Goal: Information Seeking & Learning: Learn about a topic

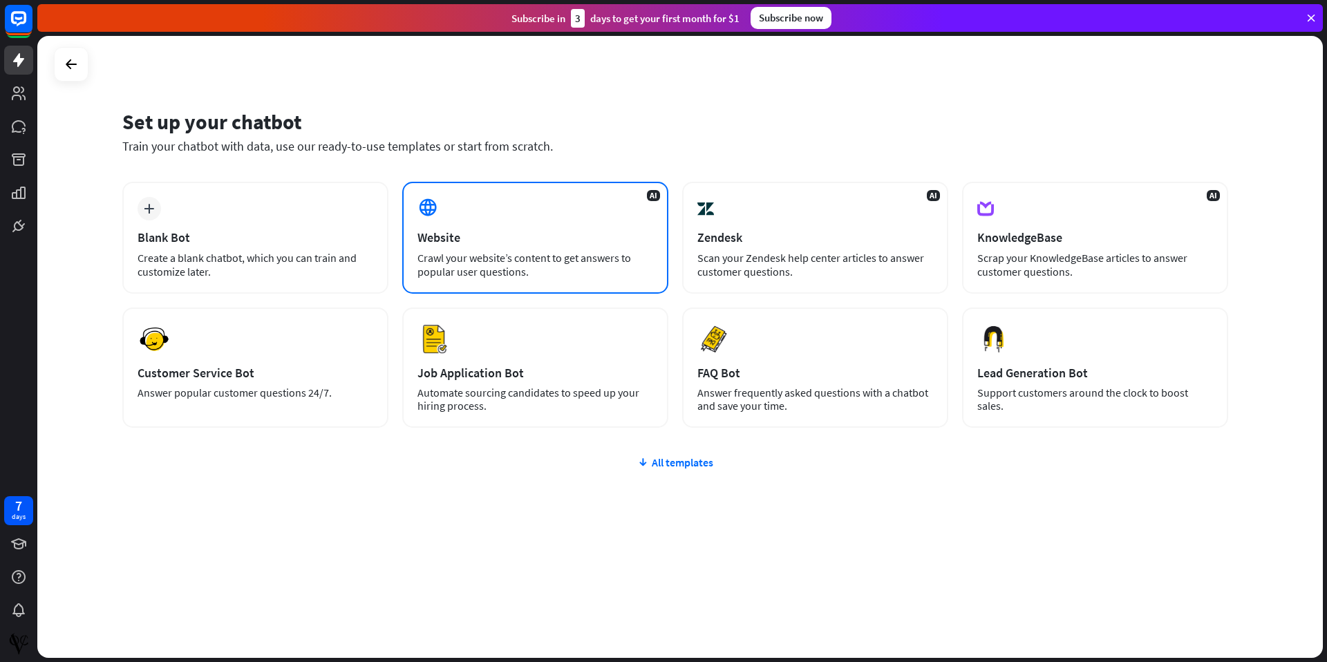
click at [498, 245] on div "AI Website Crawl your website’s content to get answers to popular user question…" at bounding box center [535, 238] width 266 height 112
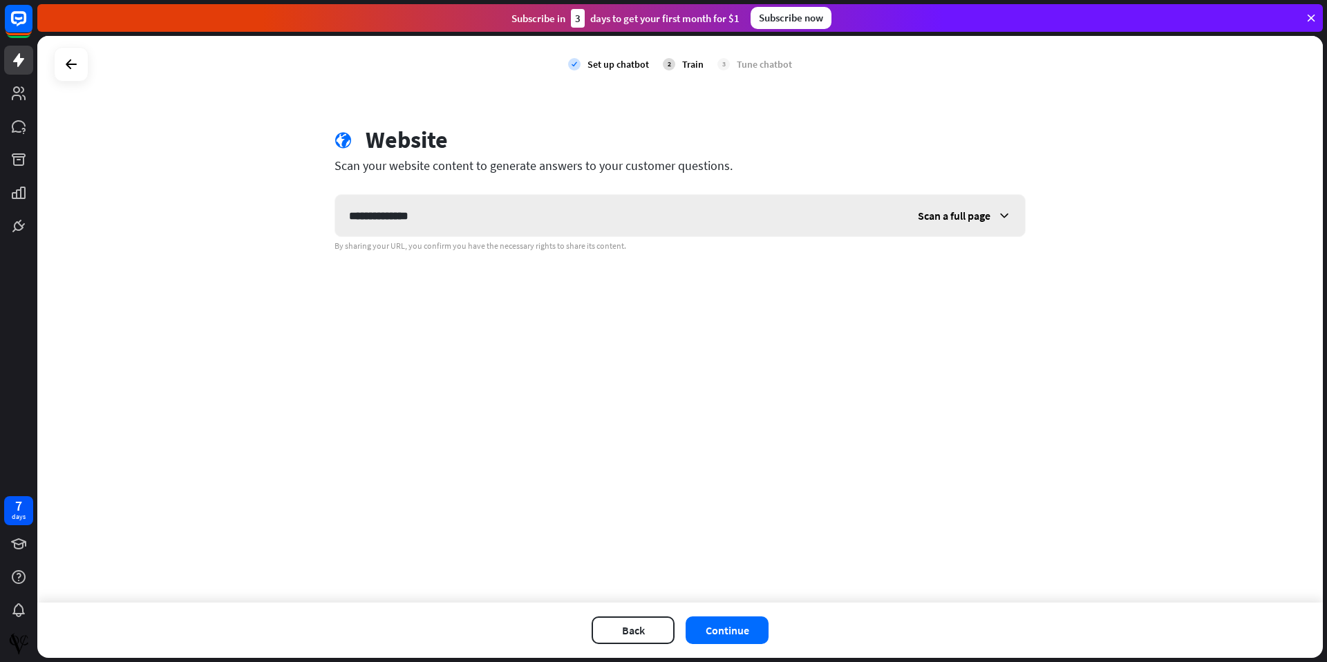
type input "**********"
click at [1010, 216] on icon at bounding box center [1004, 216] width 14 height 14
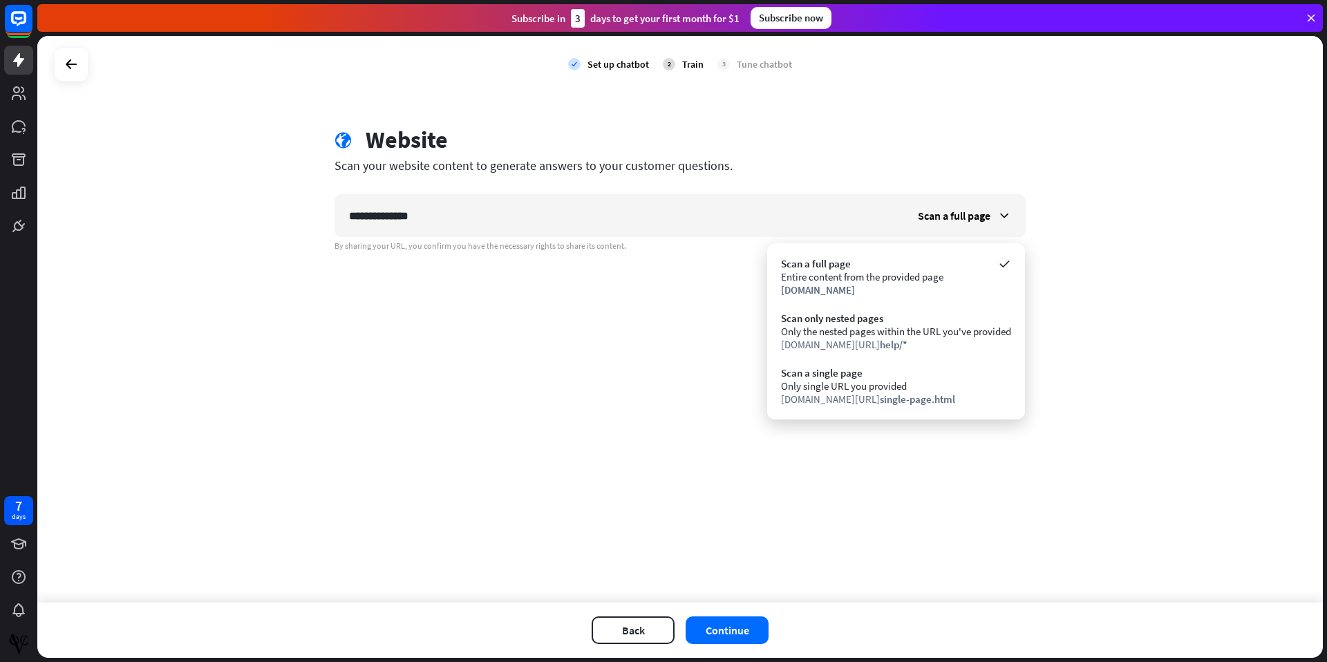
click at [844, 502] on div "**********" at bounding box center [679, 319] width 1285 height 567
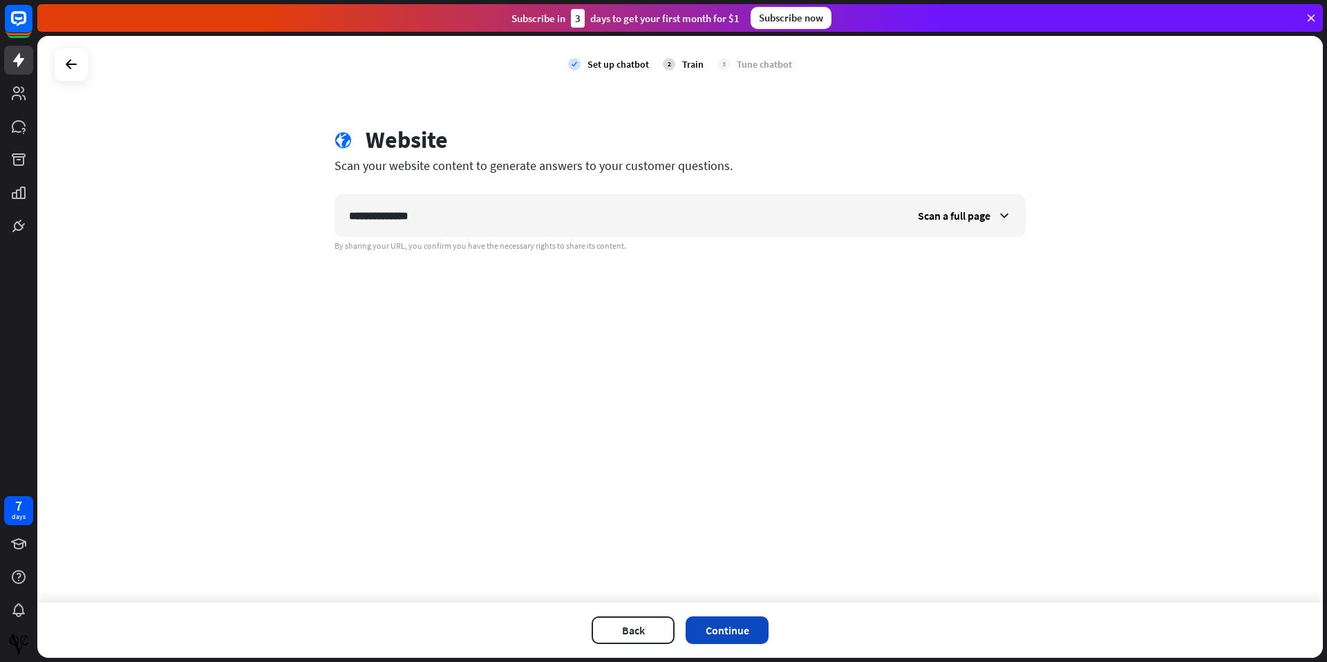
click at [724, 628] on button "Continue" at bounding box center [726, 630] width 83 height 28
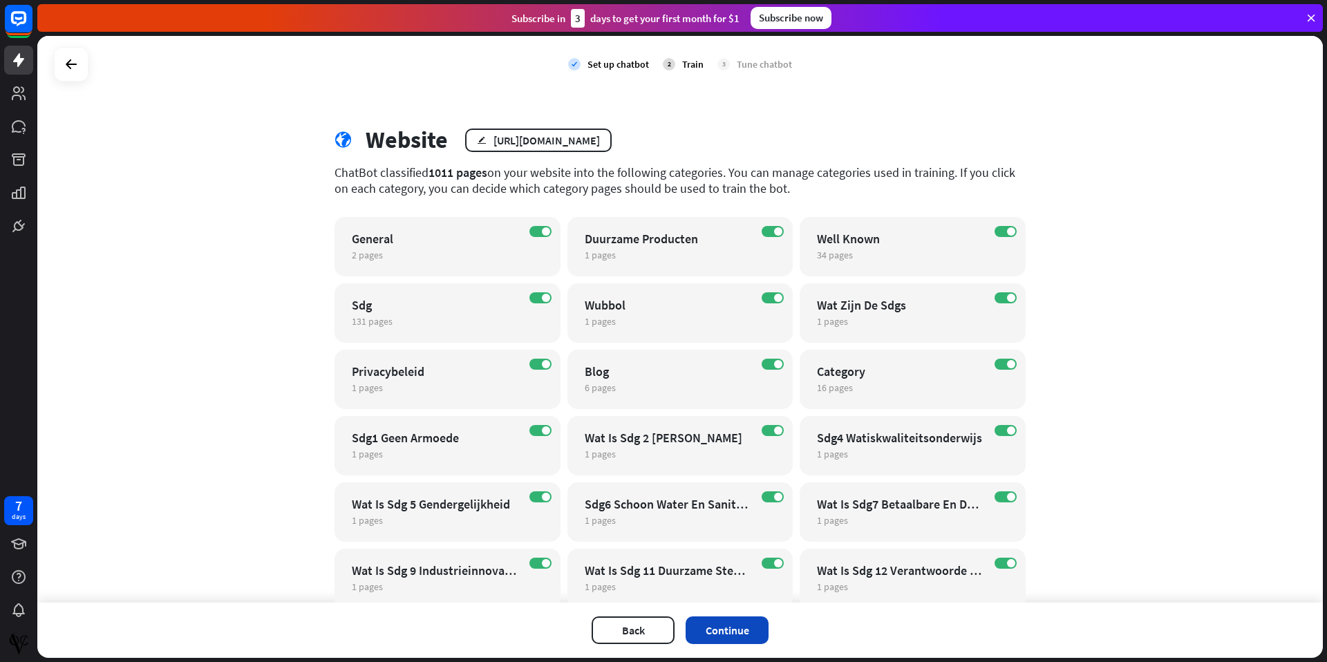
click at [736, 632] on button "Continue" at bounding box center [726, 630] width 83 height 28
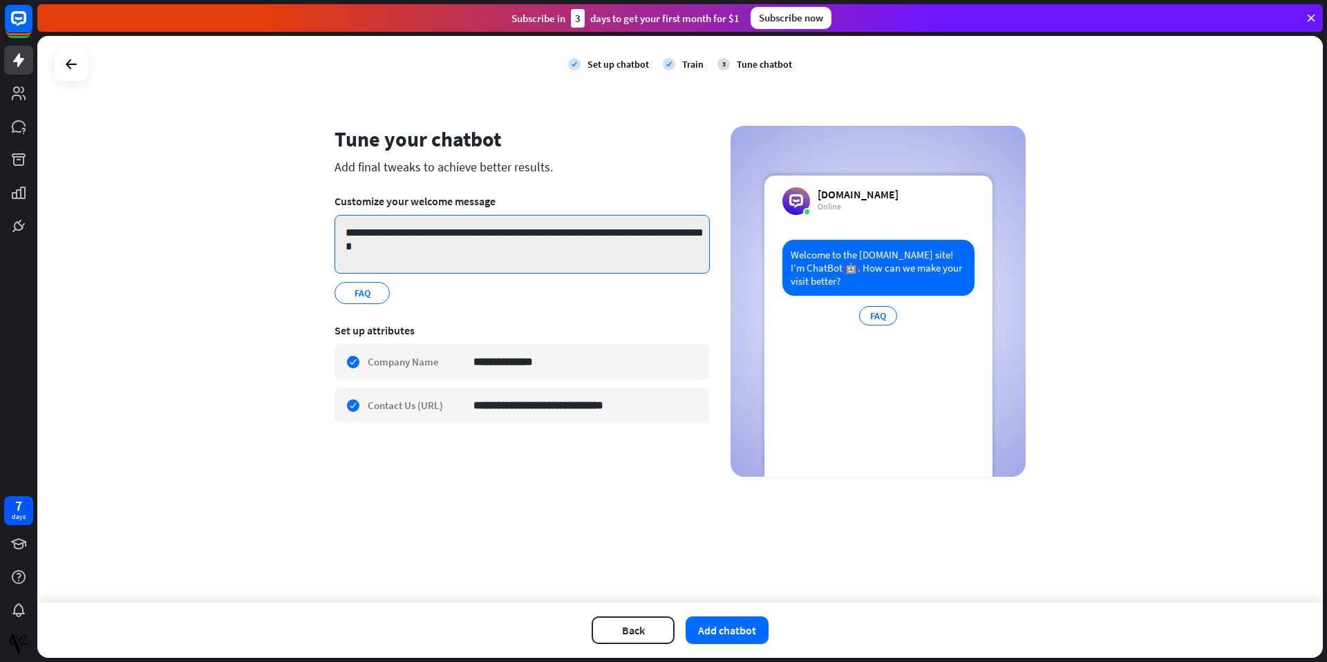
click at [557, 254] on textarea "**********" at bounding box center [521, 244] width 375 height 59
click at [557, 239] on textarea "**********" at bounding box center [521, 244] width 375 height 59
click at [594, 238] on textarea "**********" at bounding box center [521, 244] width 375 height 59
drag, startPoint x: 390, startPoint y: 256, endPoint x: 316, endPoint y: 220, distance: 82.2
click at [316, 219] on div "**********" at bounding box center [679, 319] width 1285 height 567
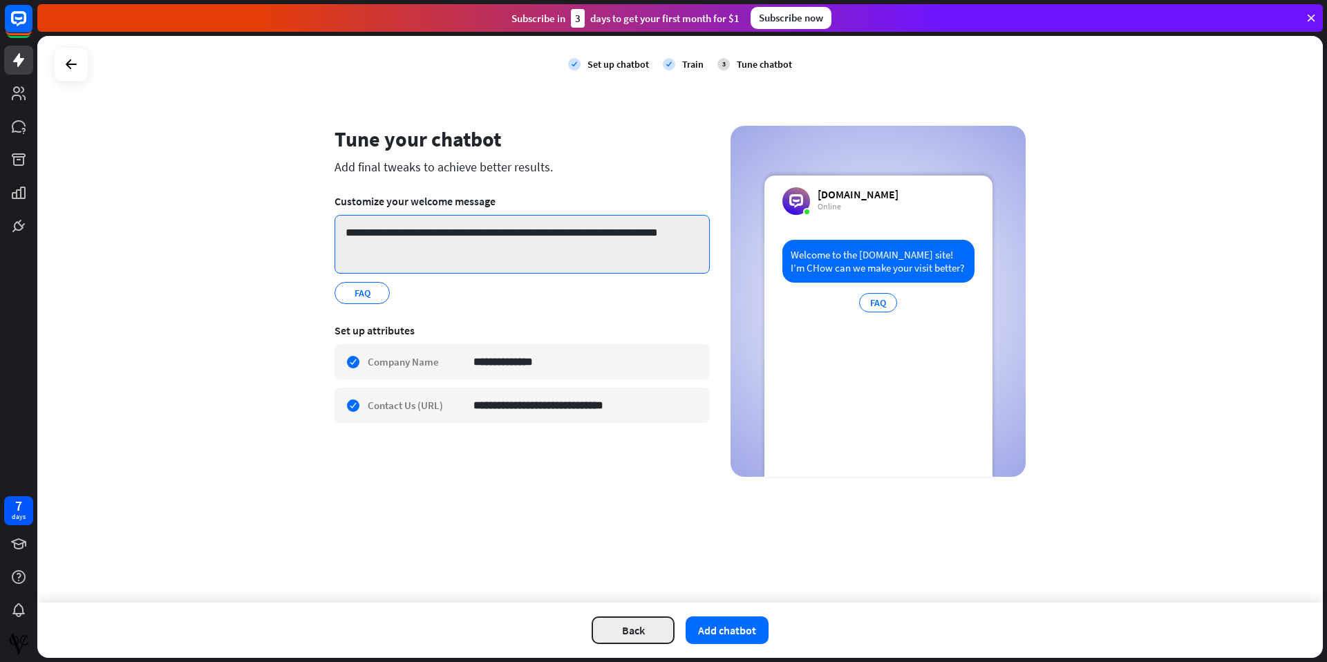
type textarea "**********"
click at [643, 636] on button "Back" at bounding box center [632, 630] width 83 height 28
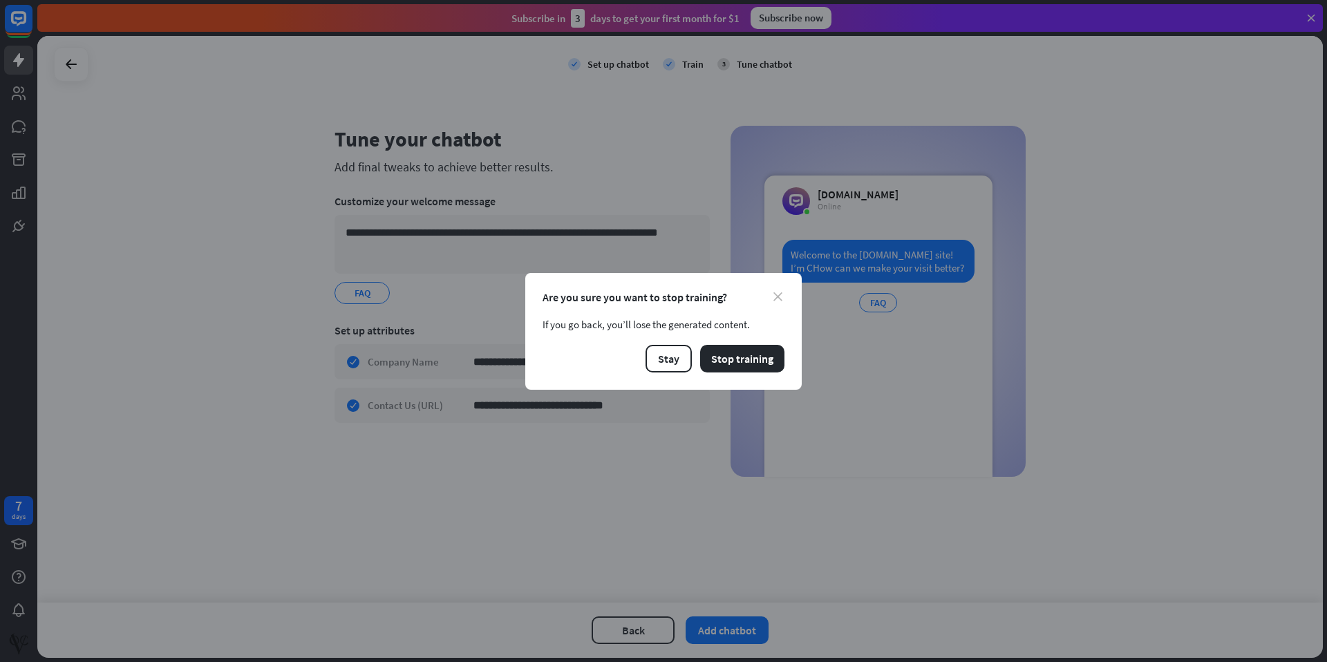
click at [777, 299] on icon "close" at bounding box center [777, 296] width 9 height 9
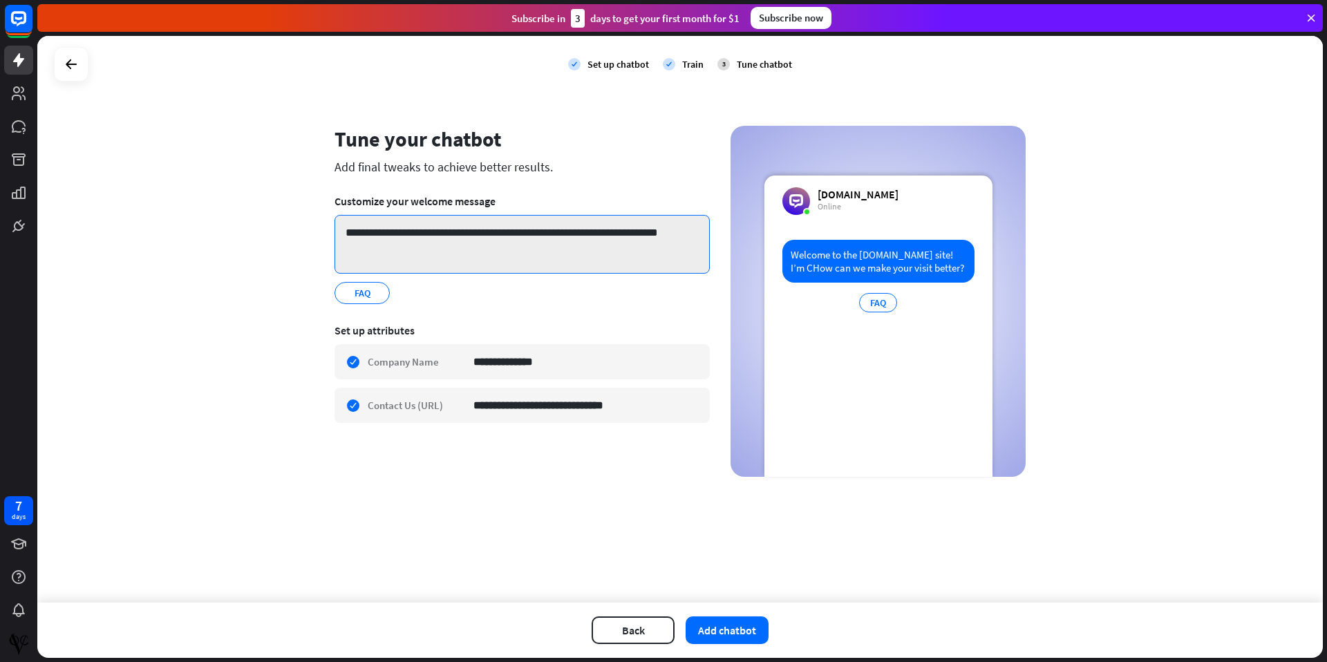
click at [553, 231] on textarea "**********" at bounding box center [521, 244] width 375 height 59
click at [373, 251] on textarea "**********" at bounding box center [521, 244] width 375 height 59
click at [66, 62] on icon at bounding box center [71, 64] width 17 height 17
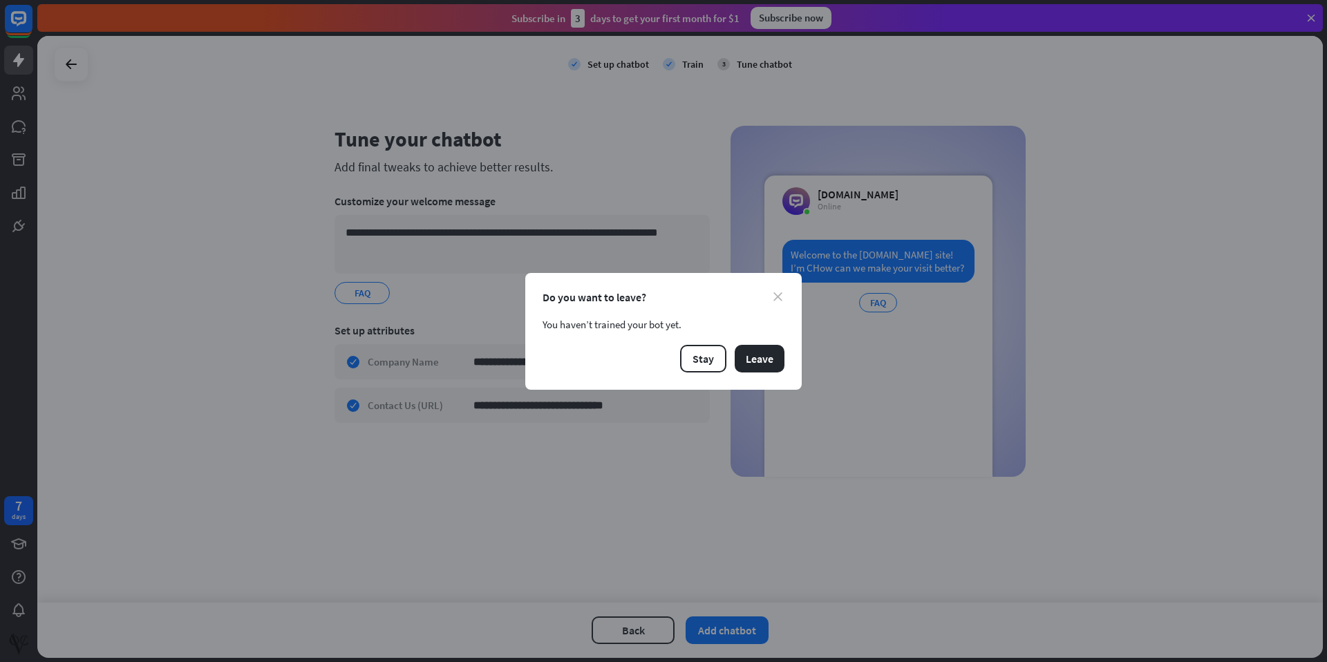
click at [779, 296] on icon "close" at bounding box center [777, 296] width 9 height 9
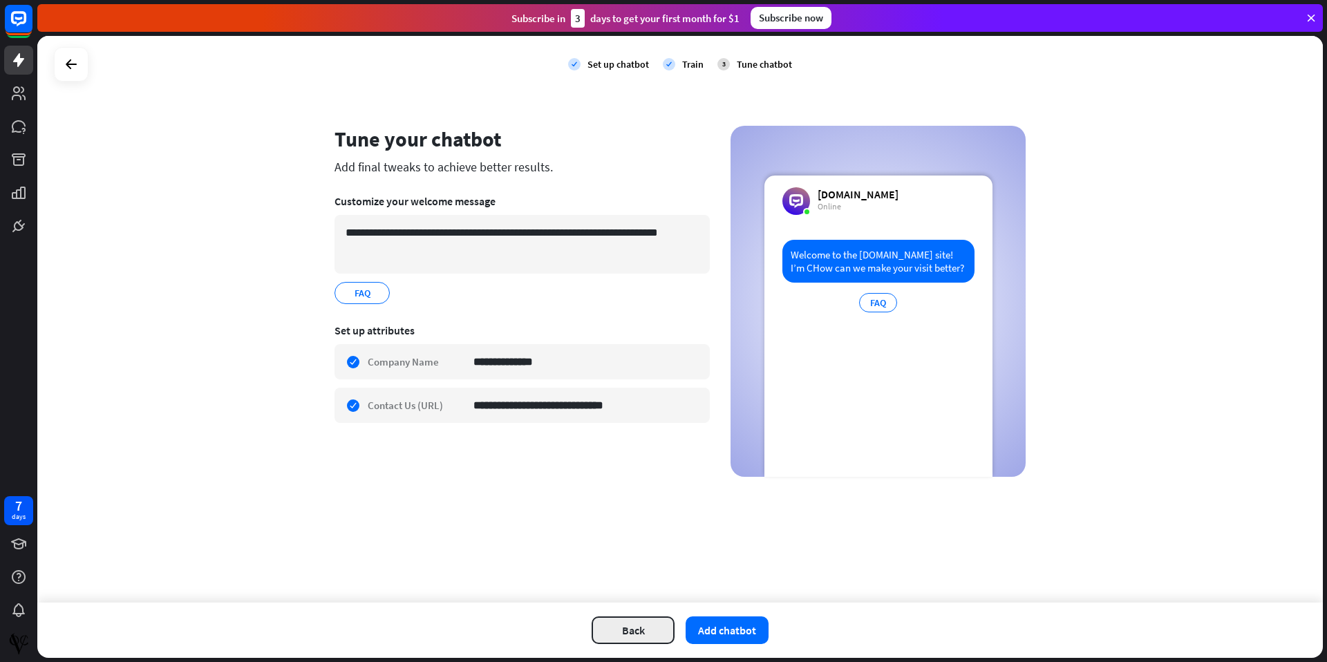
click at [614, 637] on button "Back" at bounding box center [632, 630] width 83 height 28
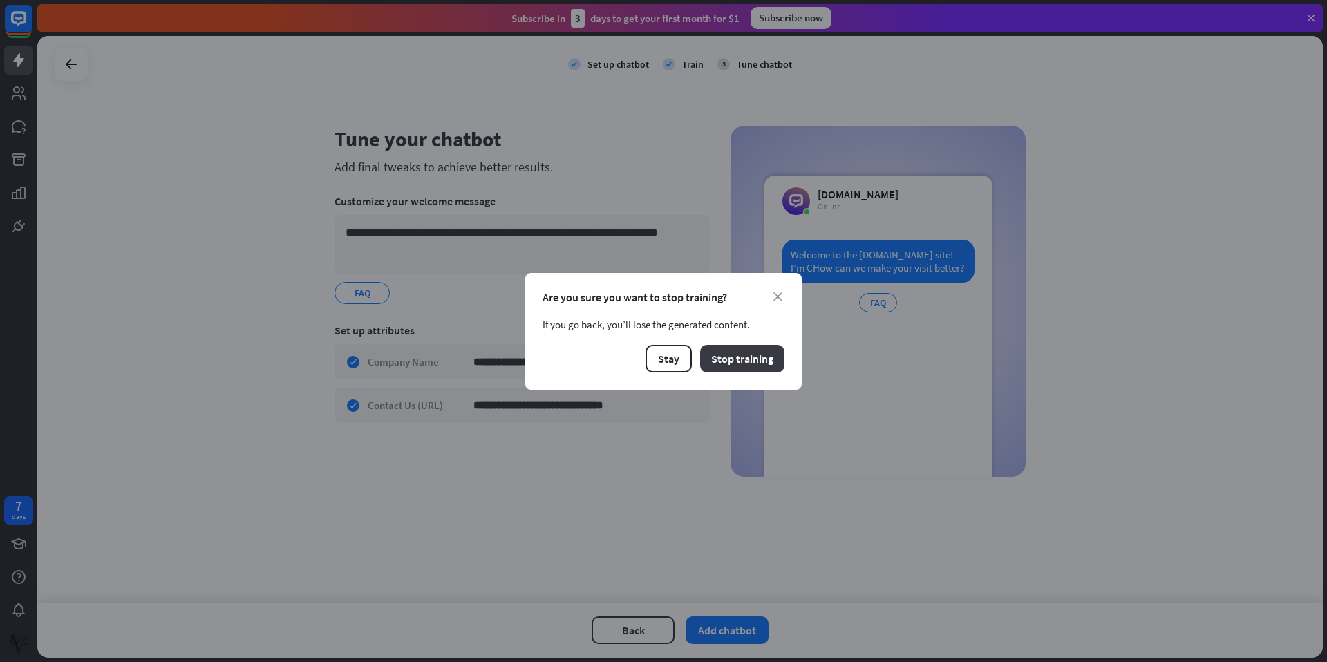
click at [745, 361] on button "Stop training" at bounding box center [742, 359] width 84 height 28
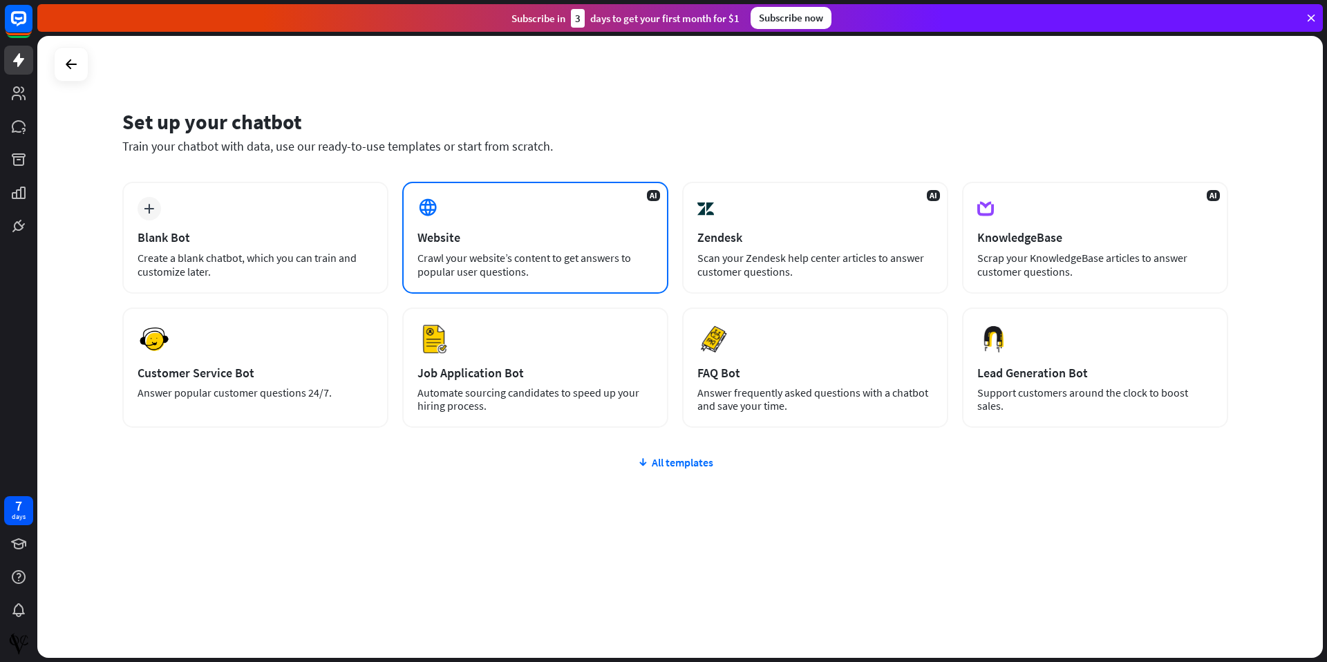
click at [491, 232] on div "Website" at bounding box center [535, 237] width 236 height 16
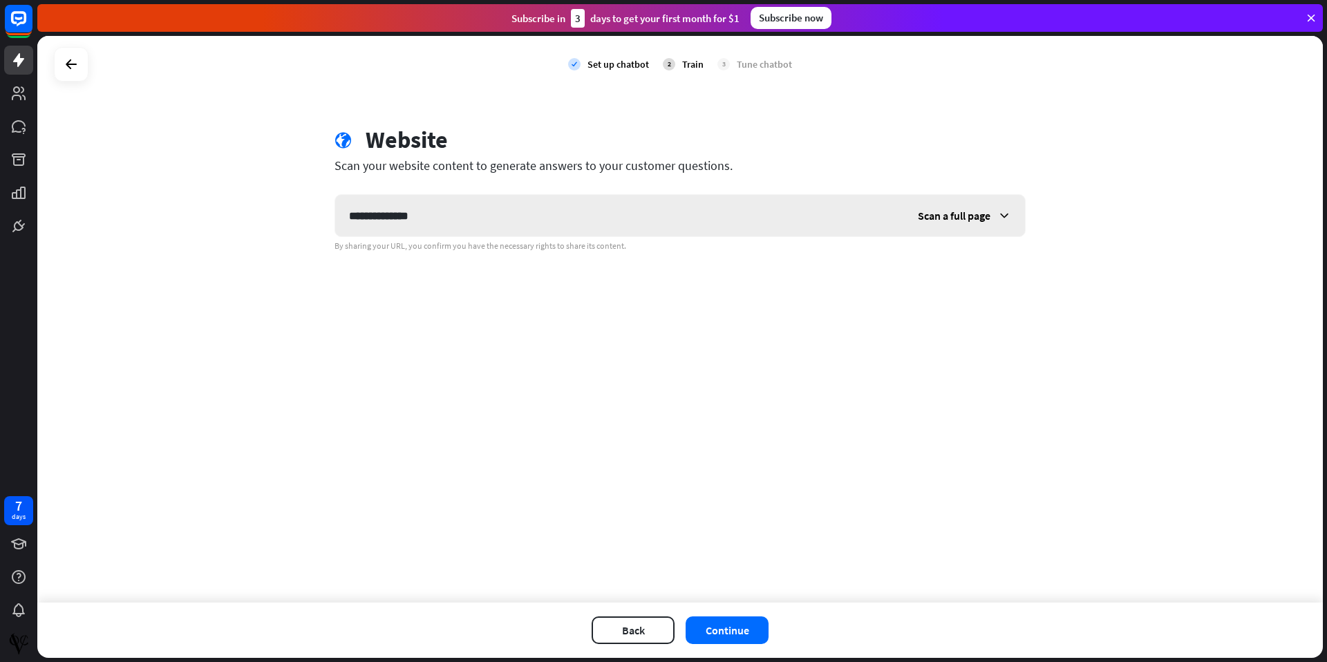
type input "**********"
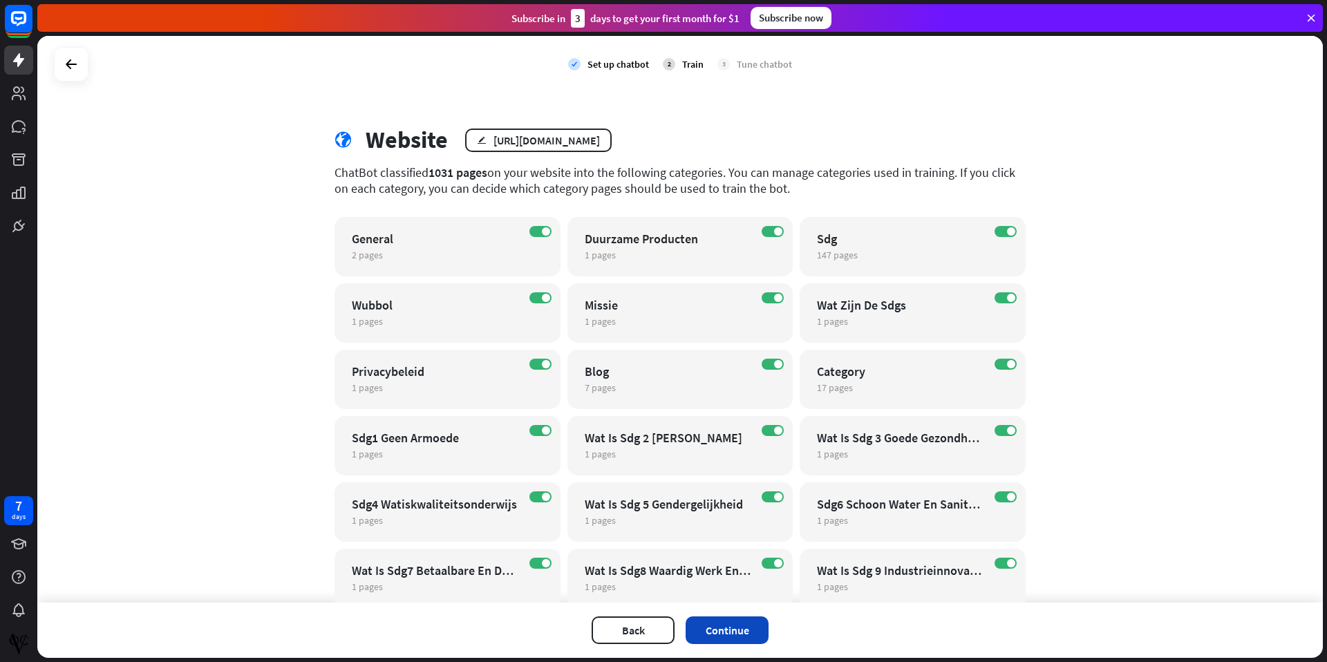
click at [728, 634] on button "Continue" at bounding box center [726, 630] width 83 height 28
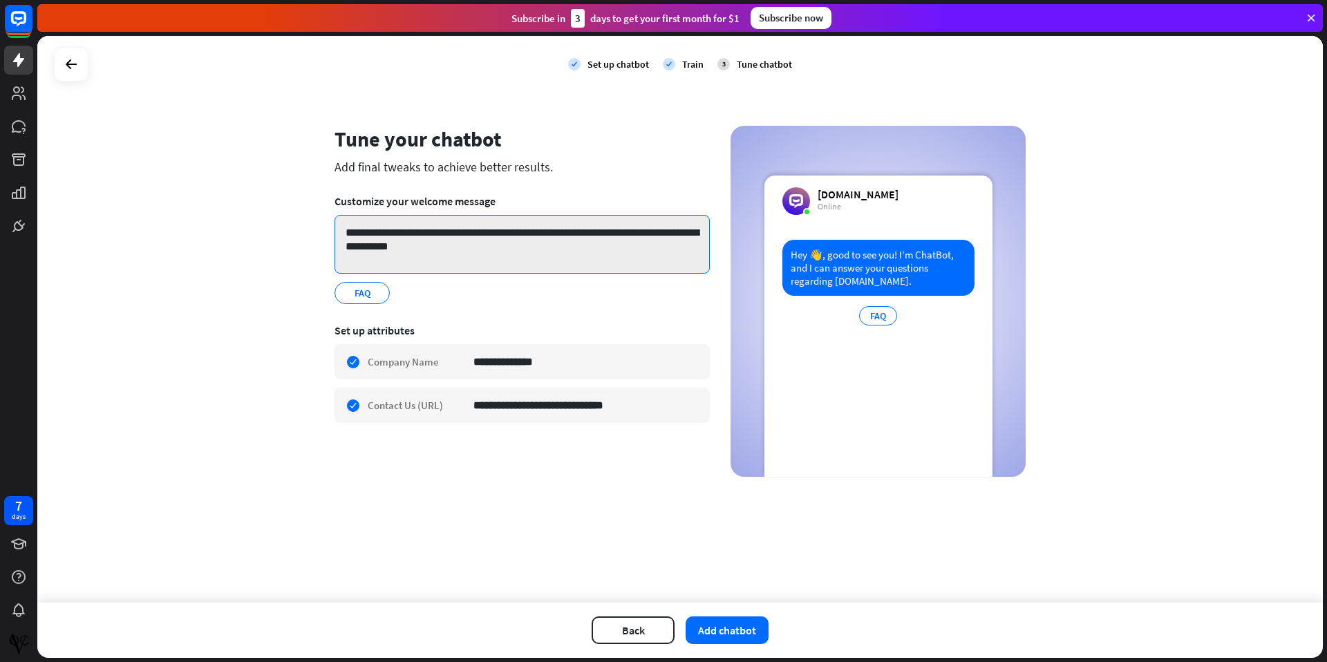
click at [519, 230] on textarea "**********" at bounding box center [521, 244] width 375 height 59
type textarea "**********"
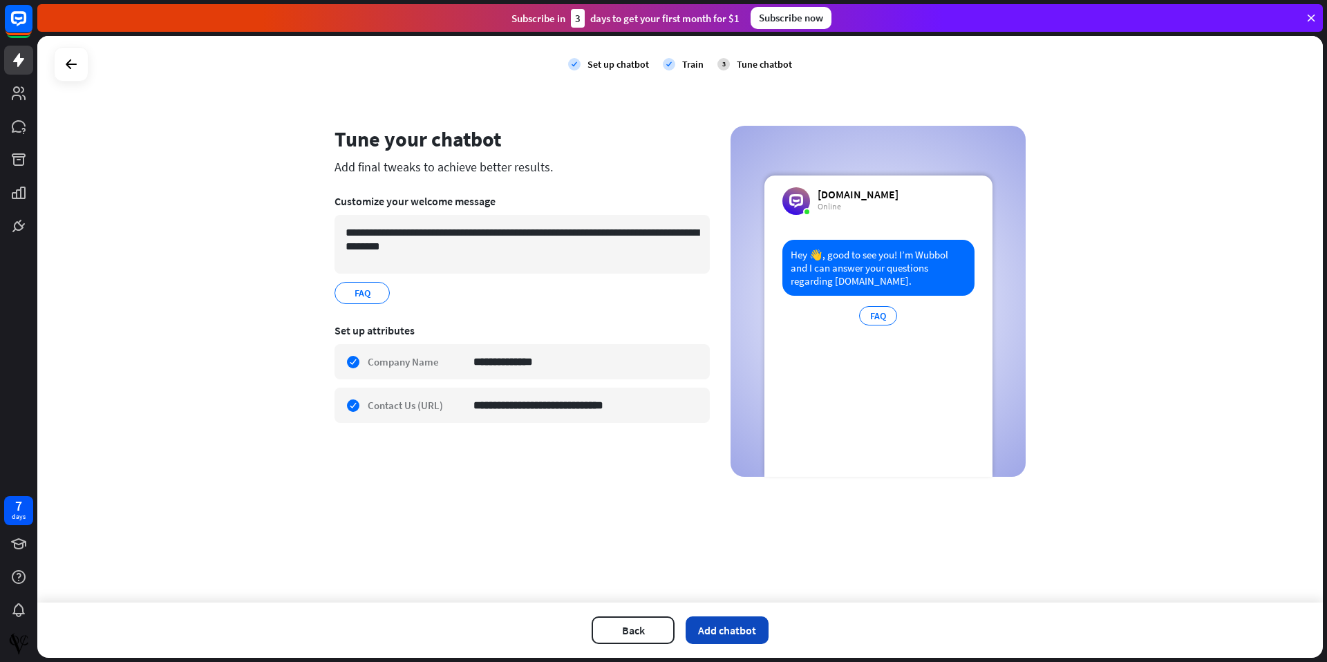
click at [741, 630] on button "Add chatbot" at bounding box center [726, 630] width 83 height 28
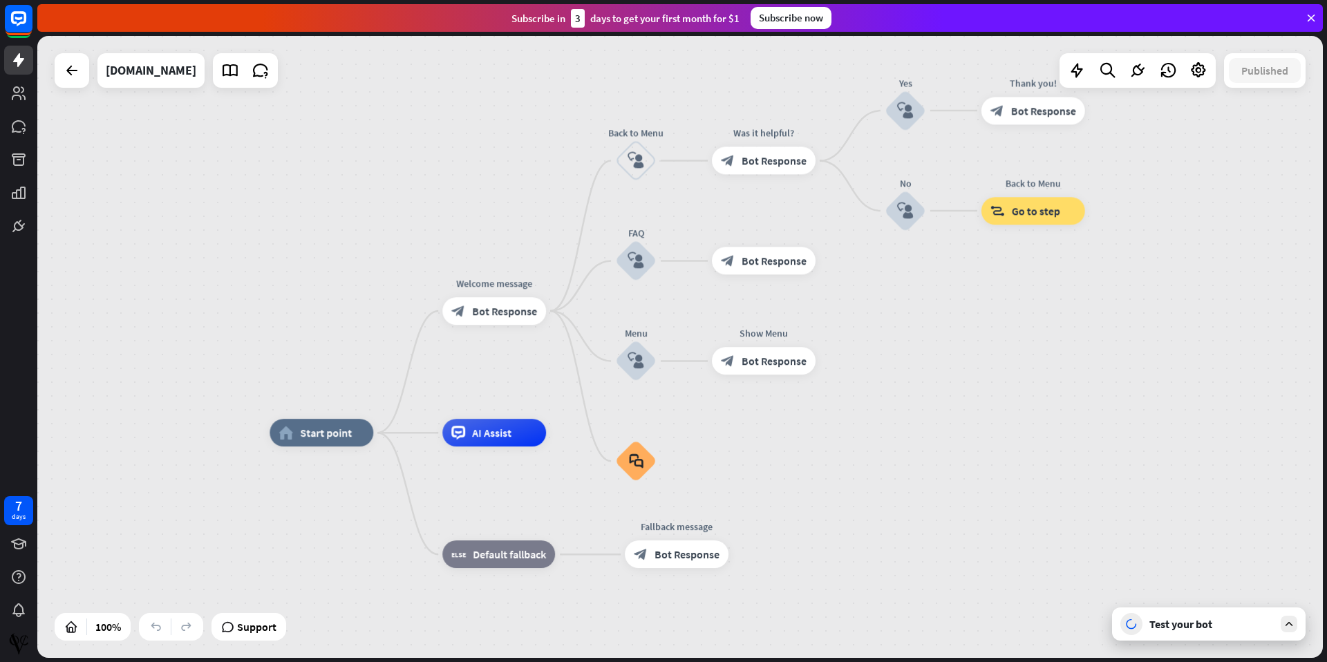
click at [1182, 627] on div "Test your bot" at bounding box center [1211, 624] width 124 height 14
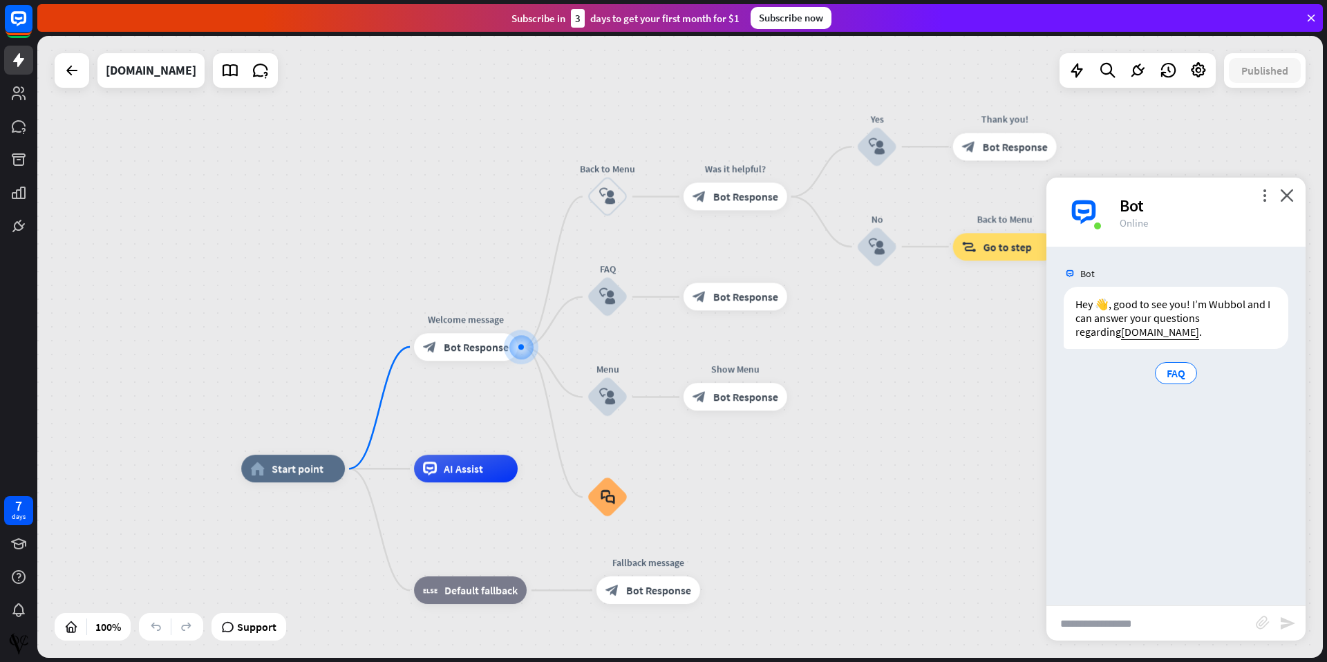
click at [1100, 622] on input "text" at bounding box center [1150, 623] width 209 height 35
type input "**********"
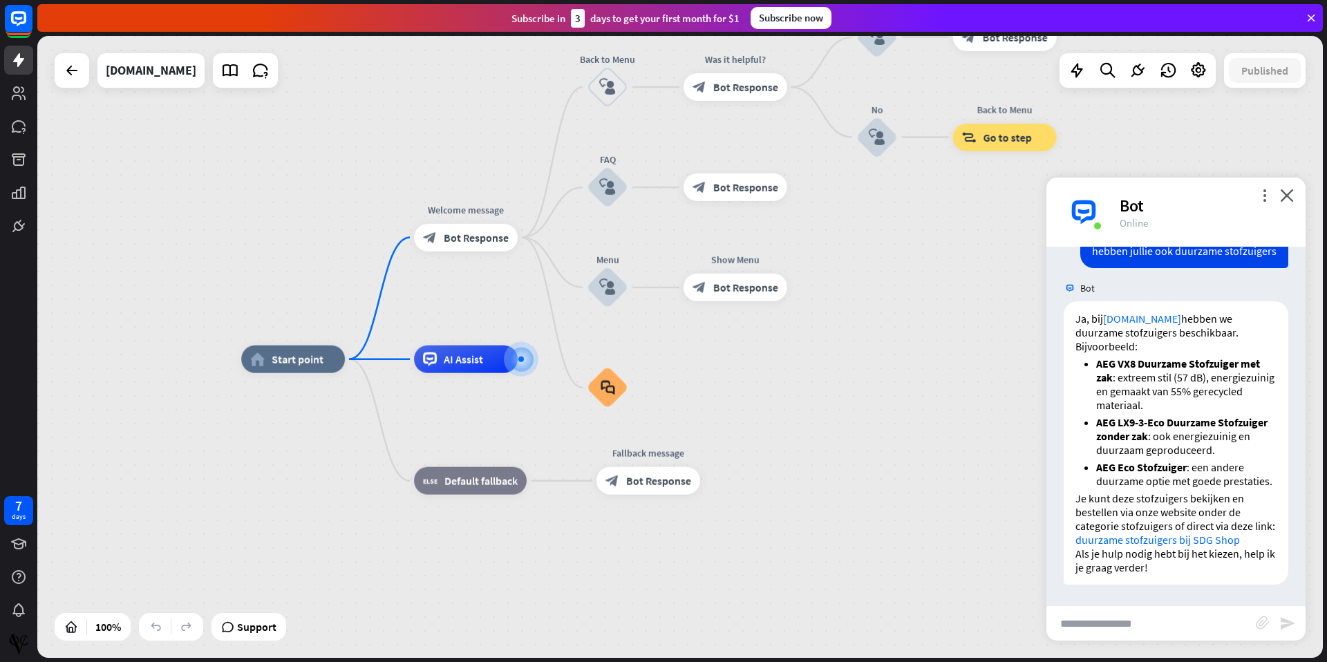
scroll to position [149, 0]
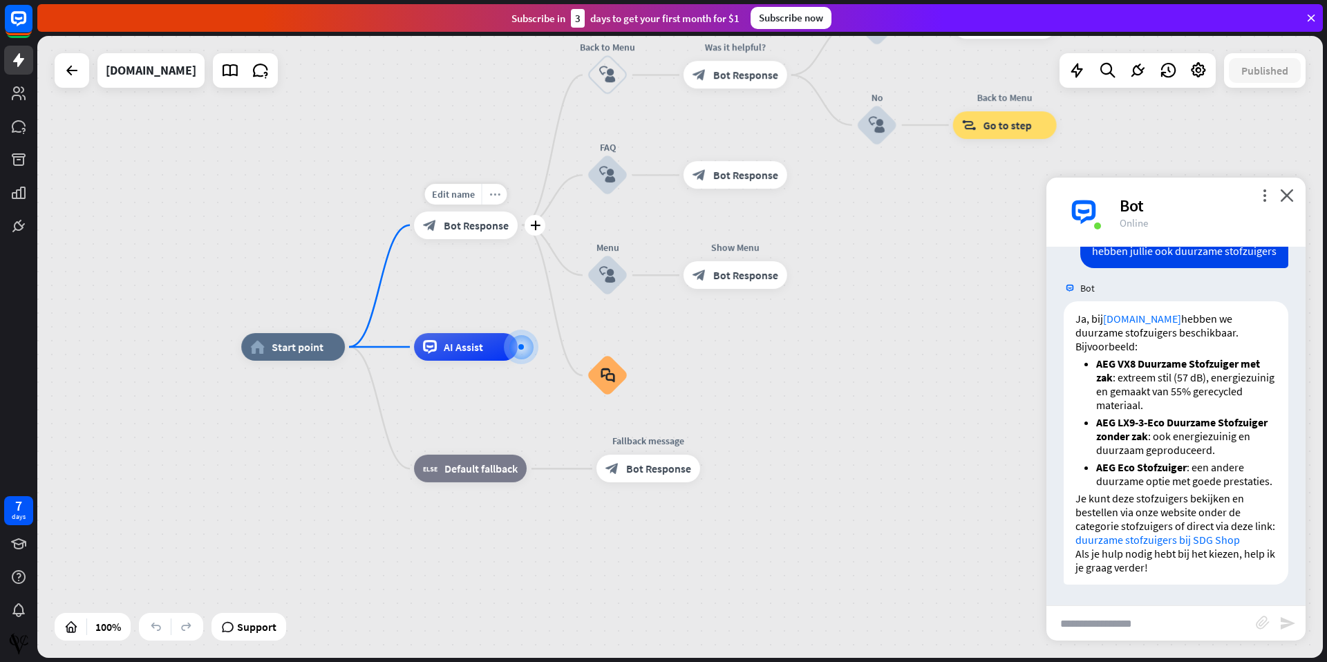
click at [494, 196] on icon "more_horiz" at bounding box center [493, 194] width 11 height 10
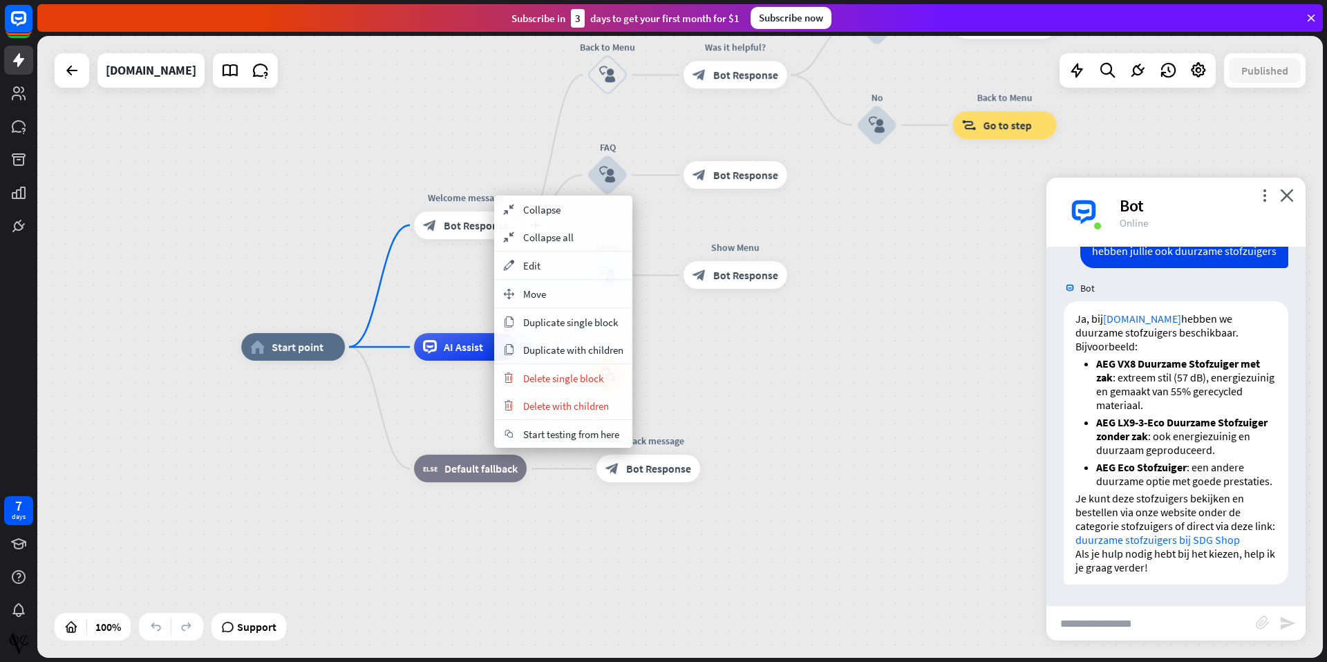
click at [459, 226] on span "Bot Response" at bounding box center [476, 225] width 65 height 14
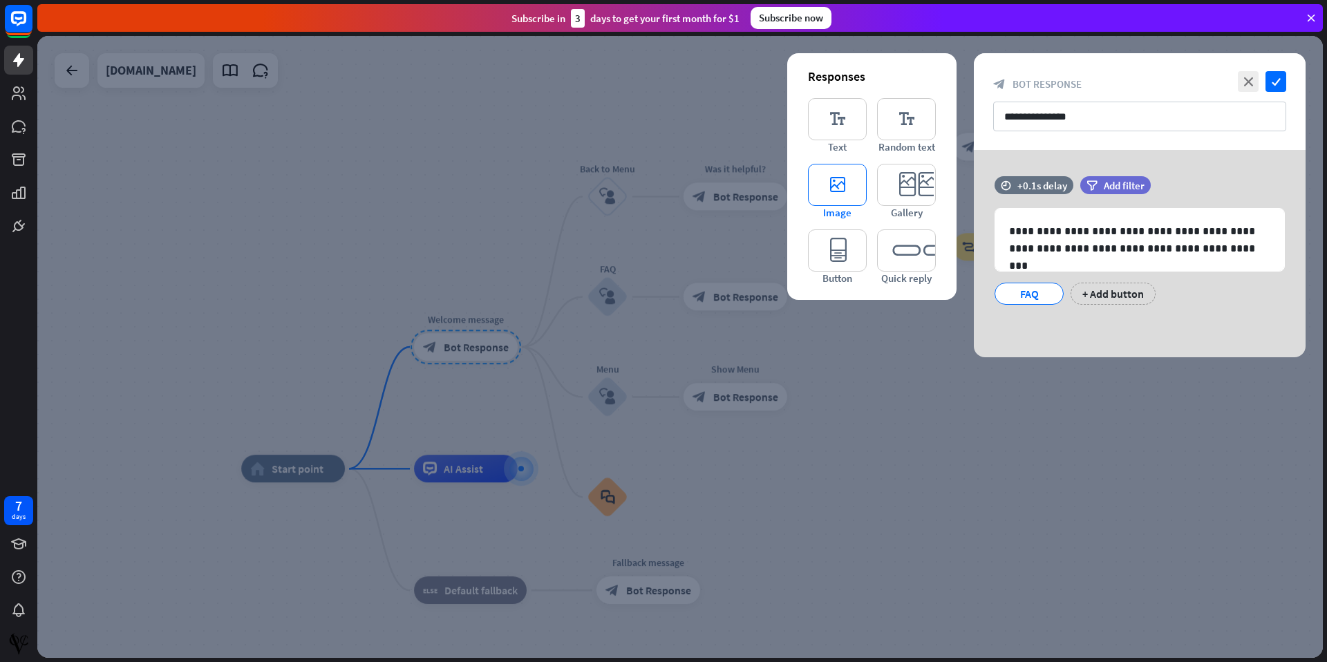
click at [839, 196] on icon "editor_image" at bounding box center [837, 185] width 59 height 42
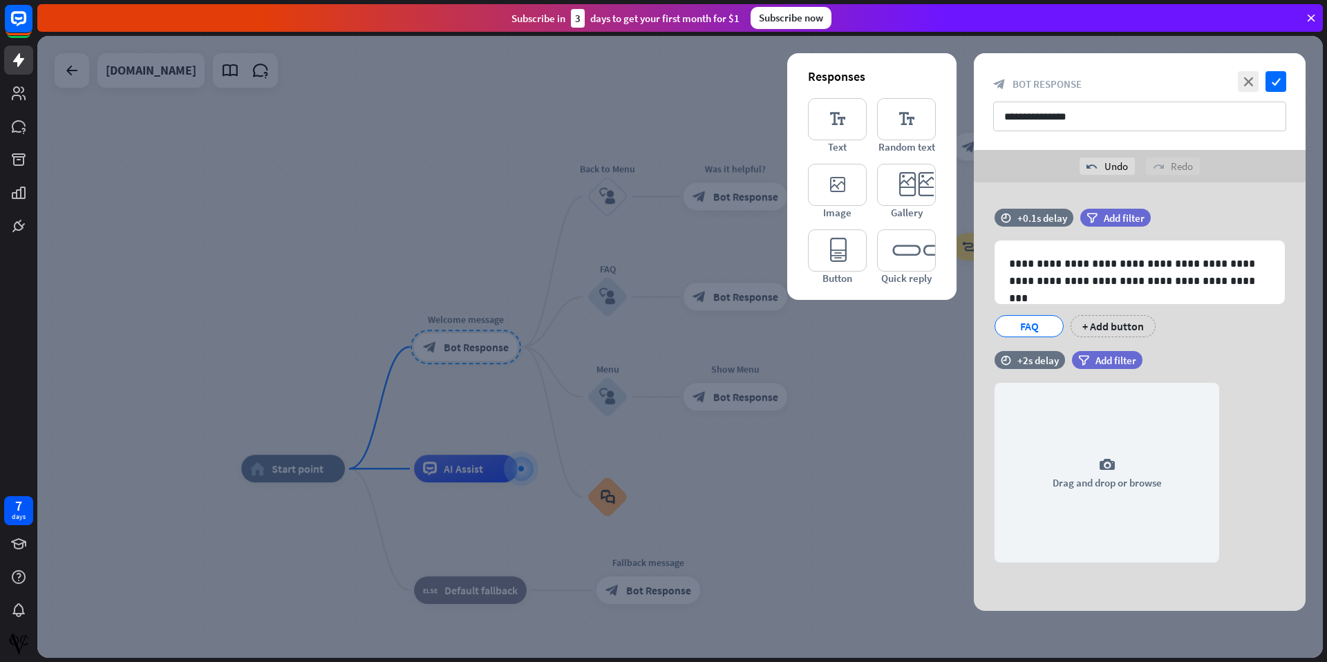
click at [873, 393] on div at bounding box center [679, 347] width 1285 height 622
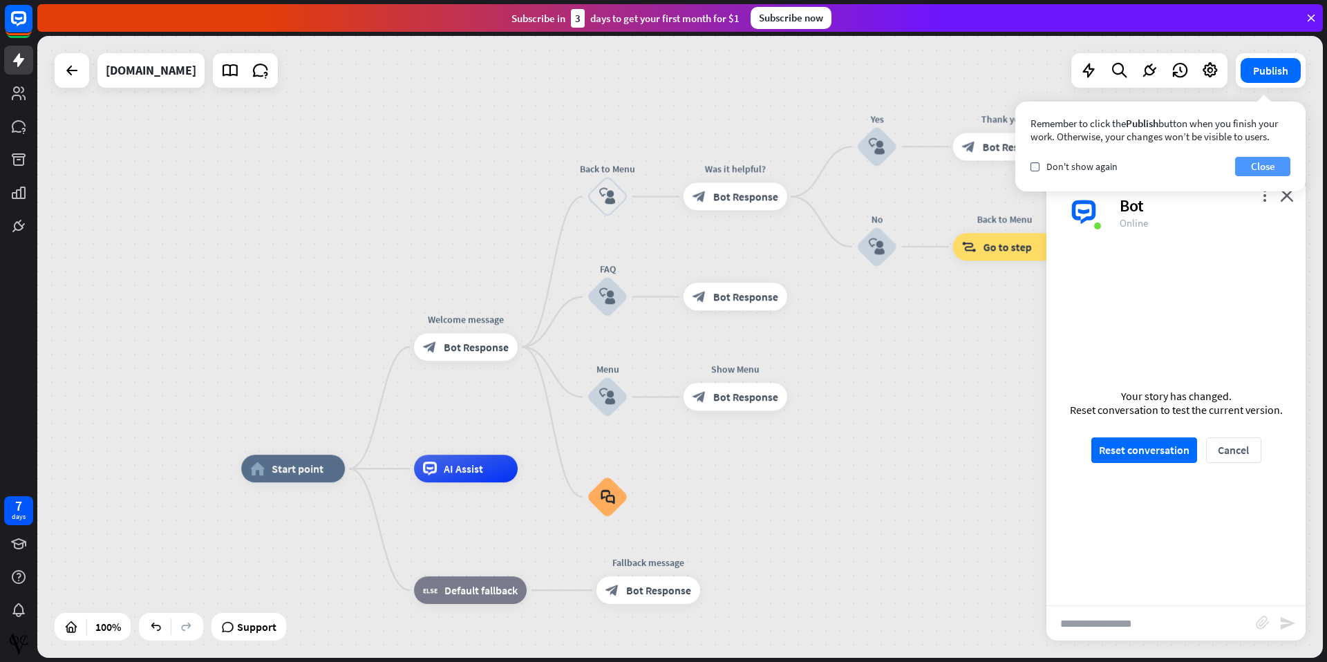
click at [1272, 169] on button "Close" at bounding box center [1262, 166] width 55 height 19
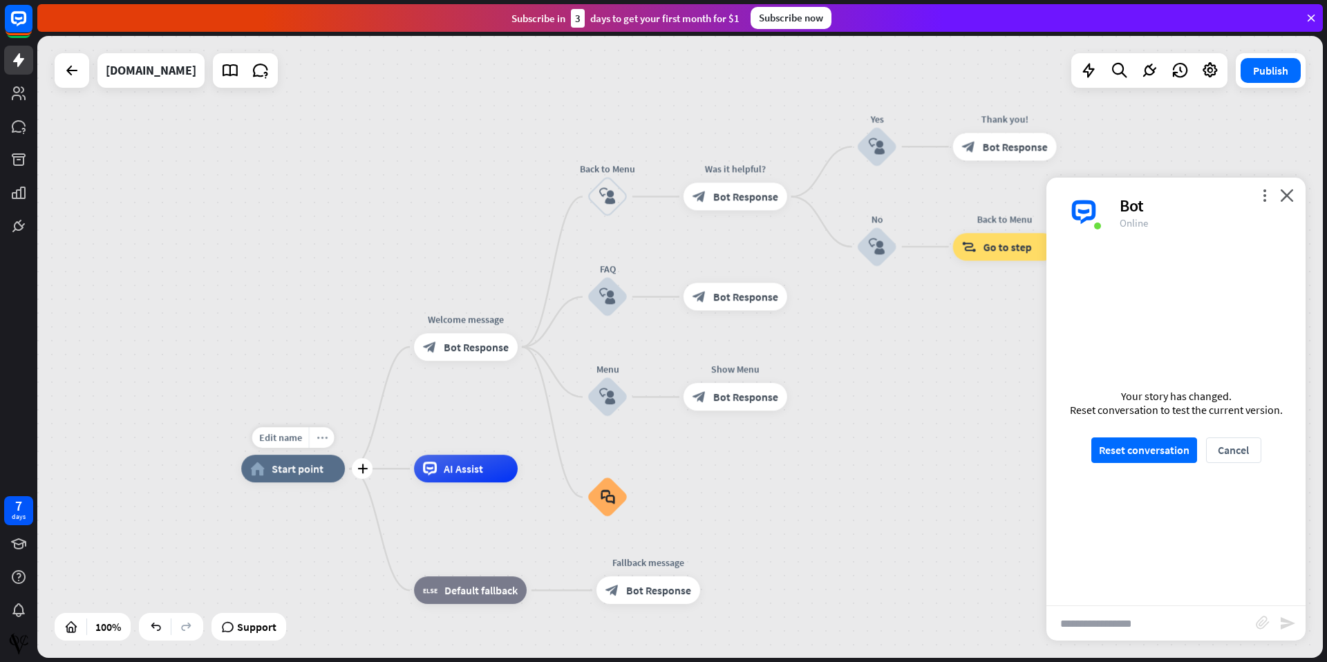
click at [322, 436] on icon "more_horiz" at bounding box center [321, 438] width 11 height 10
click at [306, 472] on span "Start point" at bounding box center [298, 469] width 52 height 14
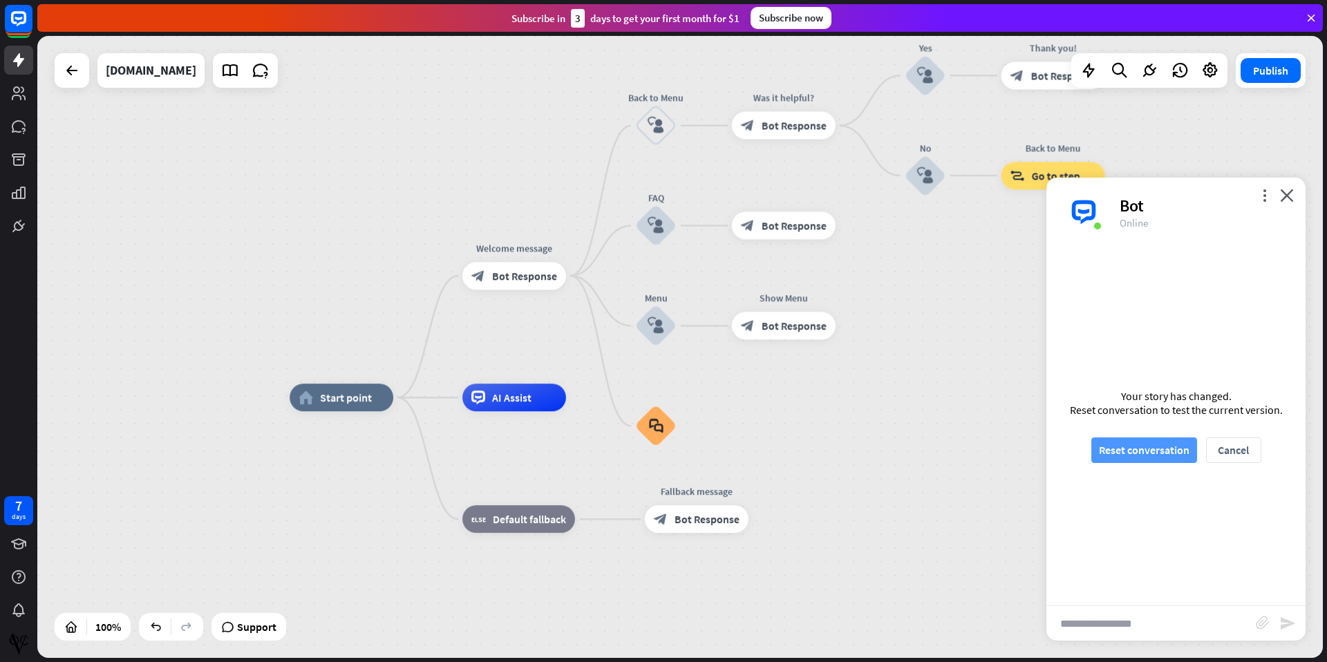
click at [1166, 447] on button "Reset conversation" at bounding box center [1144, 450] width 106 height 26
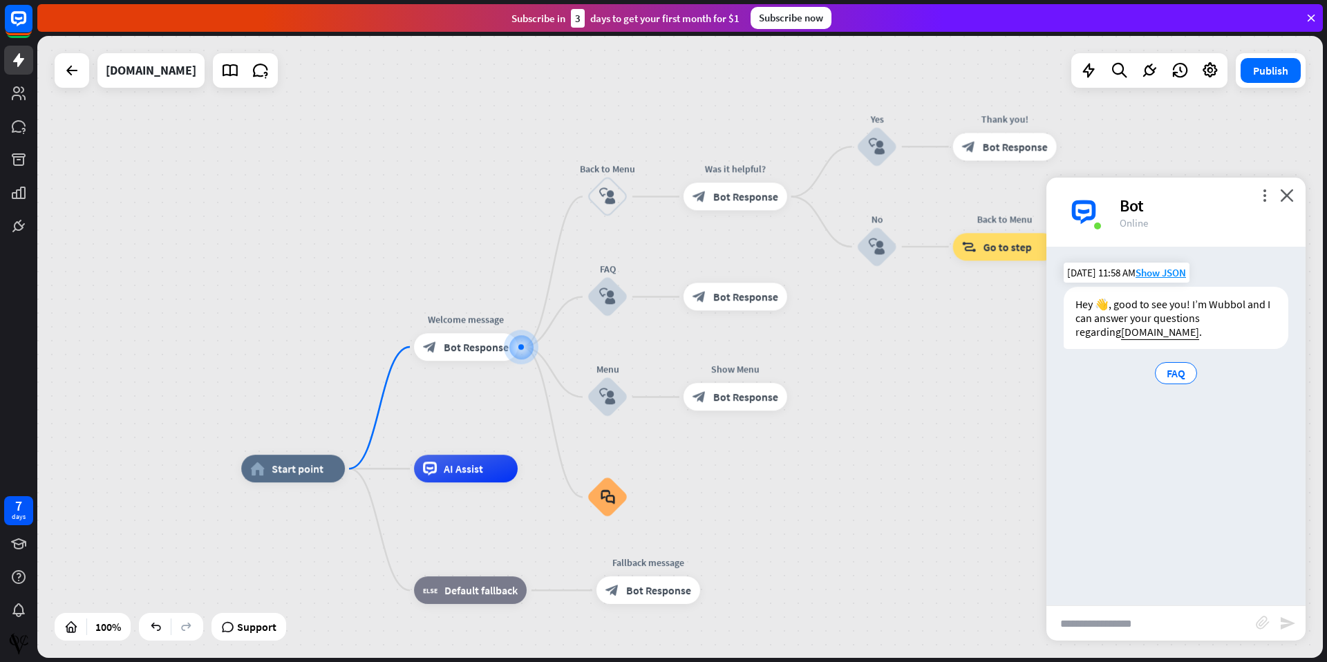
click at [1139, 317] on div "Hey 👋, good to see you! I’m Wubbol and I can answer your questions regarding [D…" at bounding box center [1175, 318] width 225 height 62
click at [77, 72] on icon at bounding box center [72, 70] width 17 height 17
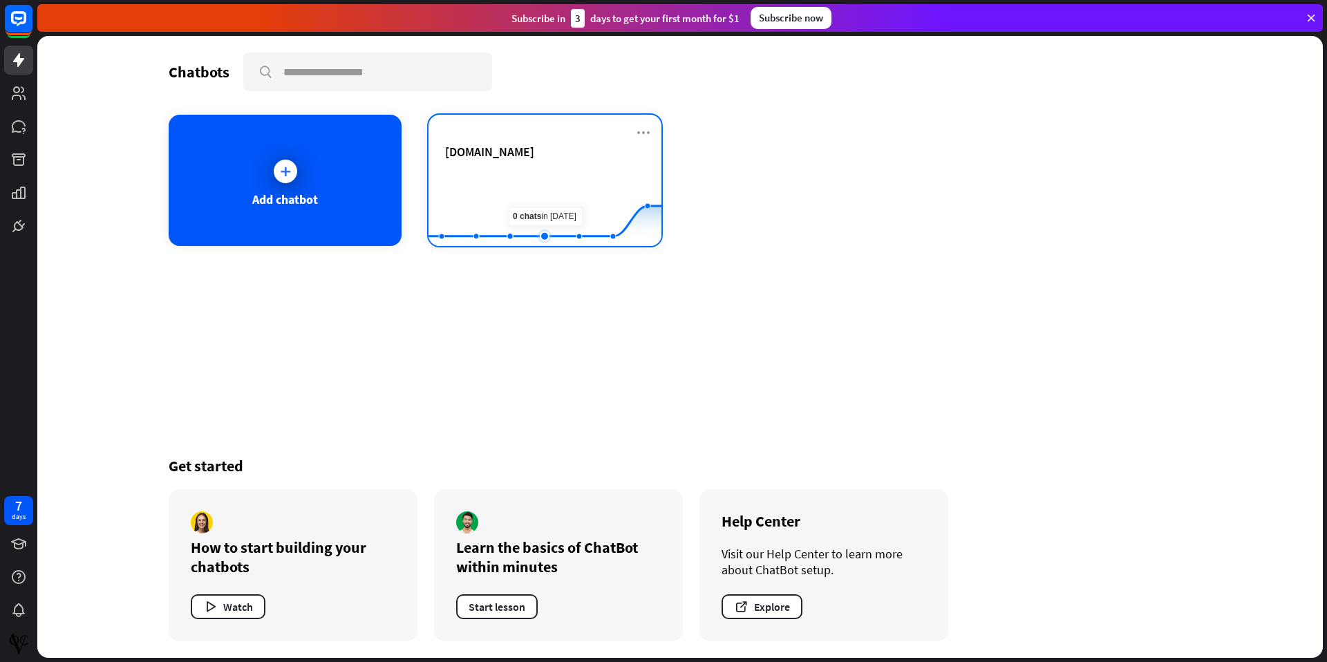
click at [542, 182] on rect at bounding box center [544, 212] width 233 height 86
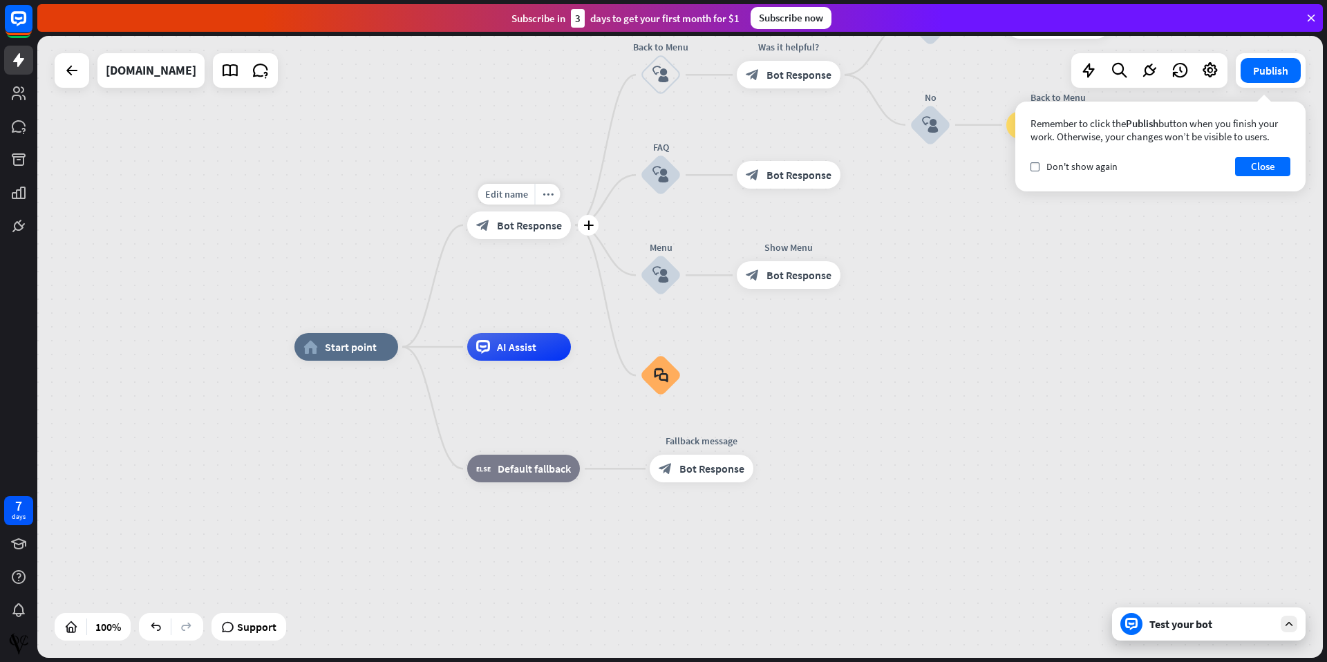
click at [524, 232] on div "block_bot_response Bot Response" at bounding box center [519, 225] width 104 height 28
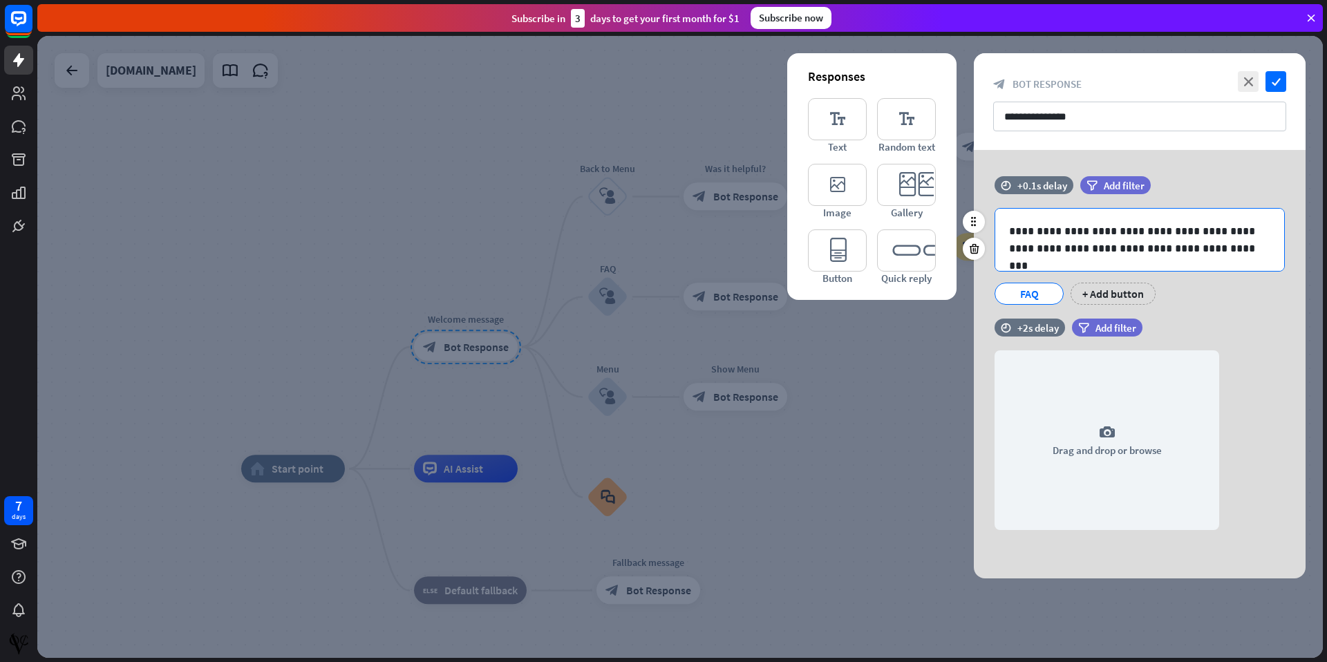
click at [1144, 239] on p "**********" at bounding box center [1139, 239] width 261 height 35
click at [1025, 231] on p "**********" at bounding box center [1139, 239] width 261 height 35
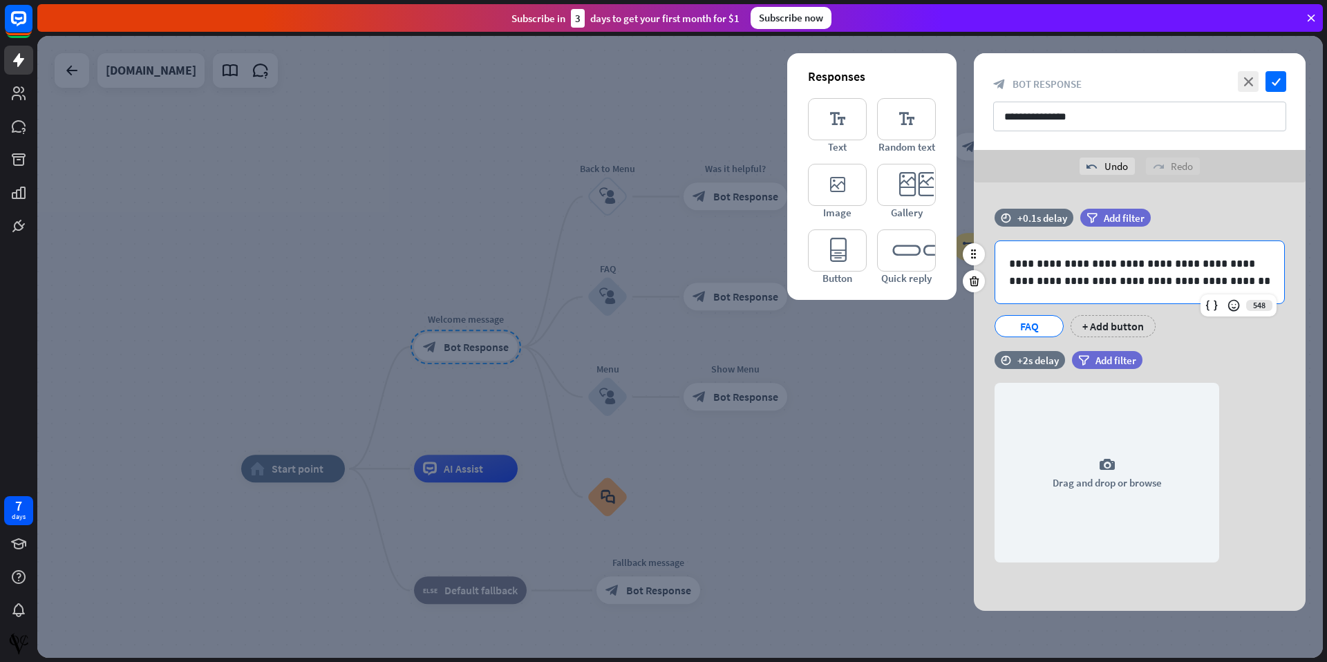
click at [1113, 263] on p "**********" at bounding box center [1139, 272] width 261 height 35
click at [1016, 263] on p "**********" at bounding box center [1139, 272] width 261 height 35
click at [1019, 263] on p "**********" at bounding box center [1139, 272] width 261 height 35
click at [1029, 265] on p "**********" at bounding box center [1139, 272] width 261 height 35
click at [1188, 267] on p "**********" at bounding box center [1139, 272] width 261 height 35
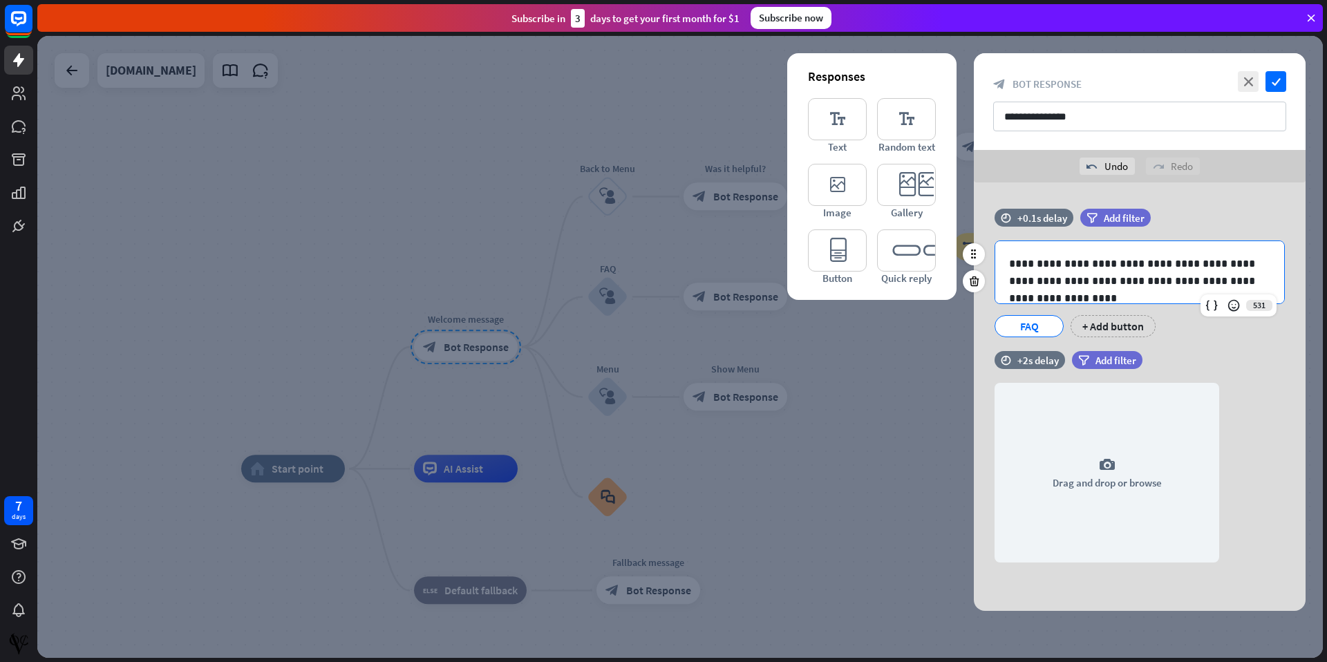
click at [1087, 267] on p "**********" at bounding box center [1139, 272] width 261 height 35
click at [1088, 267] on p "**********" at bounding box center [1139, 272] width 261 height 35
click at [1090, 264] on p "**********" at bounding box center [1139, 272] width 261 height 35
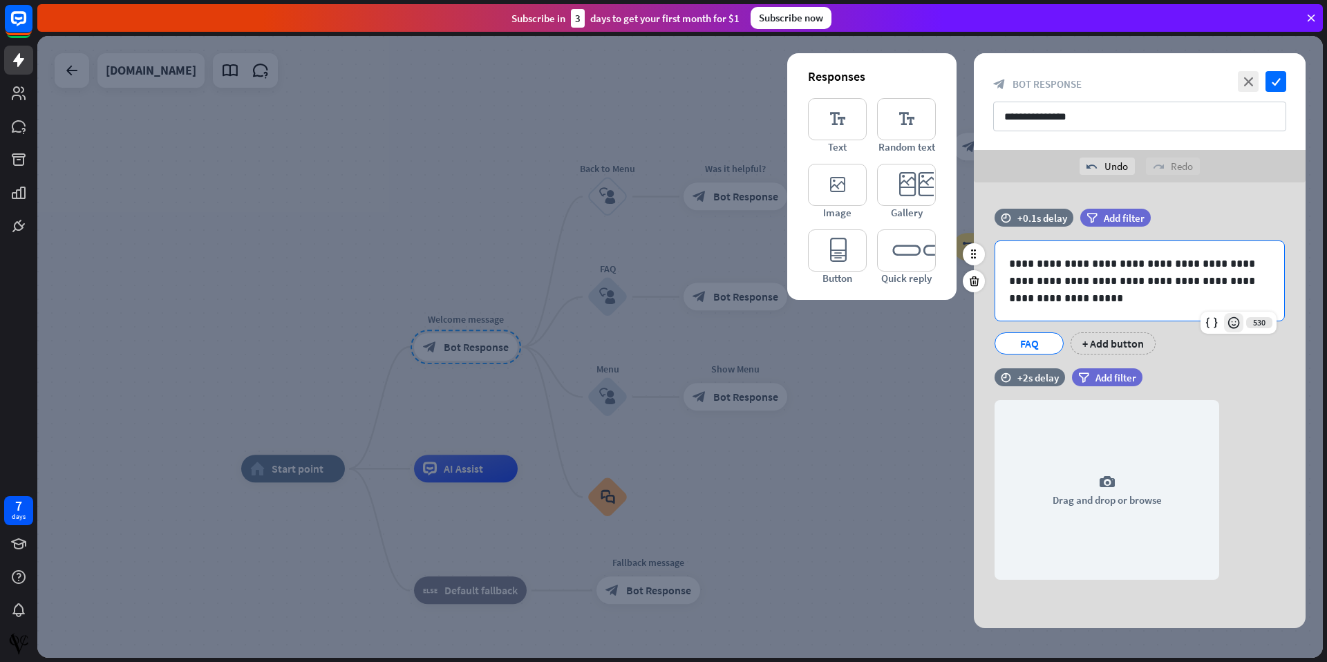
click at [1239, 329] on icon at bounding box center [1233, 323] width 14 height 14
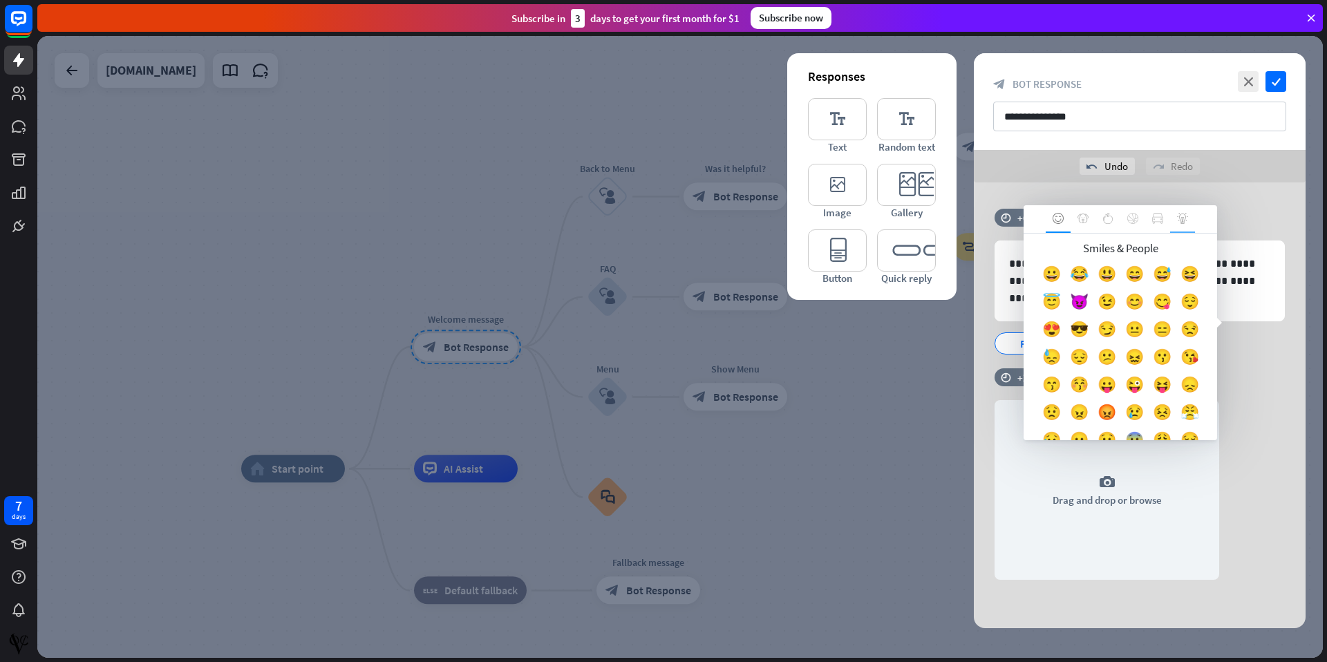
click at [1185, 222] on icon at bounding box center [1182, 218] width 11 height 11
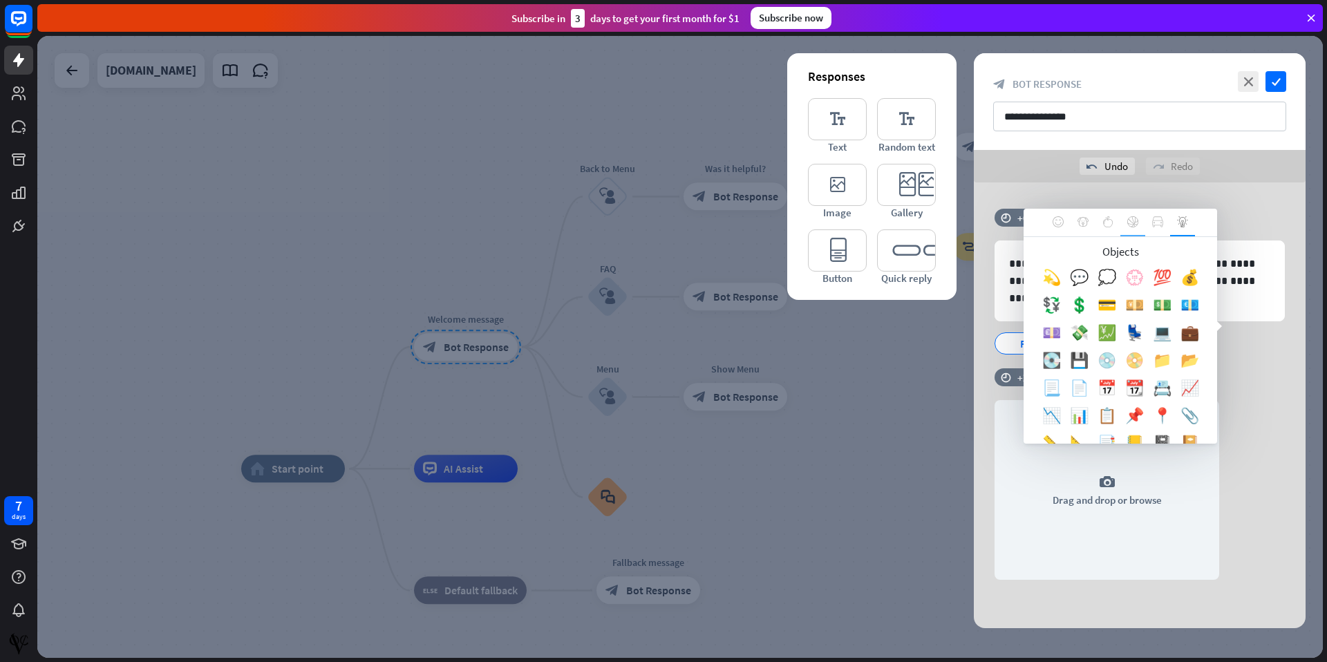
click at [1120, 216] on div at bounding box center [1132, 223] width 25 height 28
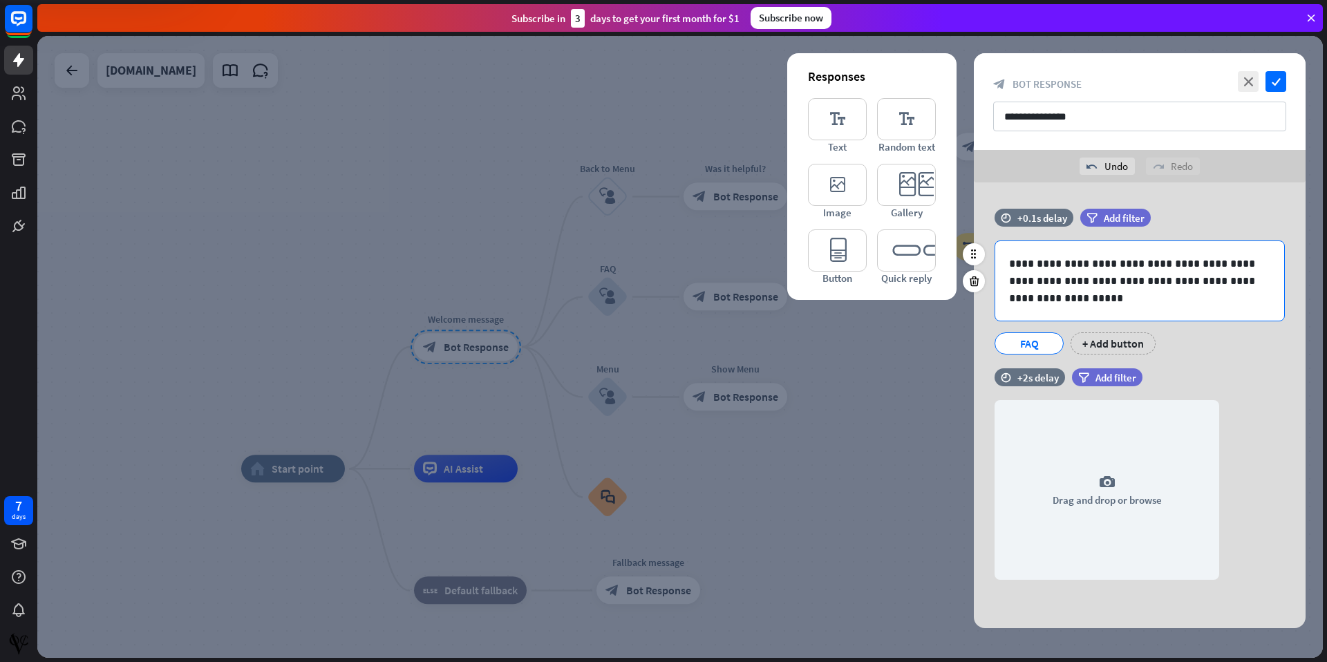
click at [1090, 265] on body "7 days close Product Help First steps Get started with ChatBot Help Center Foll…" at bounding box center [663, 331] width 1327 height 662
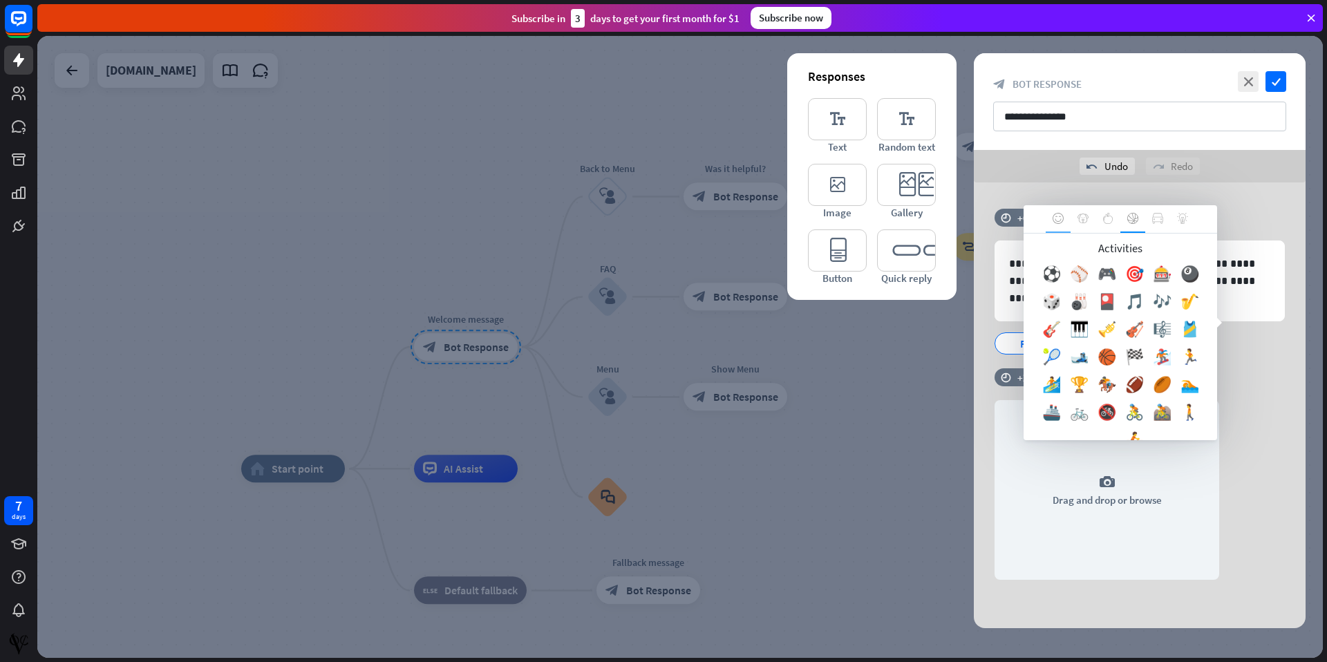
click at [1055, 218] on icon at bounding box center [1057, 218] width 11 height 11
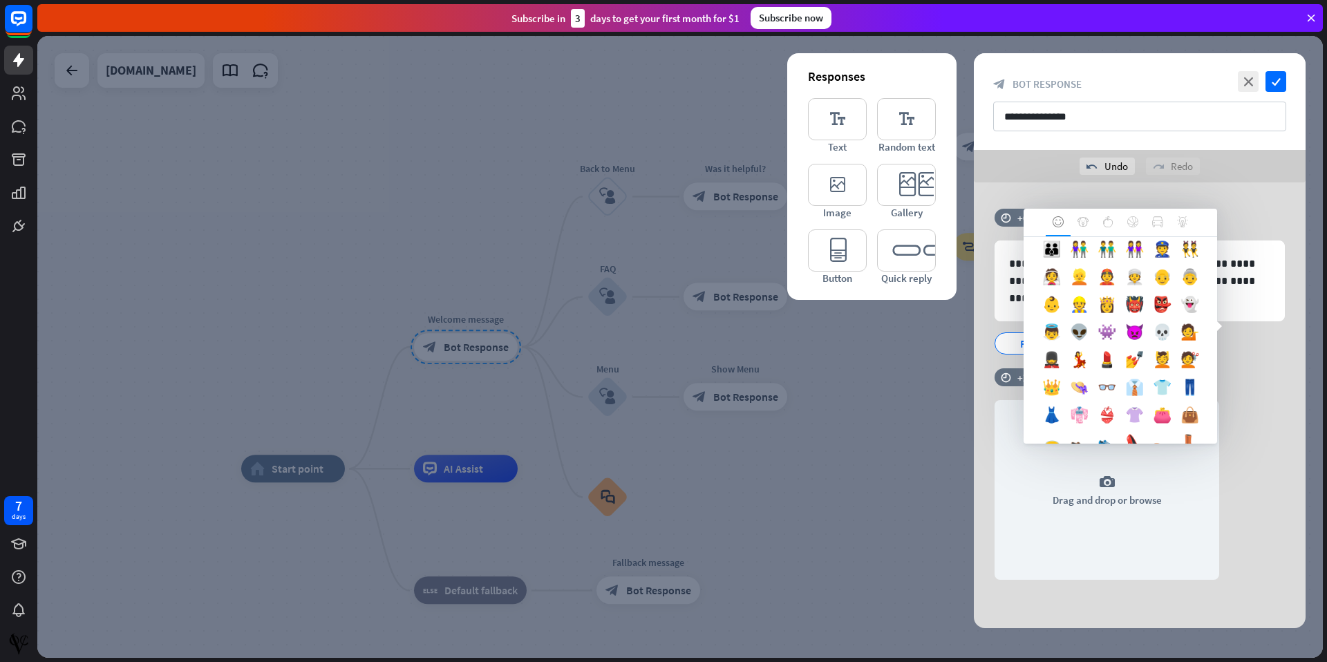
scroll to position [604, 0]
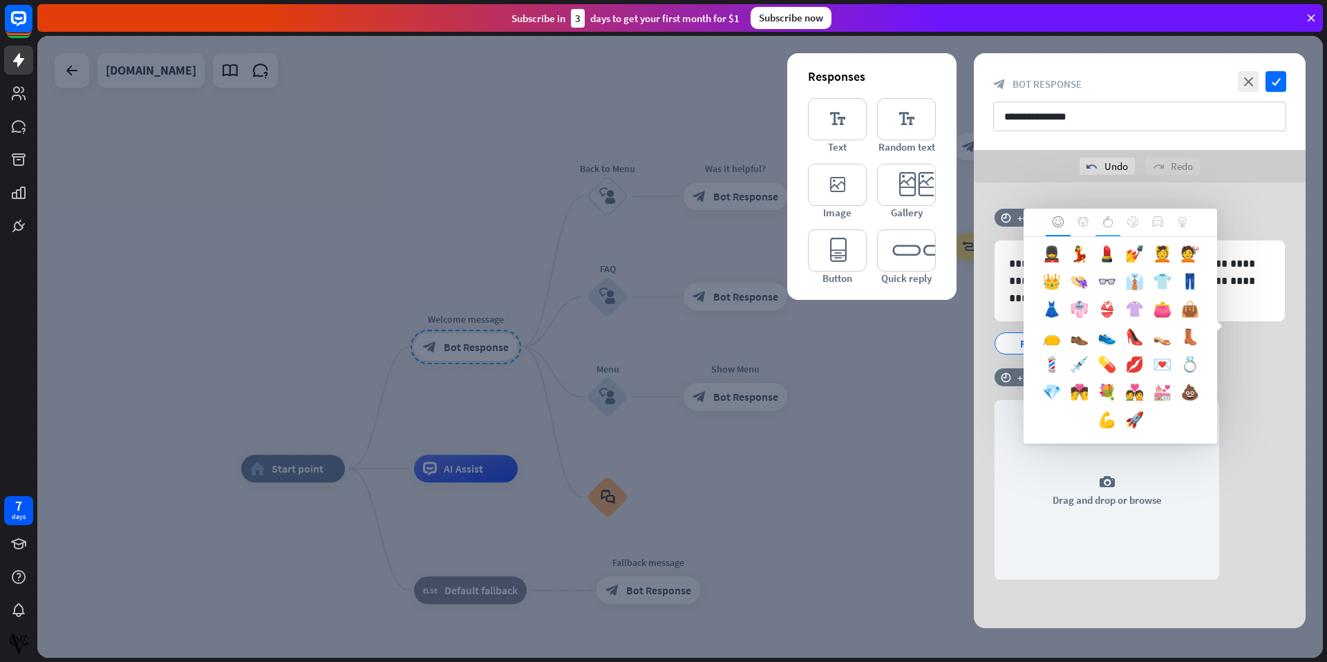
click at [1112, 225] on icon at bounding box center [1107, 221] width 11 height 11
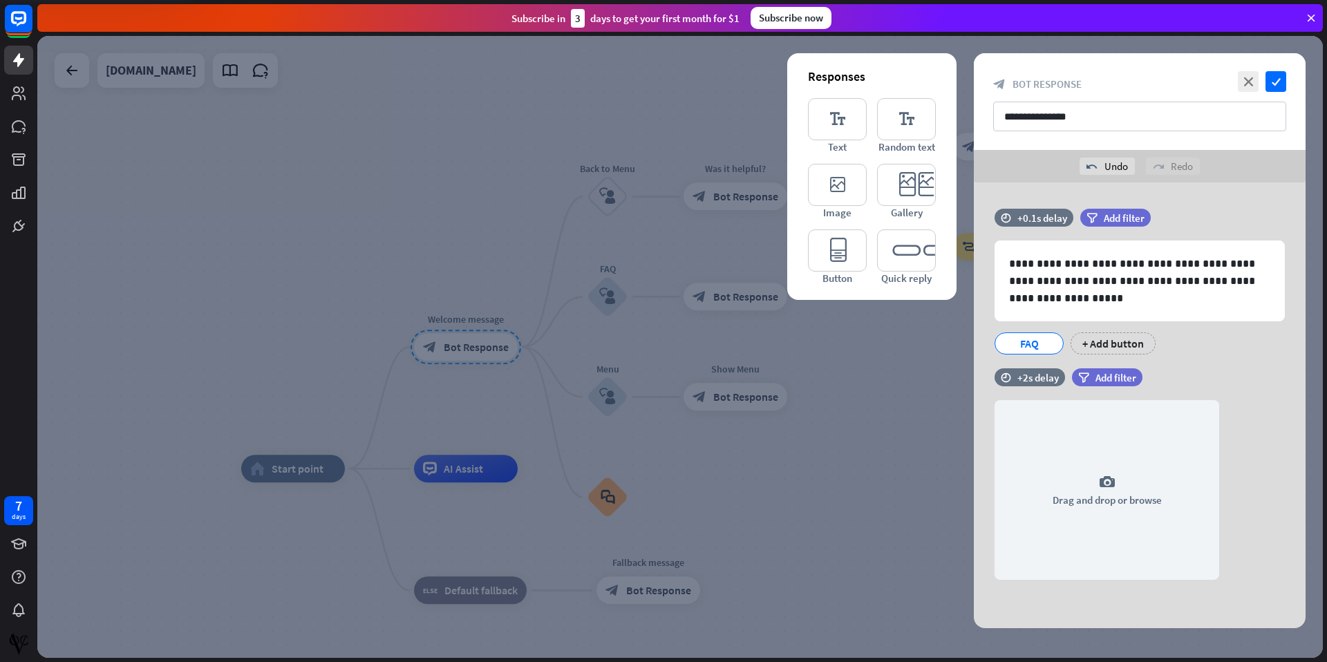
scroll to position [0, 0]
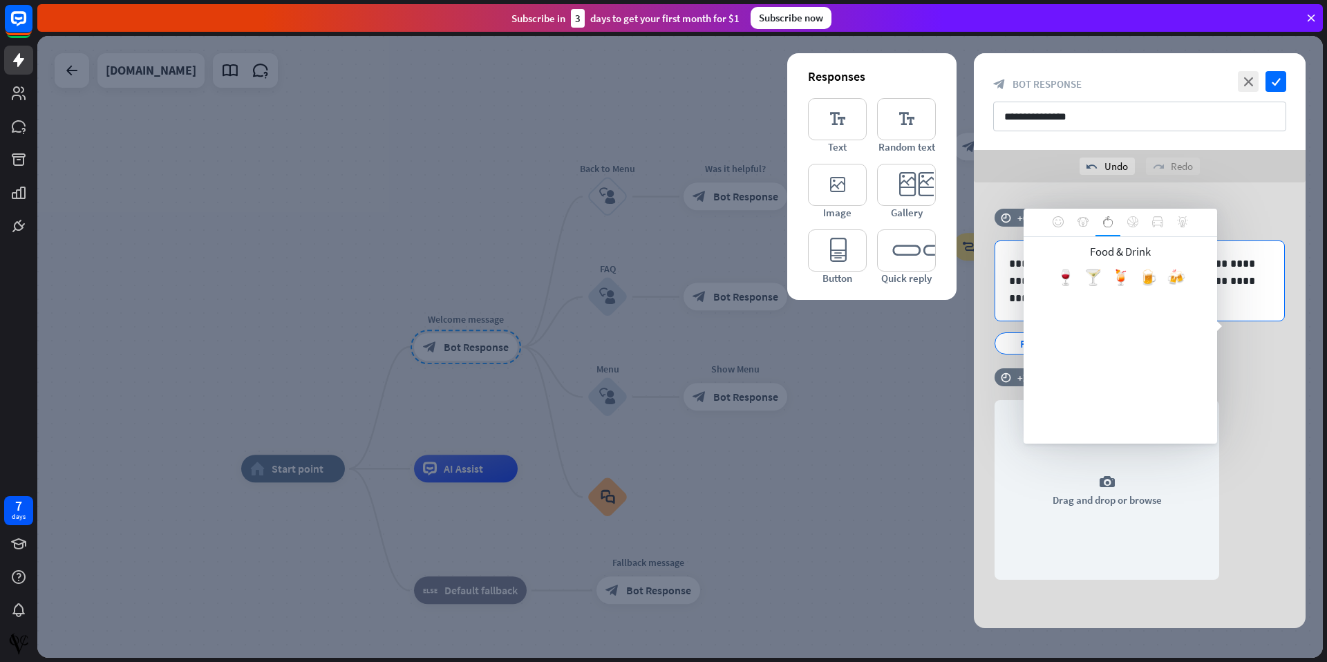
click at [1083, 265] on body "7 days close Product Help First steps Get started with ChatBot Help Center Foll…" at bounding box center [663, 331] width 1327 height 662
click at [1091, 218] on div at bounding box center [1082, 223] width 25 height 28
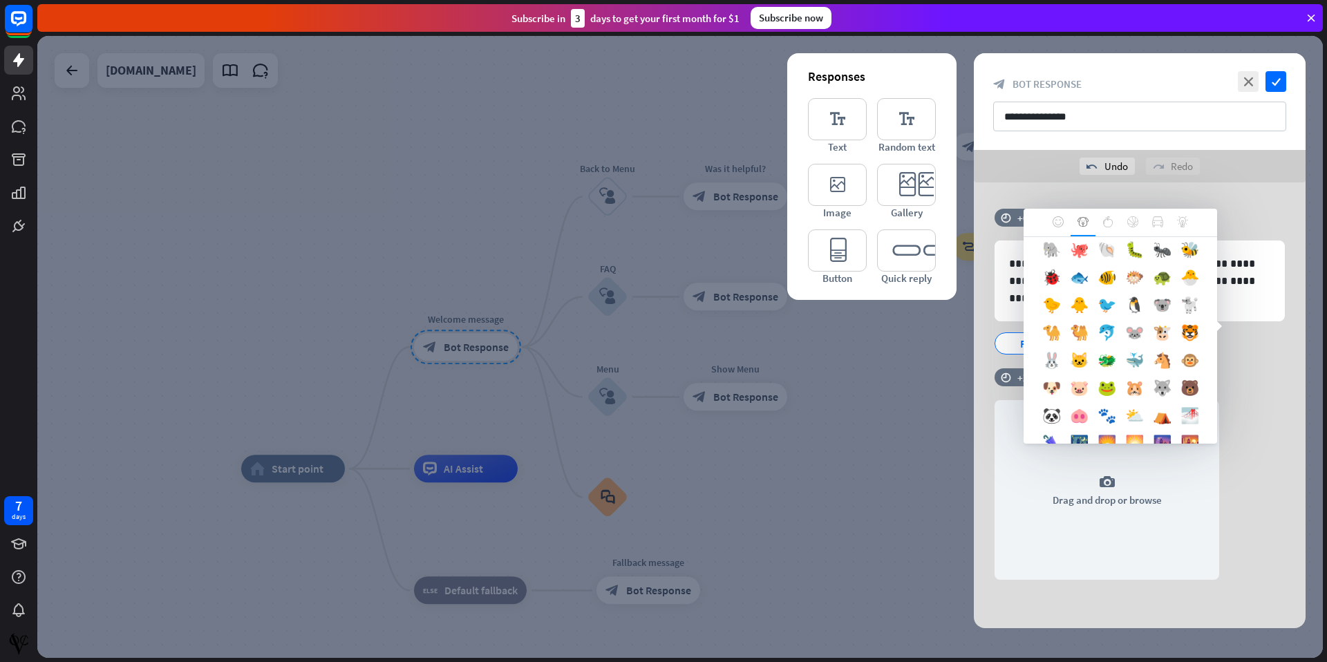
scroll to position [383, 0]
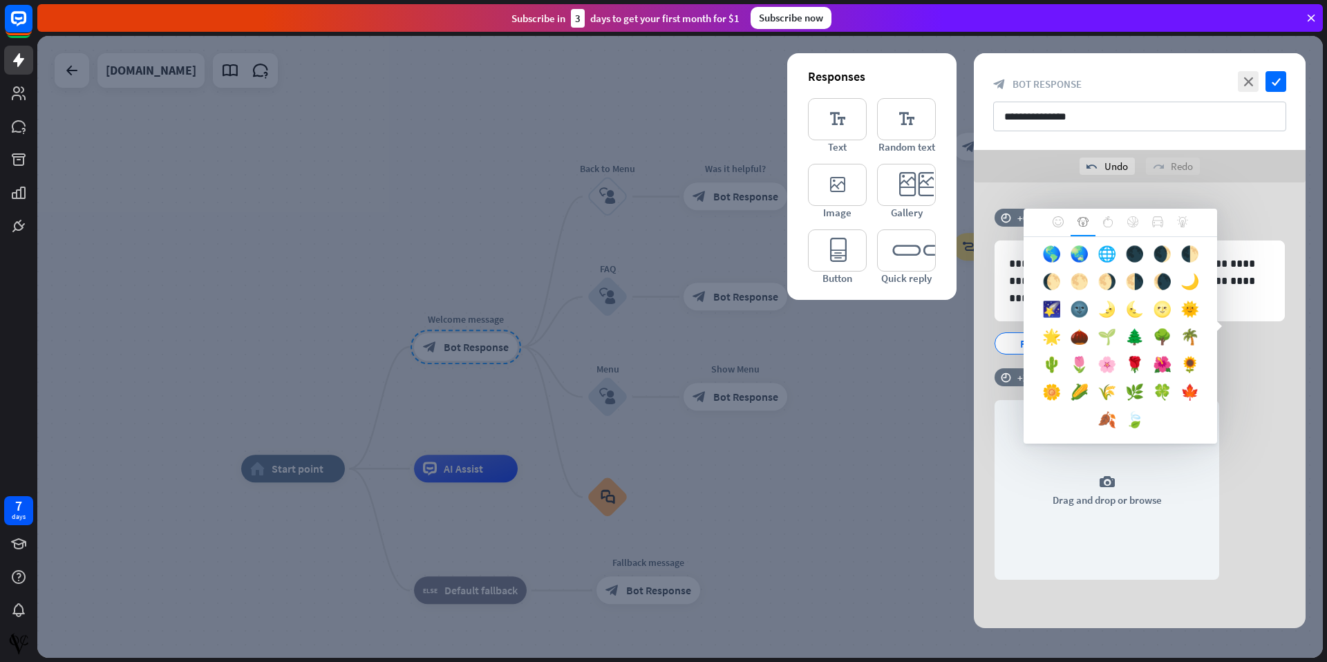
click at [1113, 339] on div "🌱" at bounding box center [1106, 340] width 28 height 28
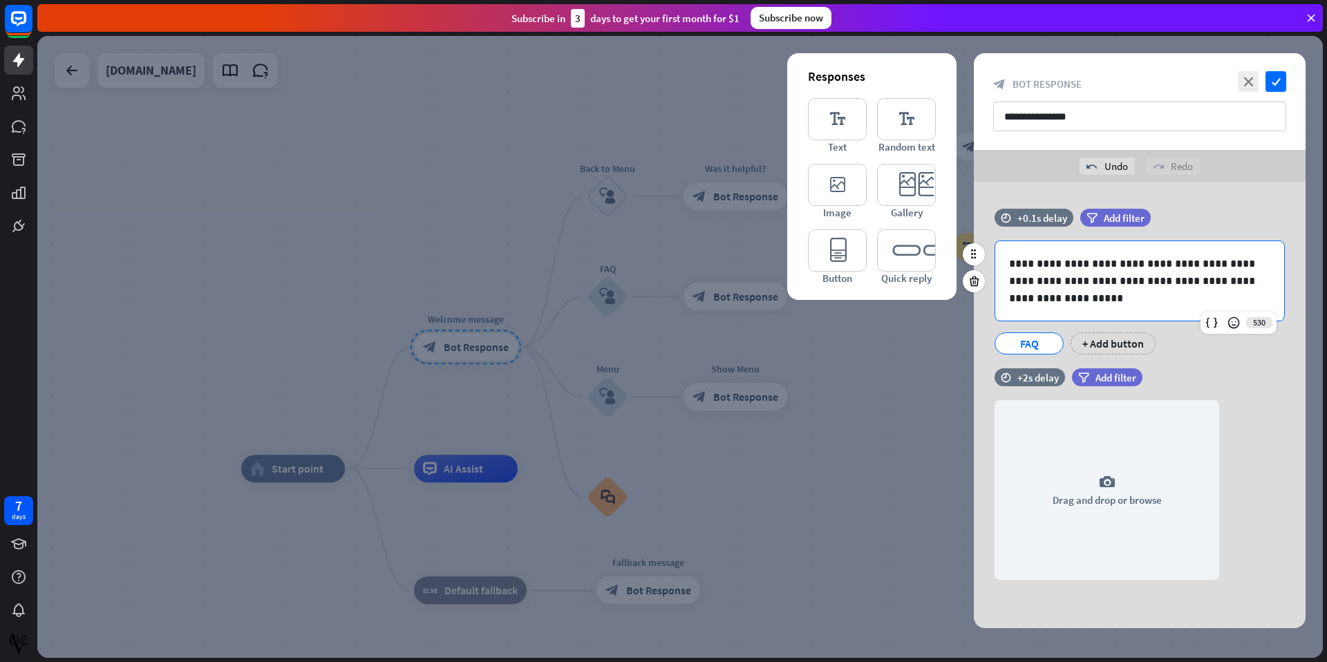
click at [1090, 265] on p "**********" at bounding box center [1139, 281] width 261 height 52
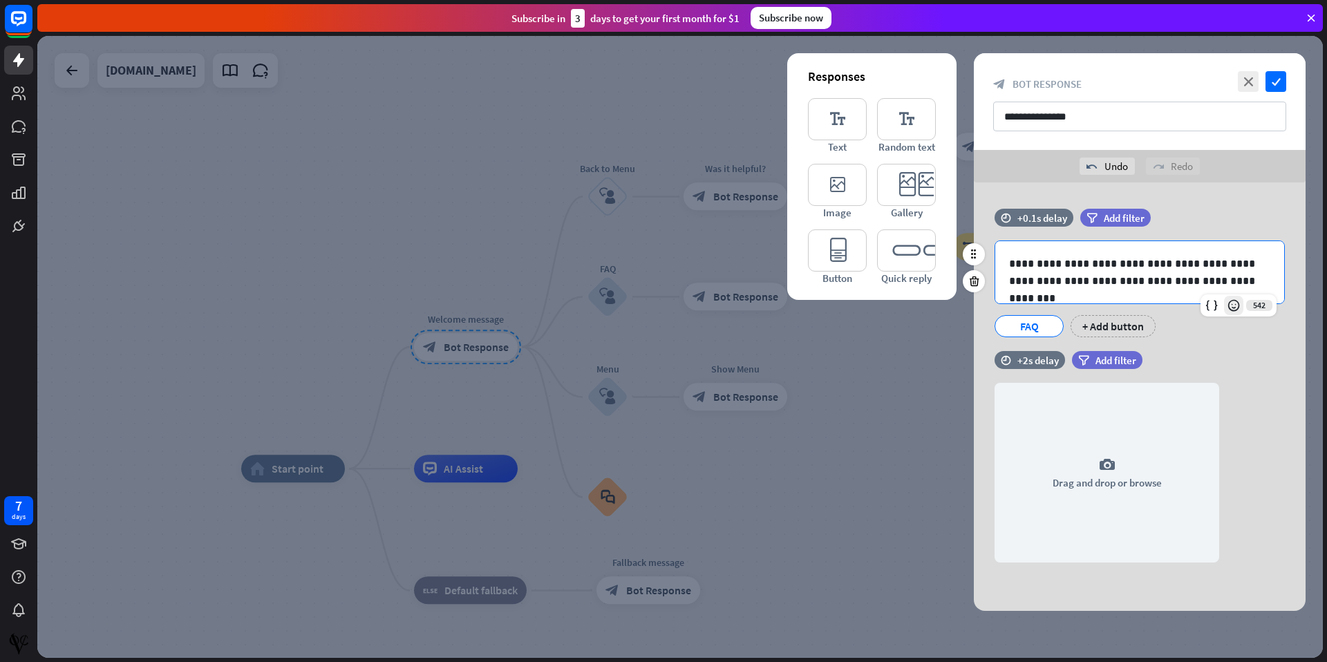
click at [1235, 309] on icon at bounding box center [1233, 305] width 14 height 14
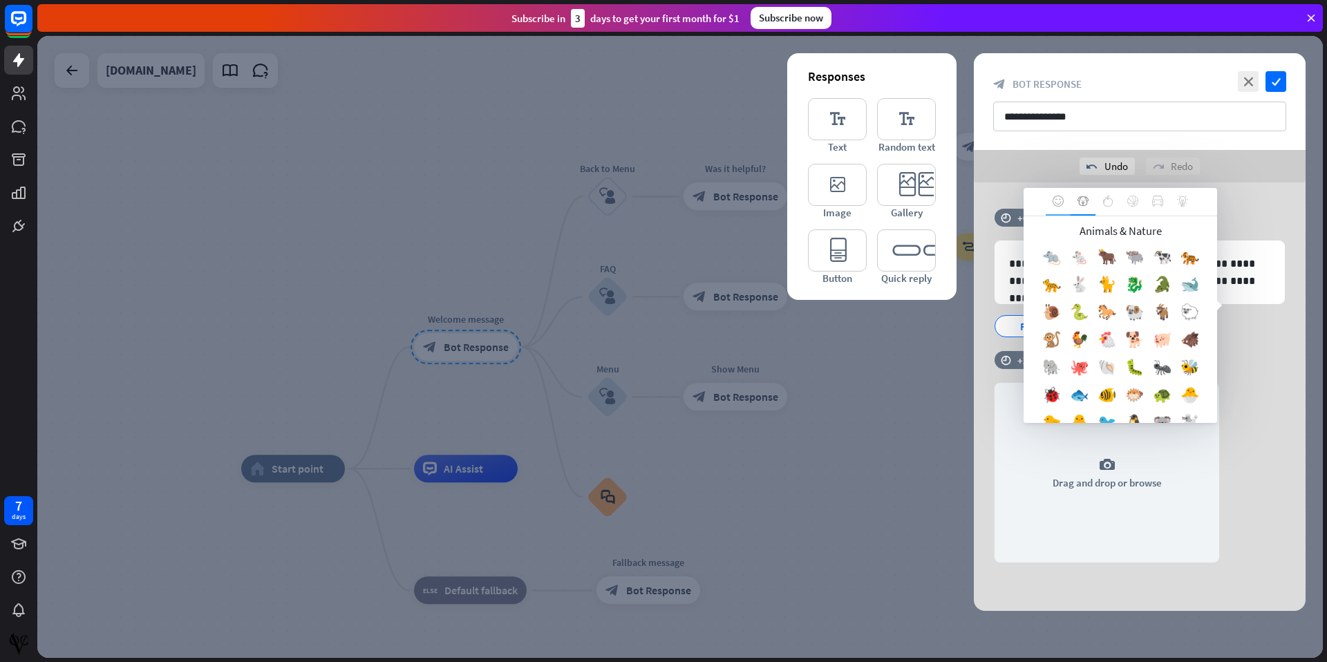
click at [1058, 202] on icon at bounding box center [1057, 201] width 11 height 11
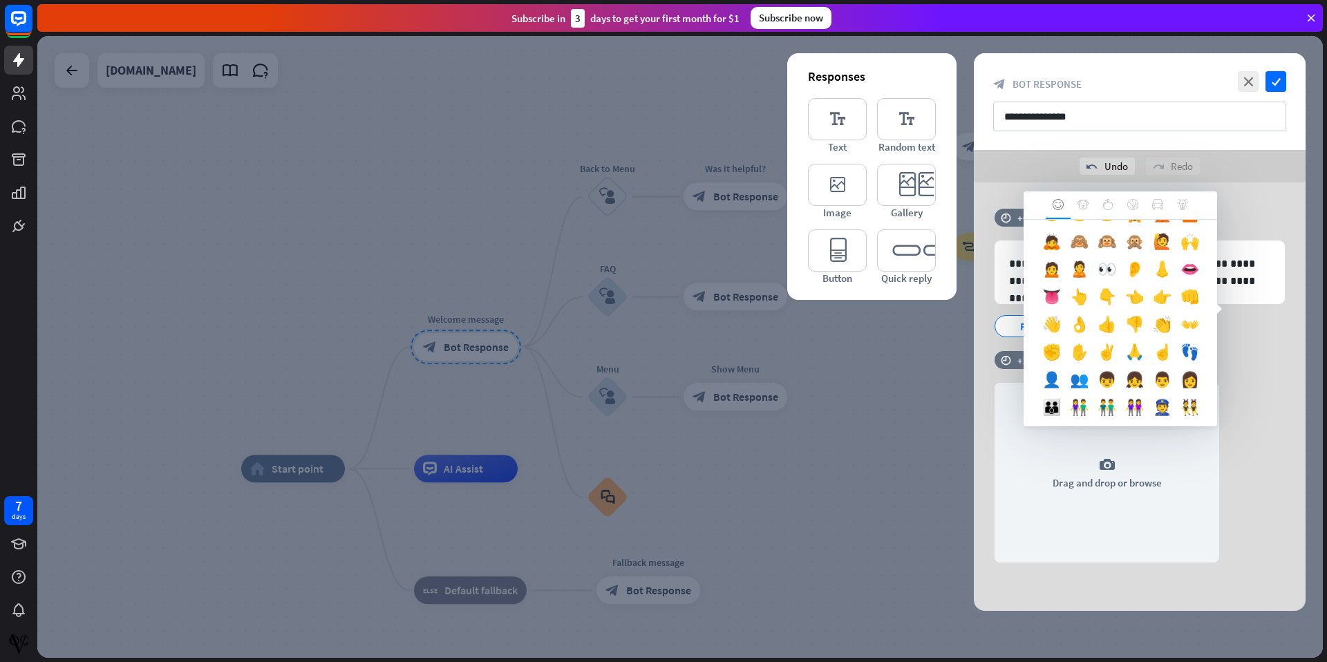
scroll to position [321, 0]
click at [1053, 323] on div "👋" at bounding box center [1051, 330] width 28 height 28
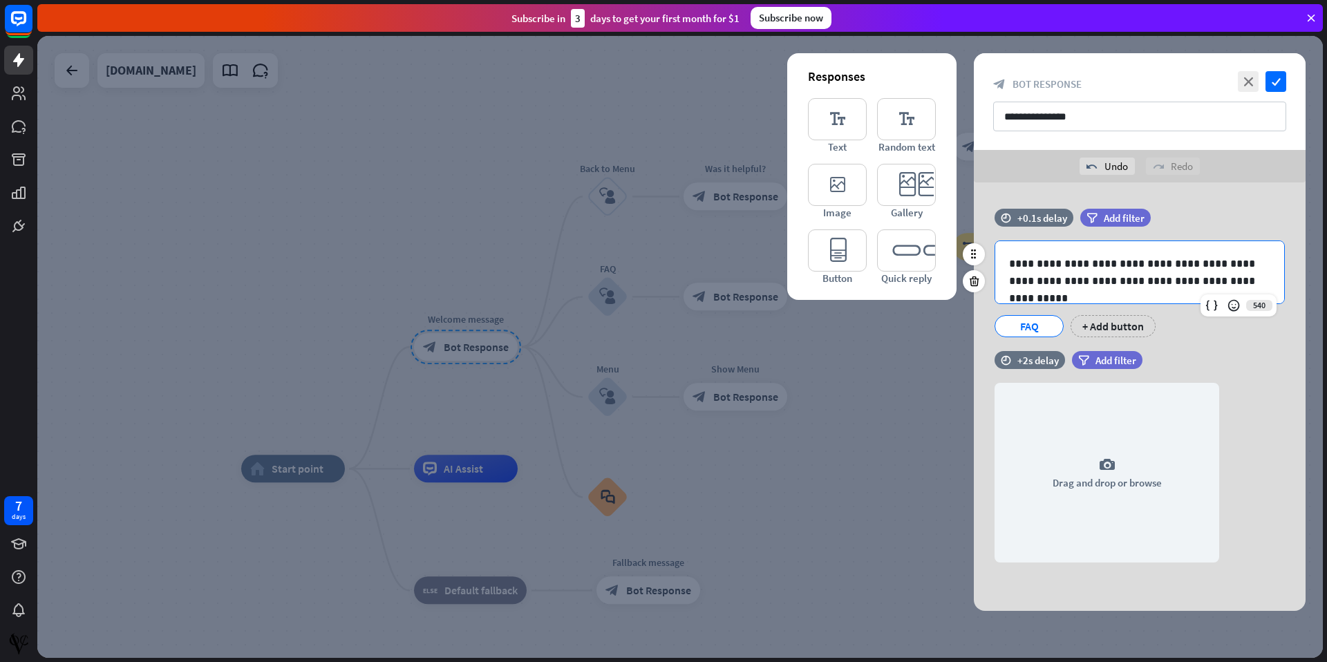
click at [1159, 268] on p "**********" at bounding box center [1139, 272] width 261 height 35
drag, startPoint x: 1215, startPoint y: 265, endPoint x: 1158, endPoint y: 285, distance: 60.7
click at [1158, 285] on p "**********" at bounding box center [1139, 272] width 261 height 35
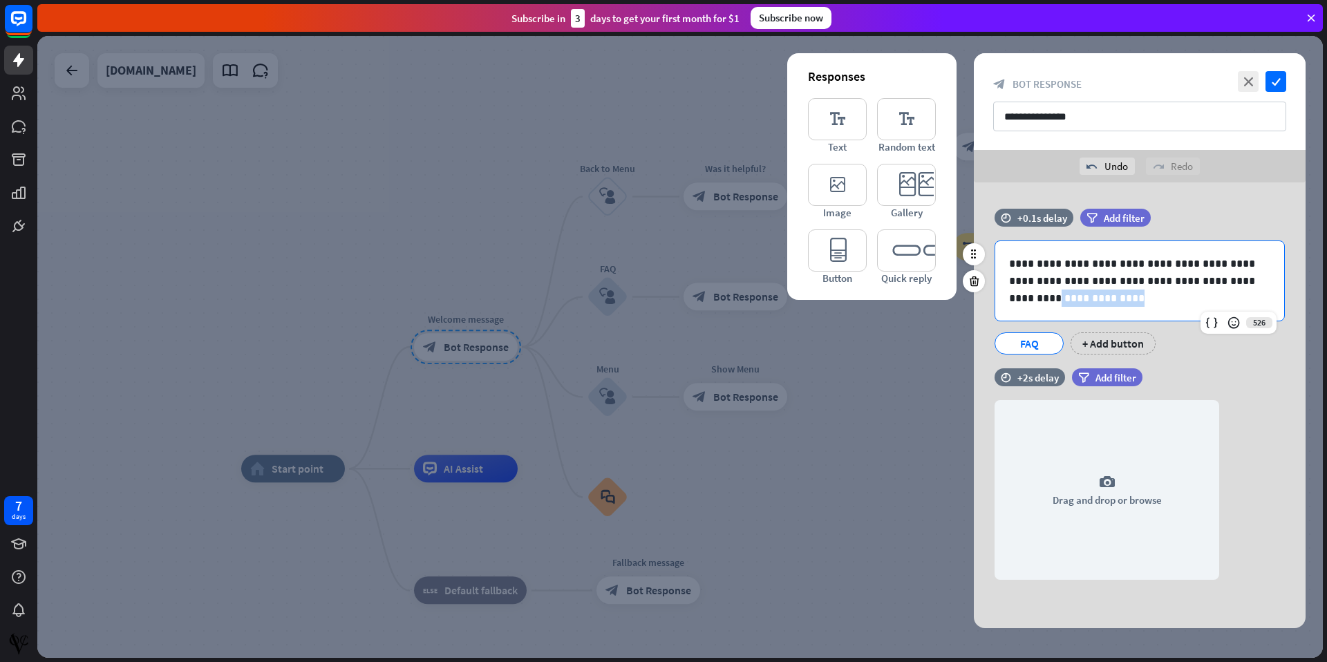
drag, startPoint x: 1107, startPoint y: 303, endPoint x: 1002, endPoint y: 301, distance: 104.3
click at [1002, 301] on div "**********" at bounding box center [1139, 280] width 289 height 79
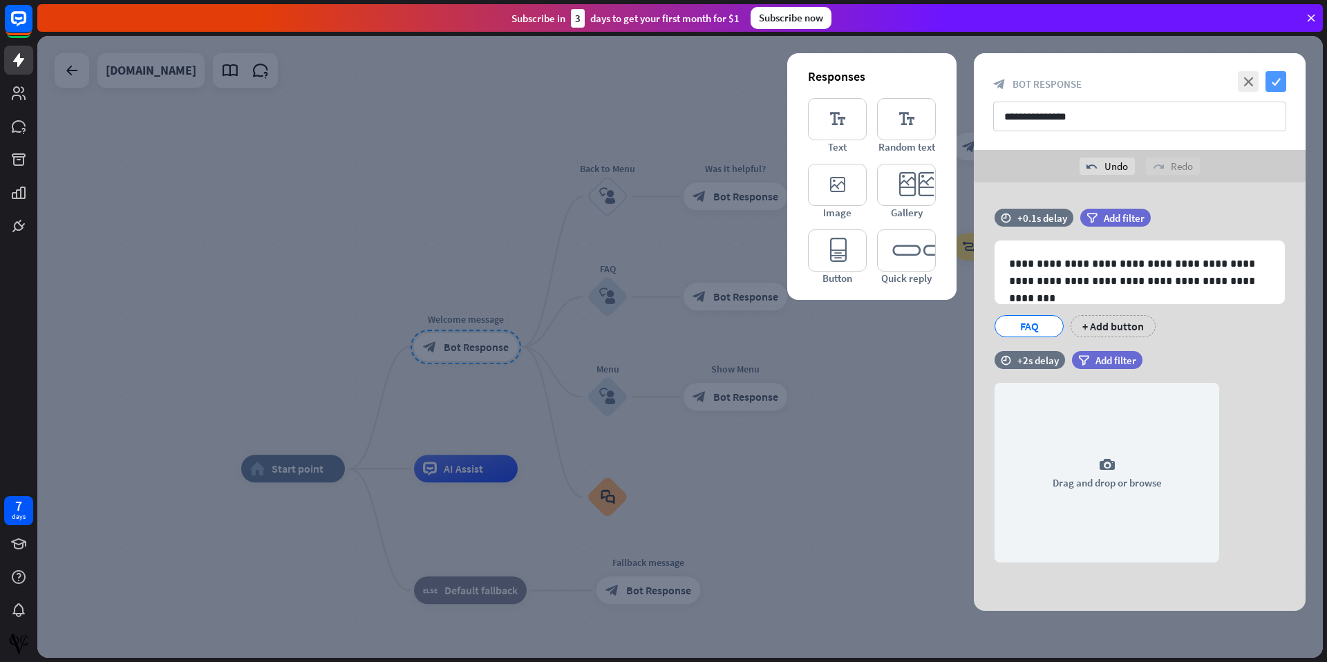
click at [1275, 85] on icon "check" at bounding box center [1275, 81] width 21 height 21
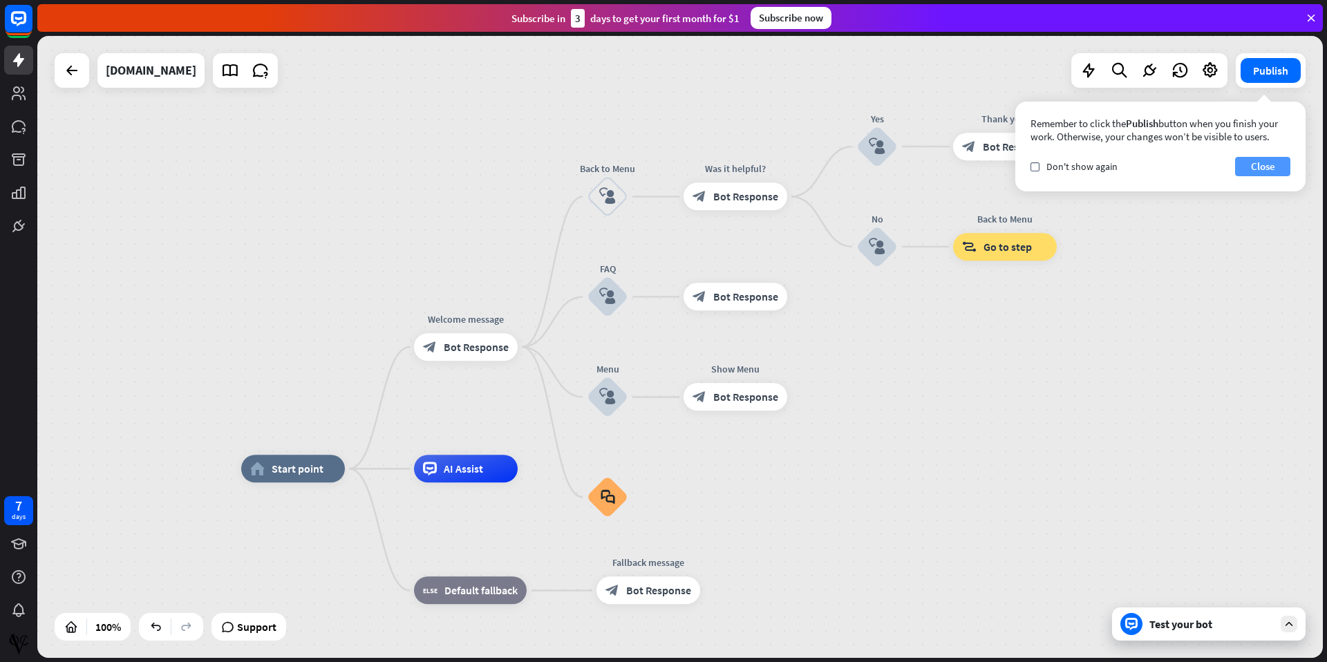
click at [1266, 171] on button "Close" at bounding box center [1262, 166] width 55 height 19
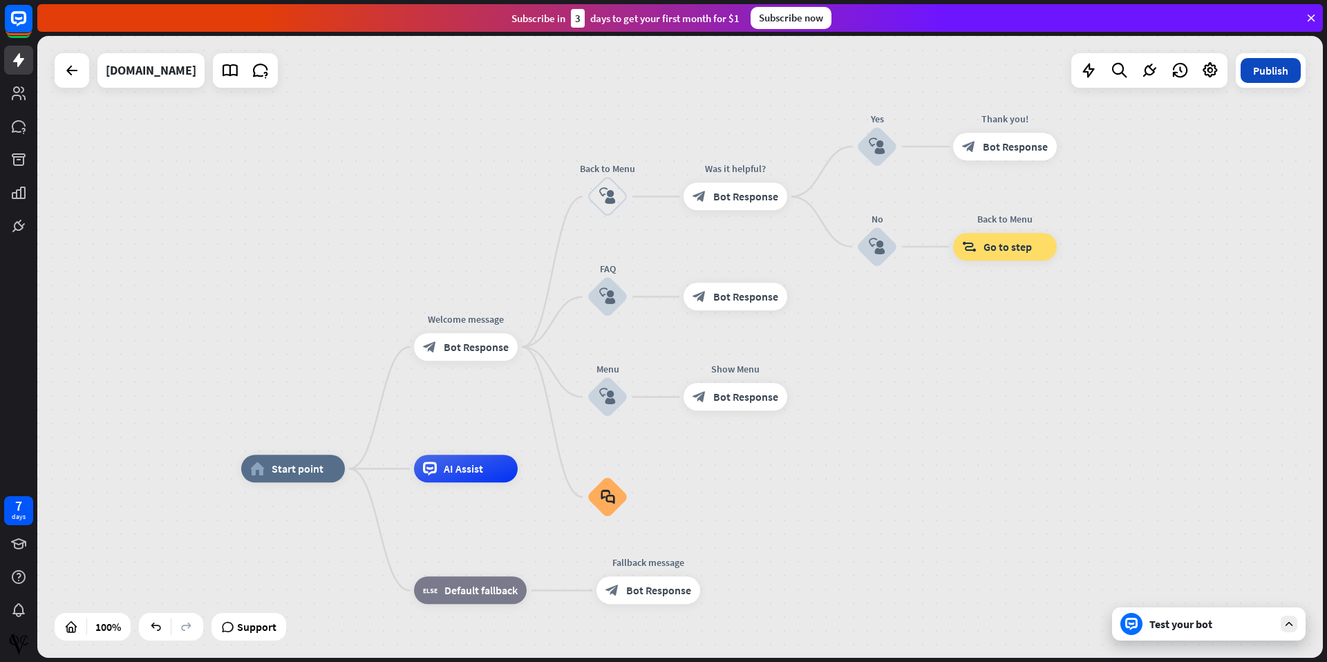
click at [1268, 68] on button "Publish" at bounding box center [1270, 70] width 60 height 25
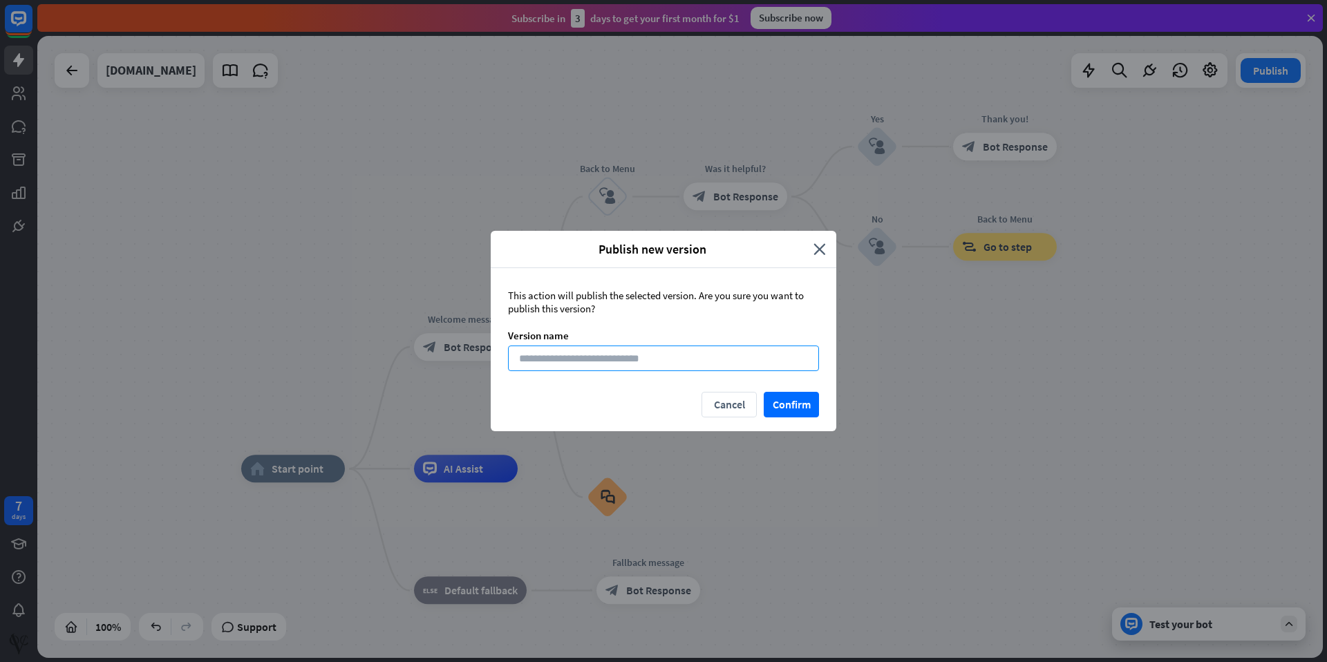
click at [729, 360] on input at bounding box center [663, 358] width 311 height 26
type input "*"
type input "*****"
click at [786, 404] on button "Confirm" at bounding box center [790, 405] width 55 height 26
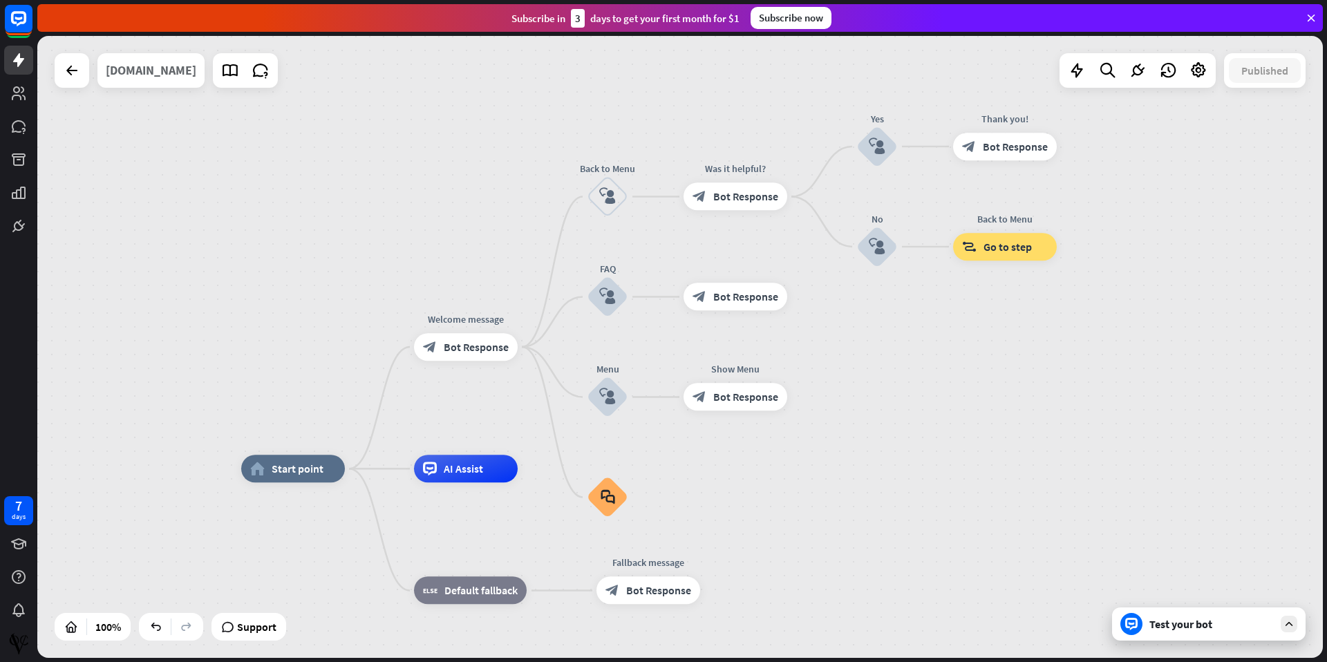
click at [137, 79] on div "[DOMAIN_NAME]" at bounding box center [151, 70] width 91 height 35
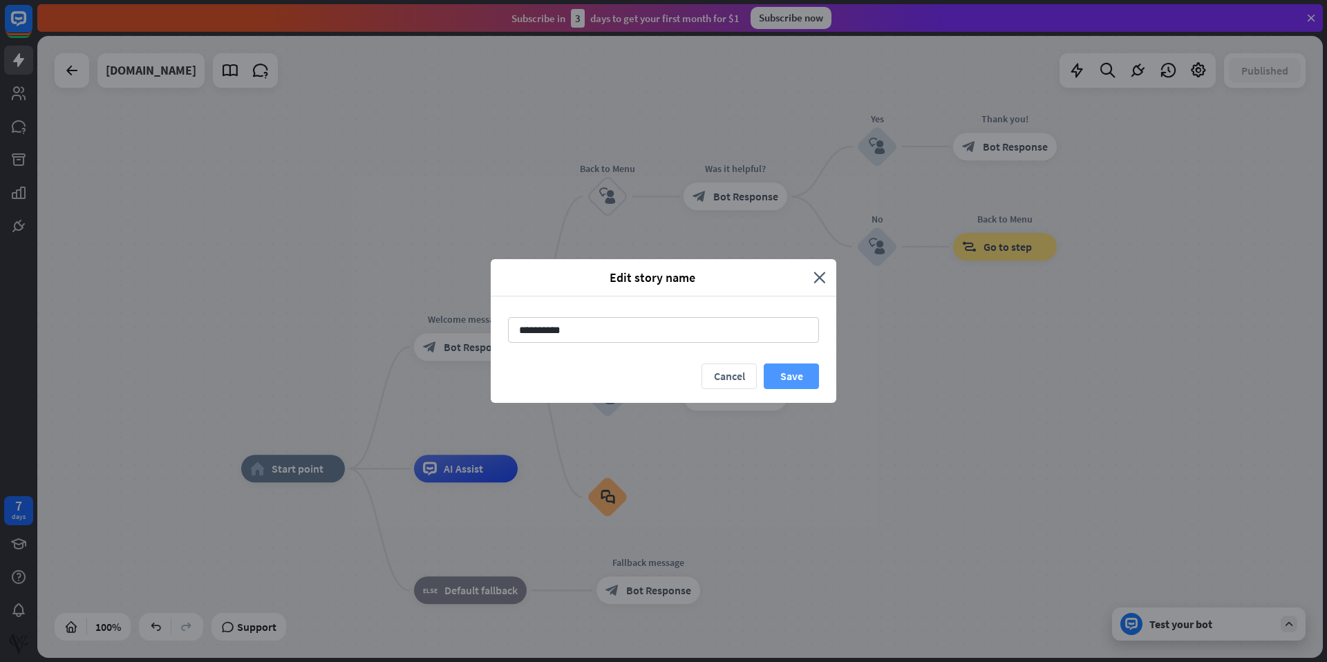
click at [796, 381] on button "Save" at bounding box center [790, 376] width 55 height 26
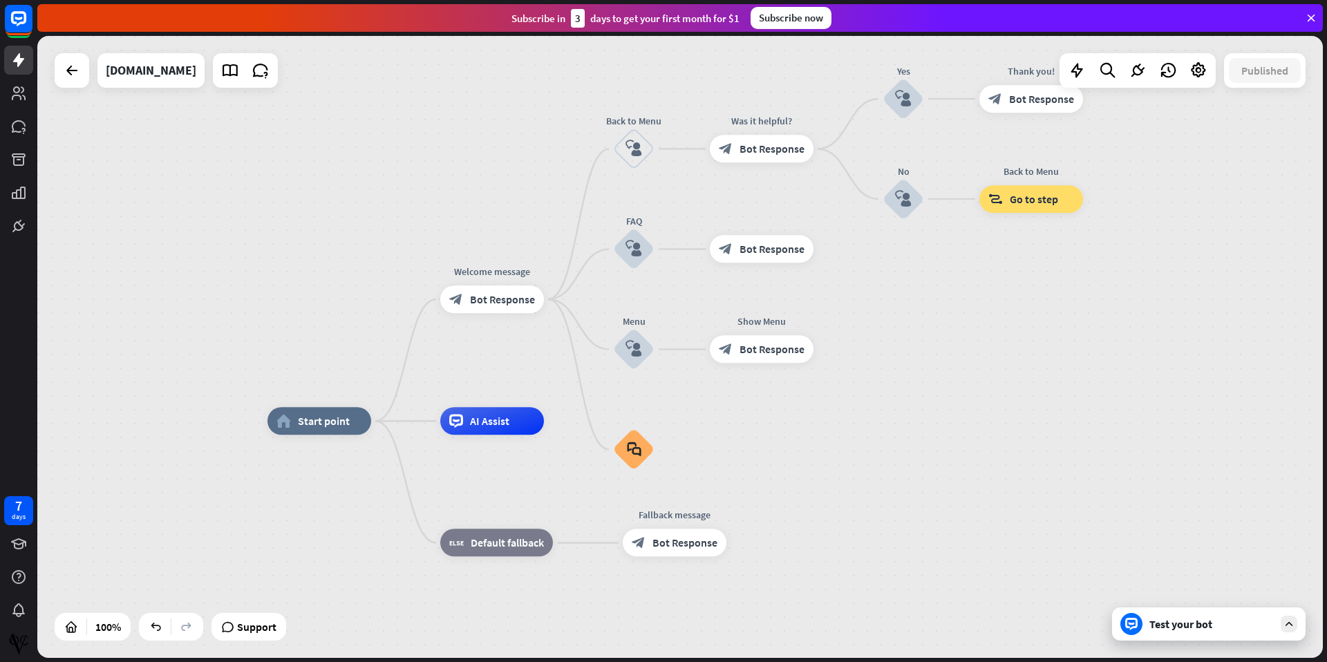
click at [1208, 82] on div at bounding box center [1137, 70] width 156 height 35
click at [1201, 75] on icon at bounding box center [1198, 70] width 18 height 18
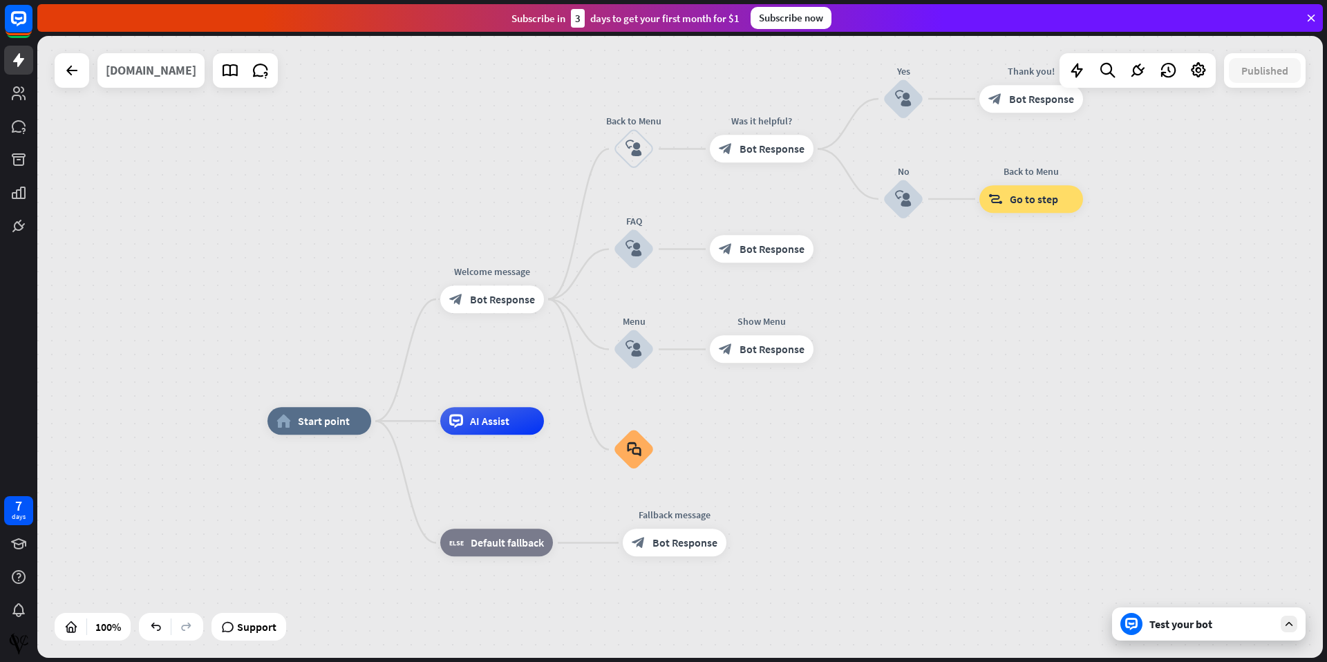
click at [141, 68] on div "[DOMAIN_NAME]" at bounding box center [151, 70] width 91 height 35
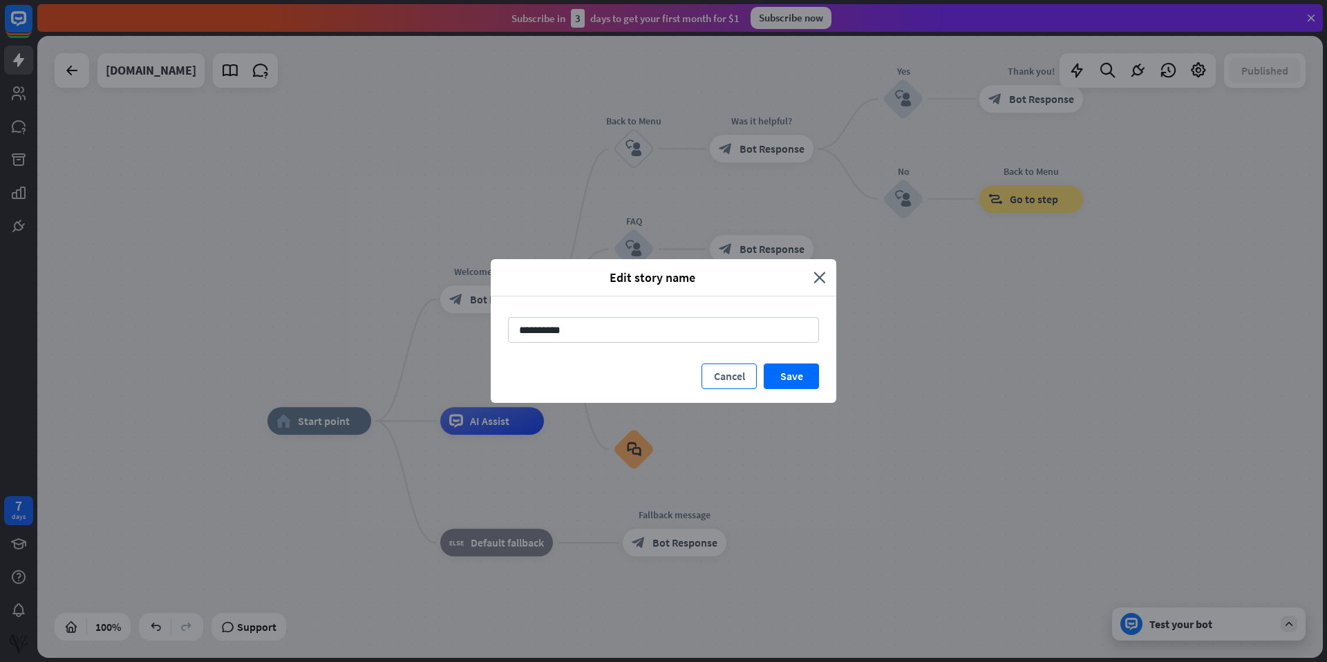
click at [723, 369] on button "Cancel" at bounding box center [728, 376] width 55 height 26
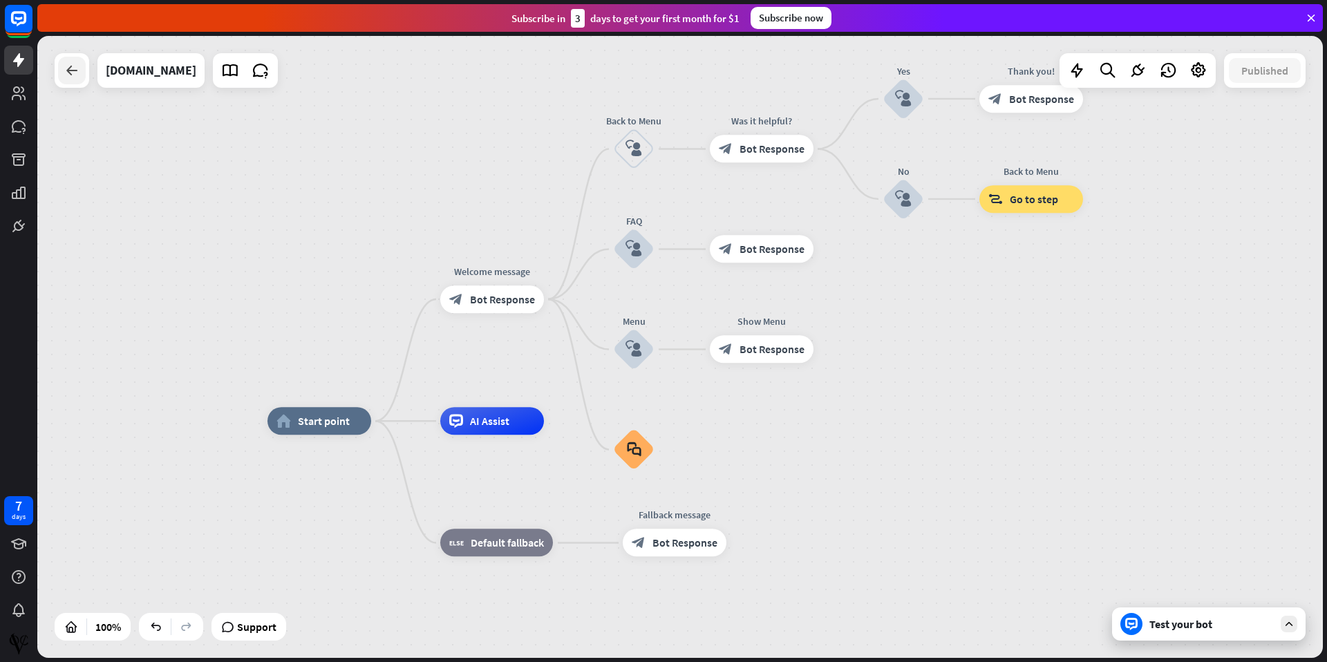
click at [77, 72] on icon at bounding box center [72, 70] width 17 height 17
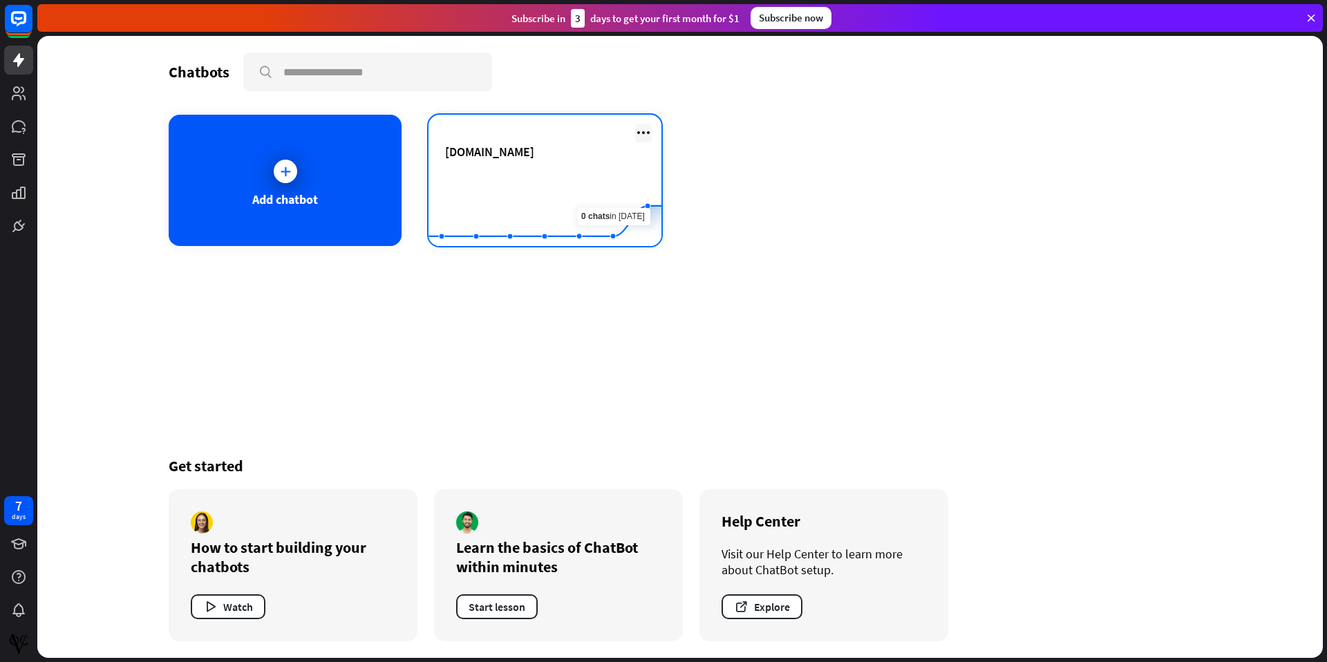
click at [640, 130] on icon at bounding box center [643, 132] width 17 height 17
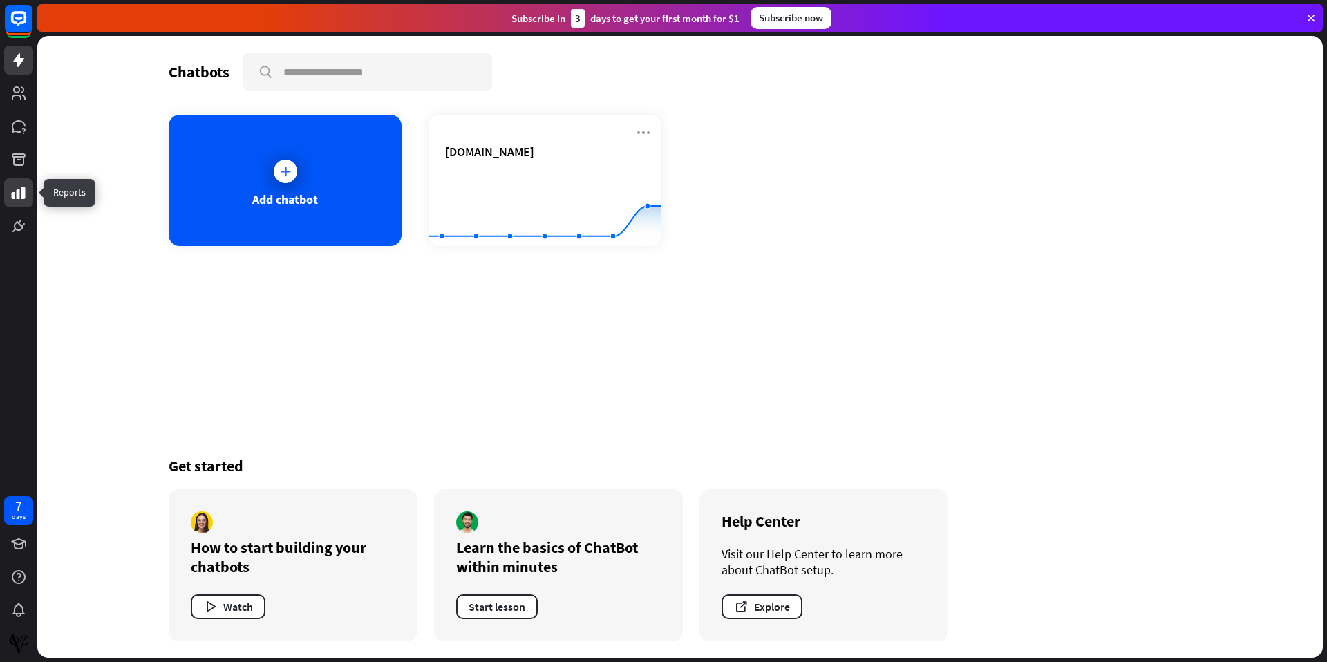
click at [29, 196] on link at bounding box center [18, 192] width 29 height 29
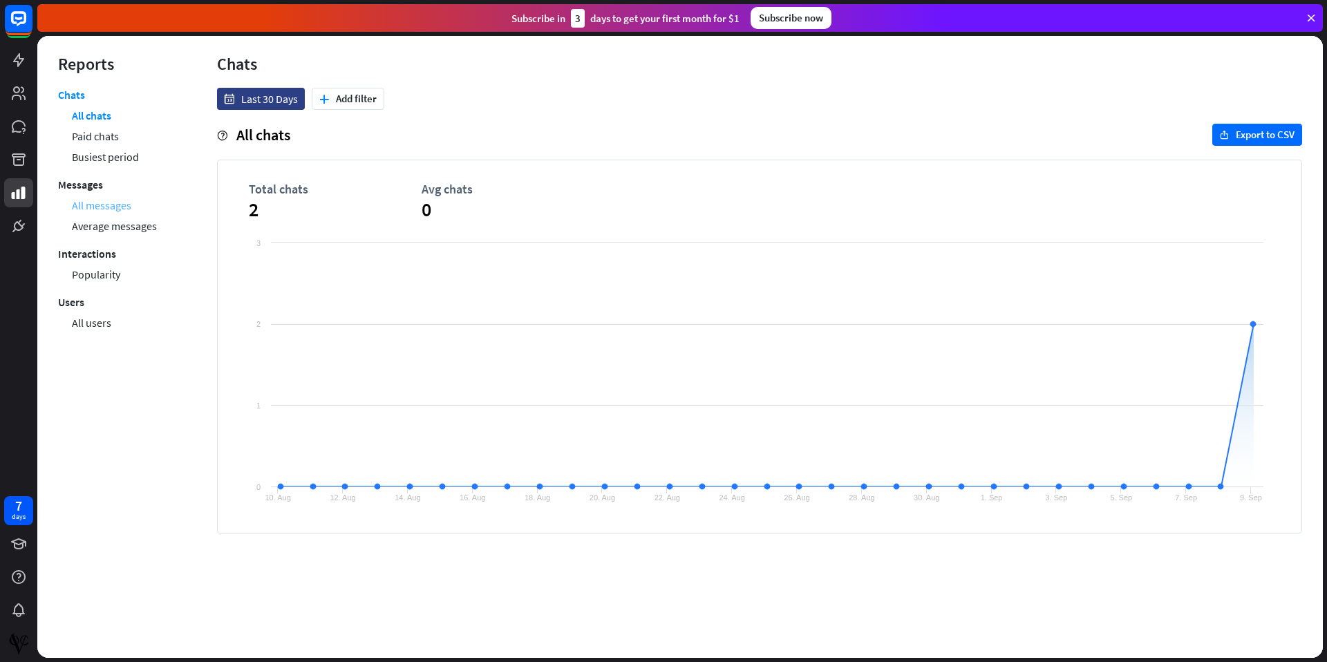
click at [117, 205] on link "All messages" at bounding box center [101, 205] width 59 height 21
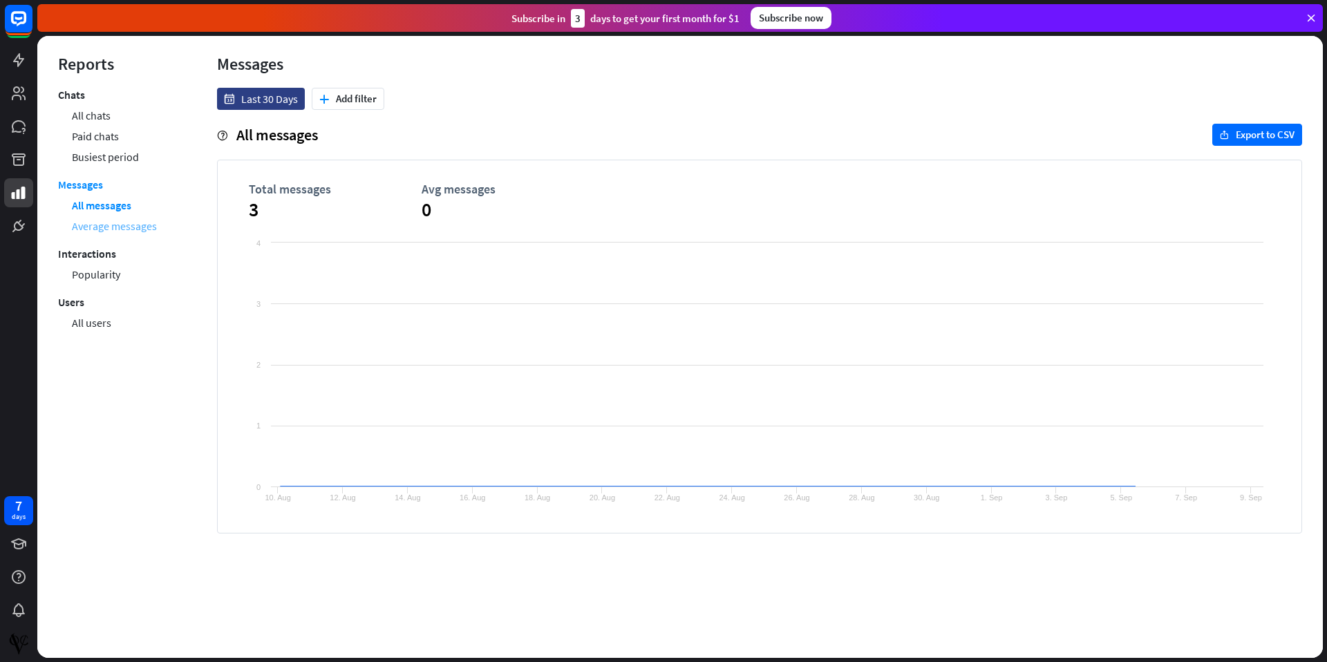
click at [113, 228] on link "Average messages" at bounding box center [114, 226] width 85 height 21
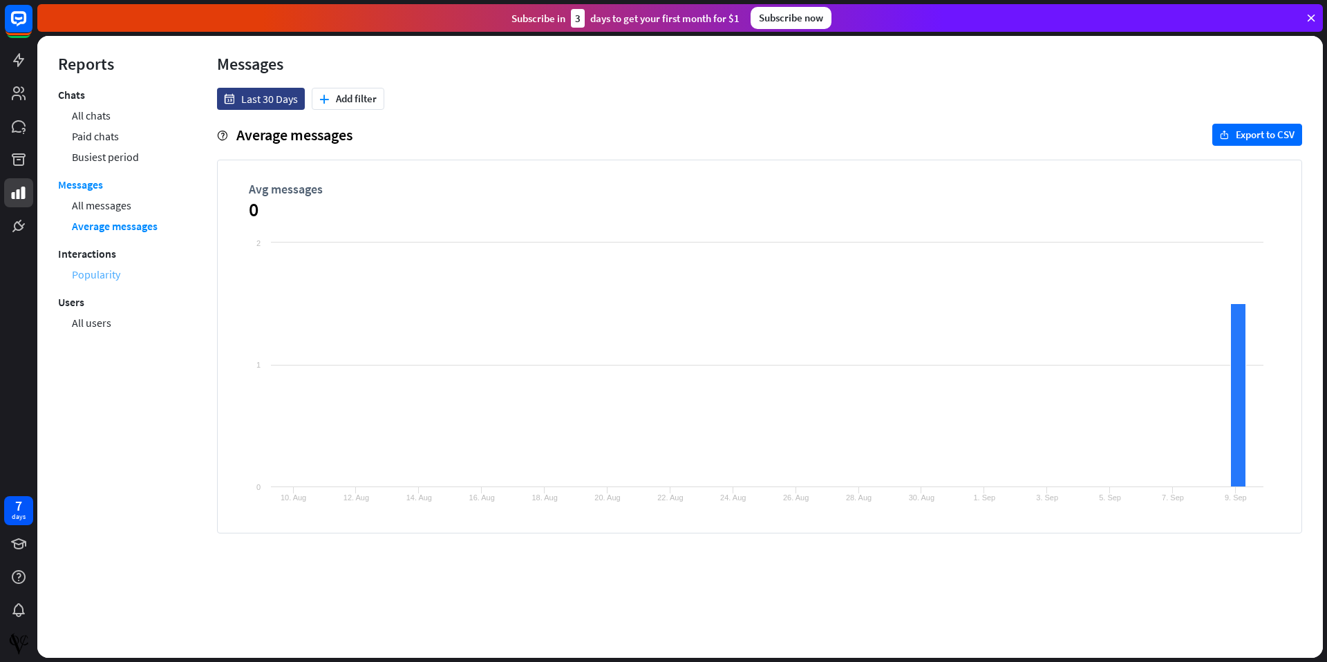
click at [106, 275] on link "Popularity" at bounding box center [96, 274] width 48 height 21
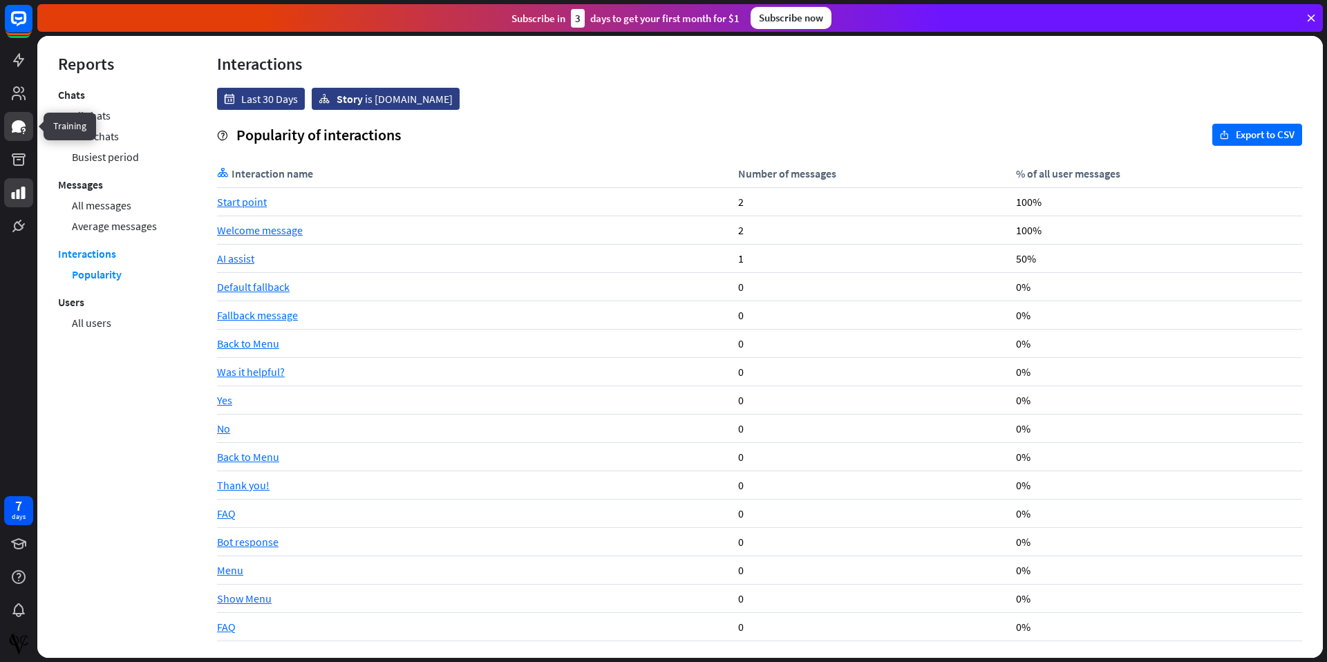
click at [21, 135] on link at bounding box center [18, 126] width 29 height 29
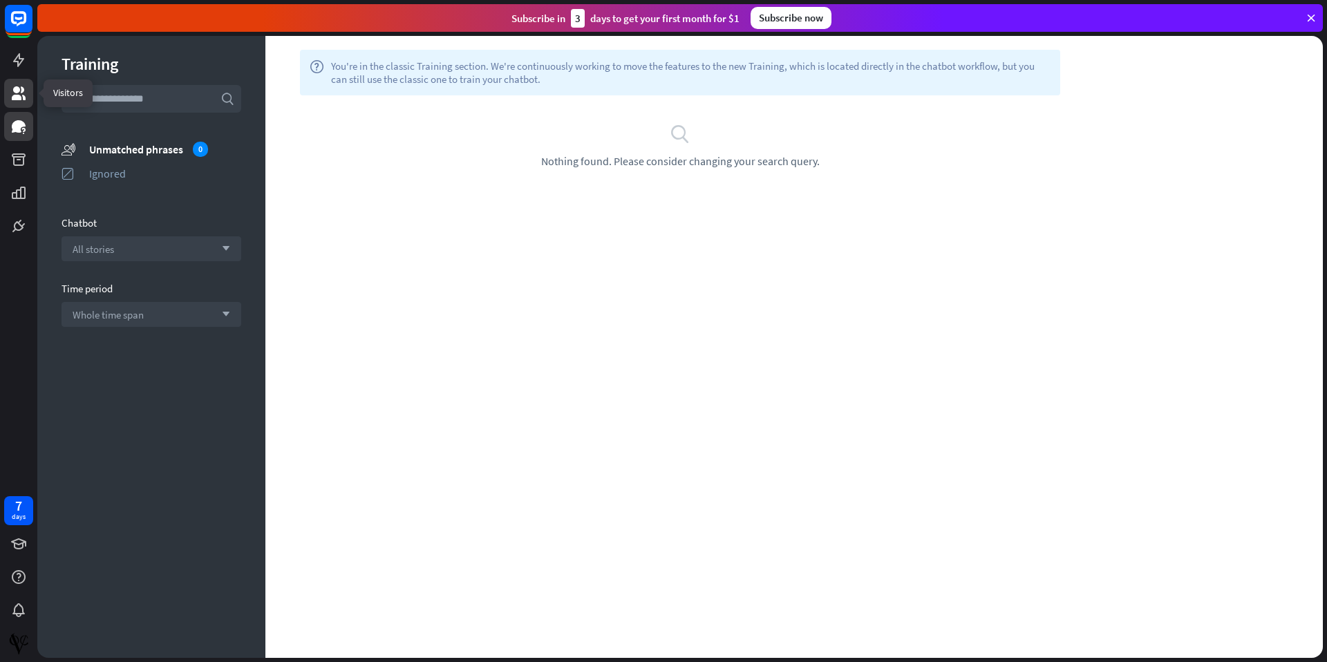
click at [30, 89] on link at bounding box center [18, 93] width 29 height 29
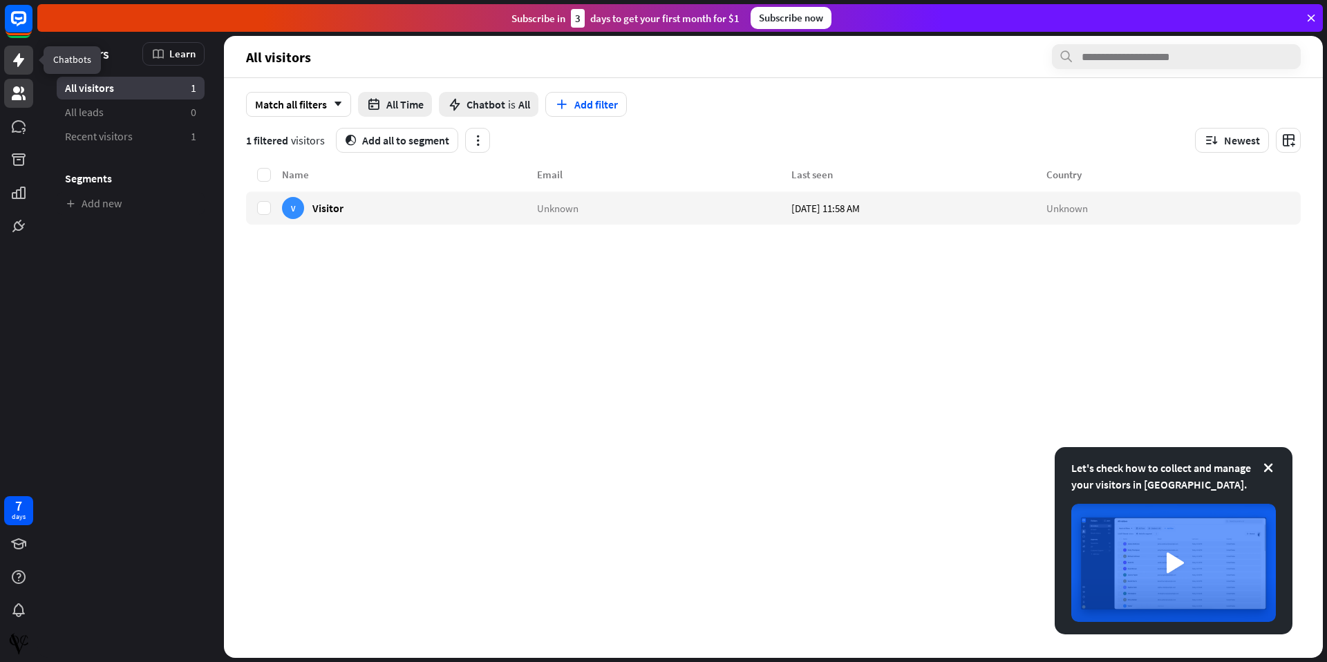
click at [28, 68] on link at bounding box center [18, 60] width 29 height 29
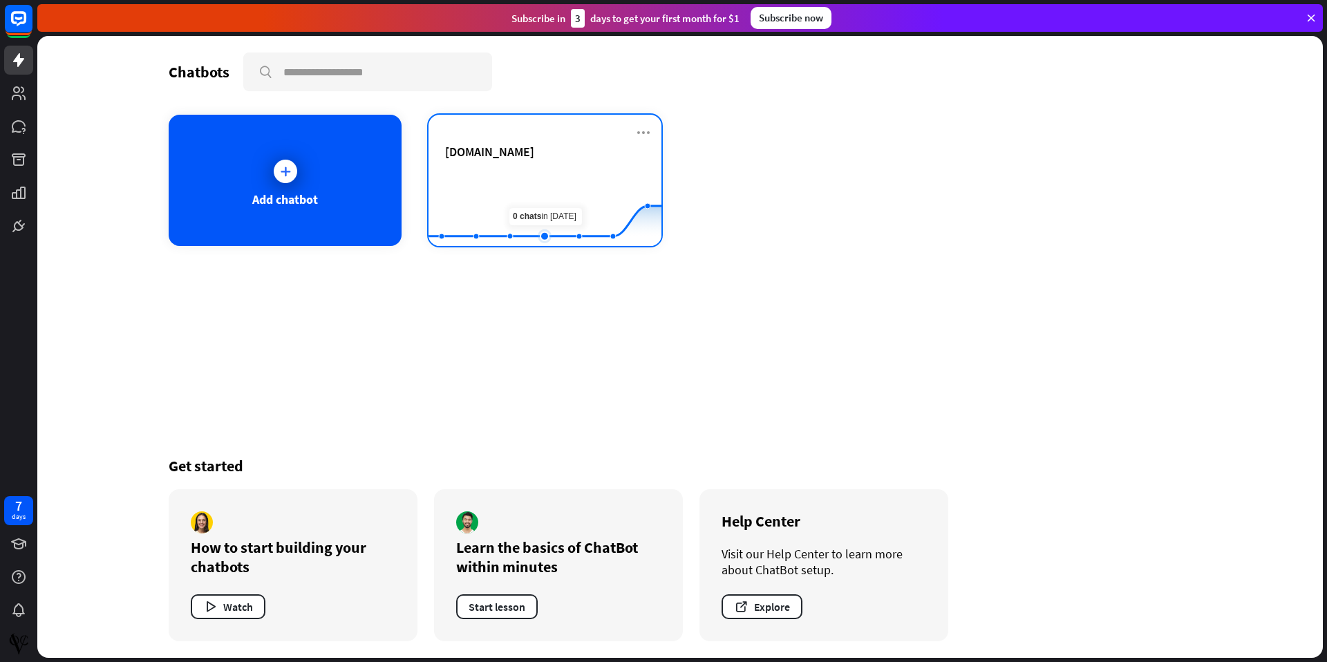
click at [535, 184] on rect at bounding box center [544, 212] width 233 height 86
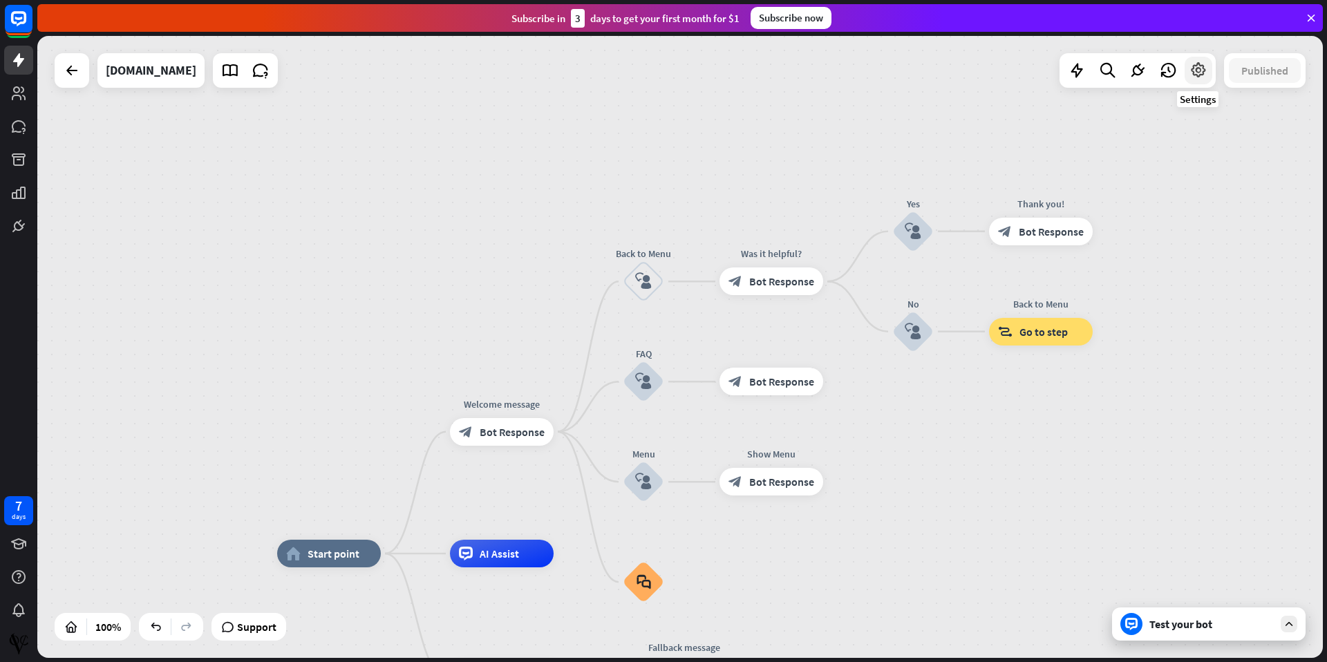
click at [1203, 81] on div at bounding box center [1198, 71] width 28 height 28
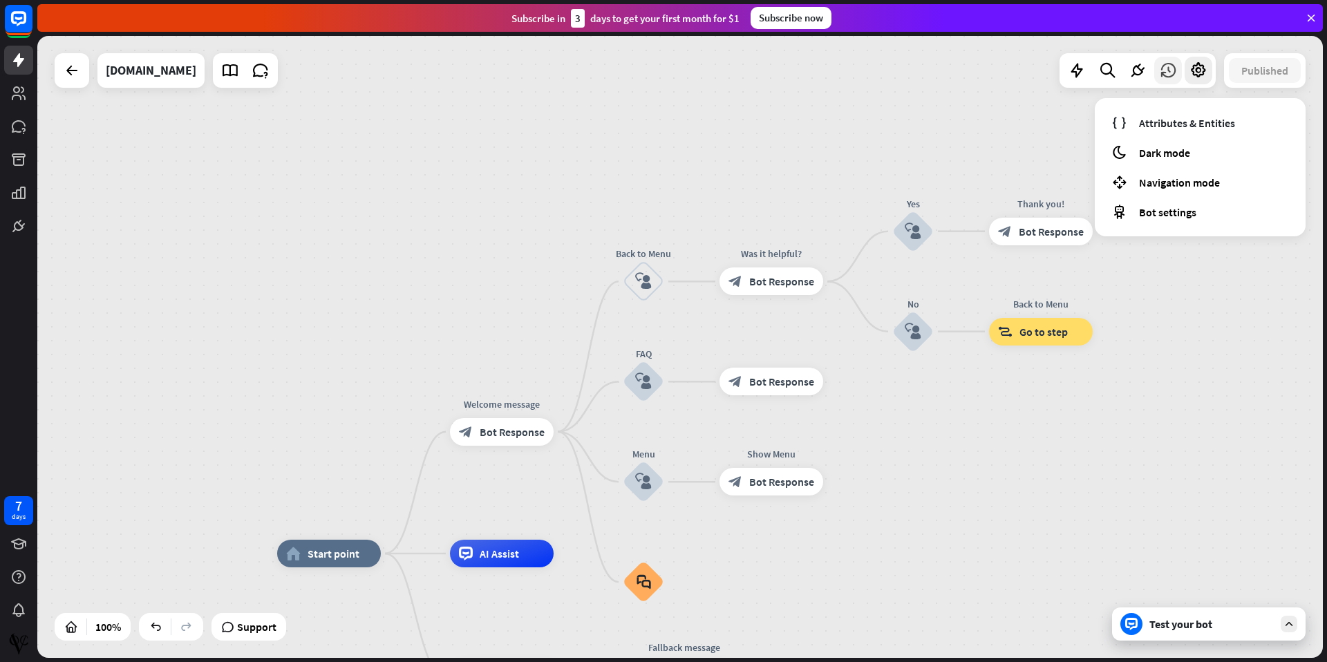
click at [1178, 75] on div at bounding box center [1168, 71] width 28 height 28
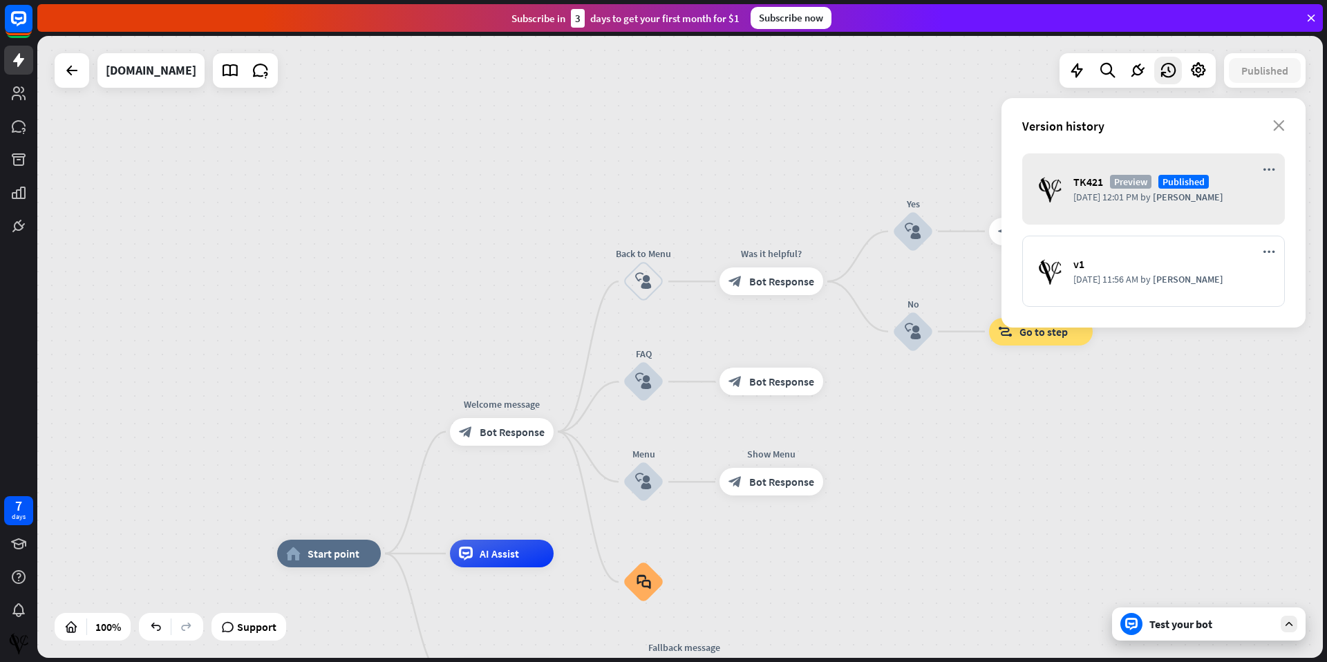
click at [1188, 183] on span "Published" at bounding box center [1183, 182] width 50 height 14
click at [1269, 167] on icon "more_horiz" at bounding box center [1268, 170] width 12 height 12
click at [1083, 69] on icon at bounding box center [1076, 70] width 18 height 18
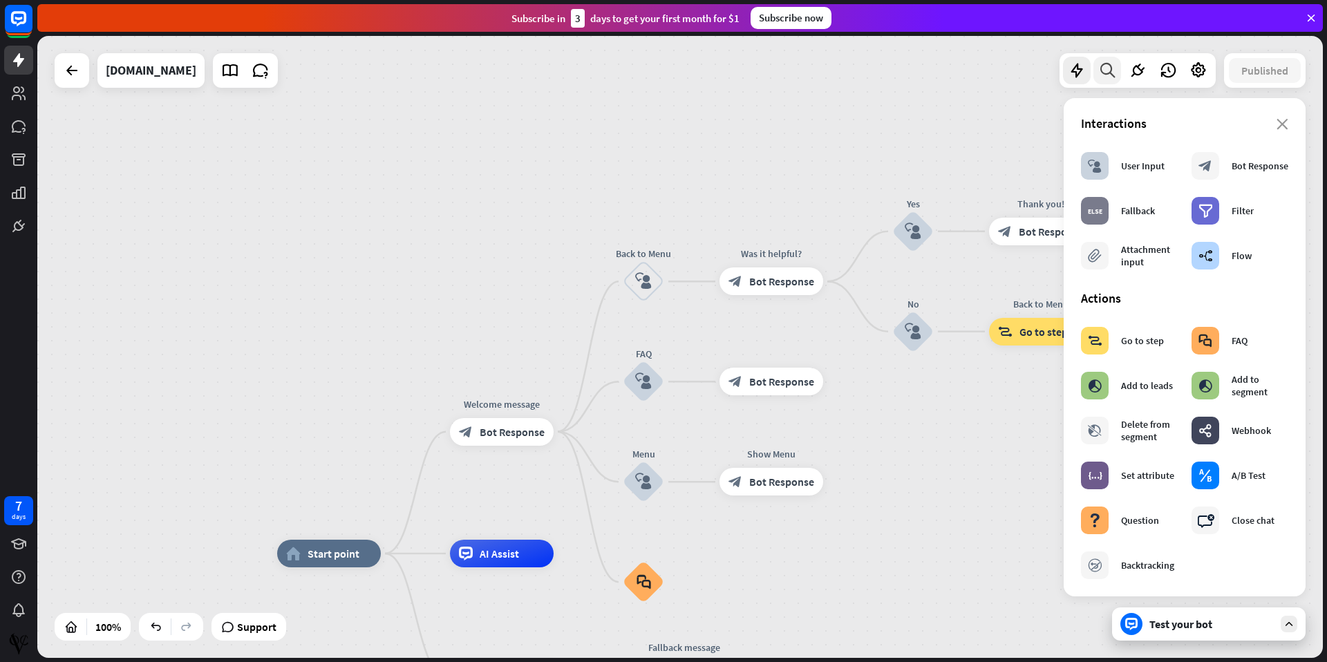
click at [1113, 73] on icon at bounding box center [1107, 70] width 19 height 18
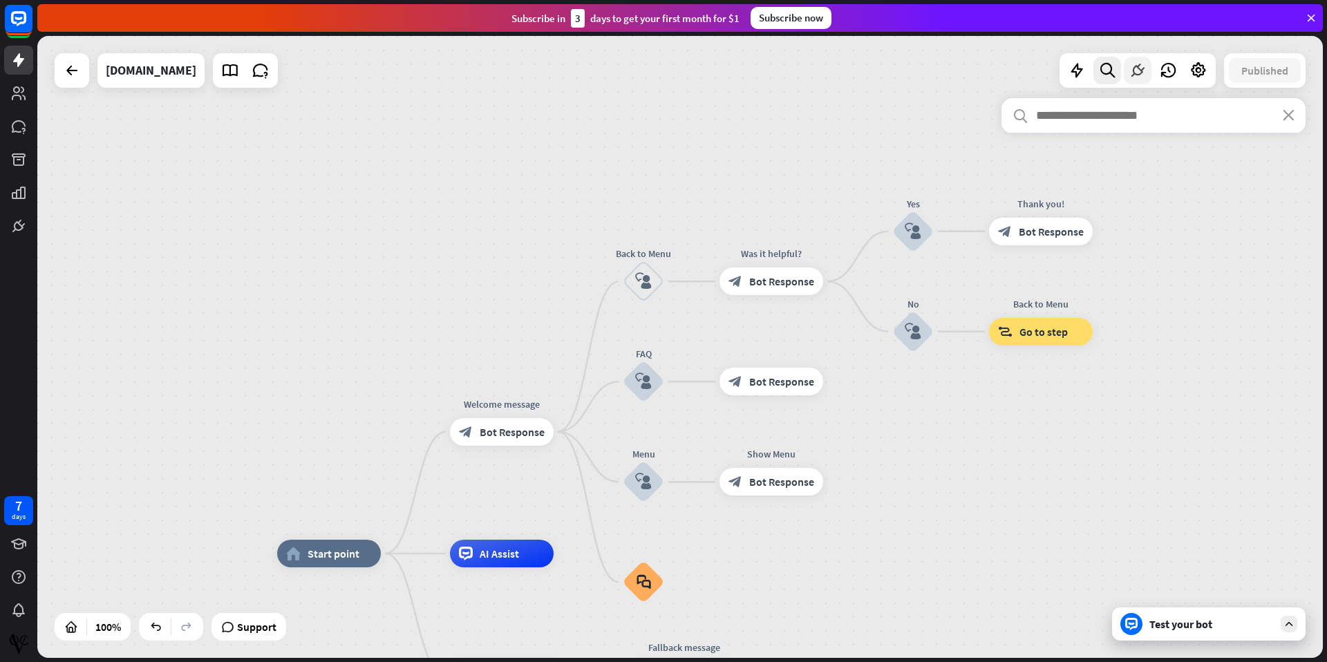
click at [1135, 73] on icon at bounding box center [1137, 70] width 18 height 18
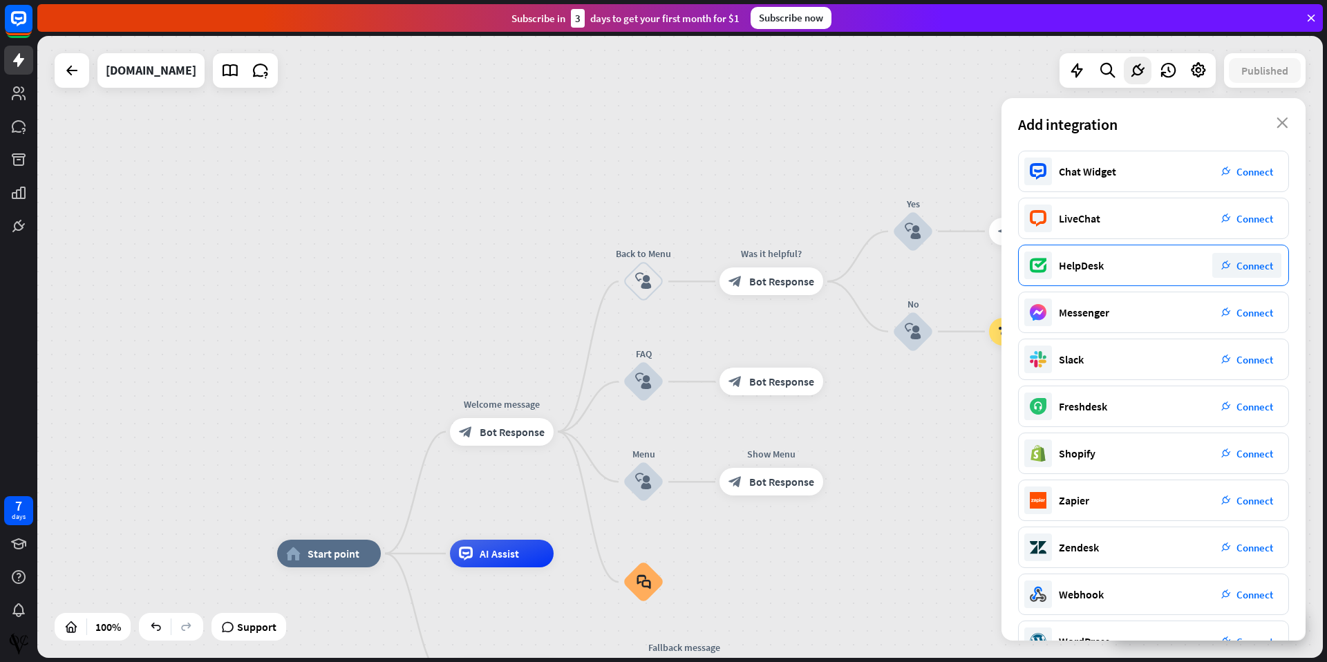
scroll to position [38, 0]
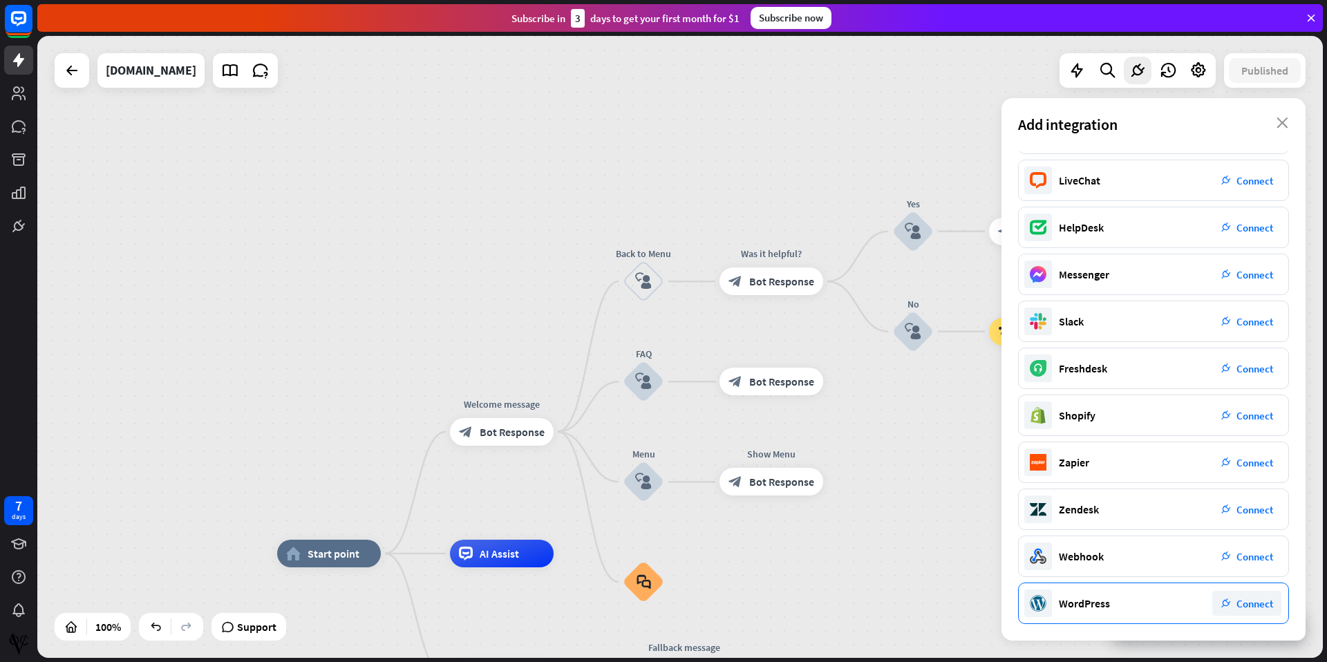
click at [1253, 610] on div "plug_integration Connect" at bounding box center [1246, 603] width 69 height 25
click at [1249, 607] on span "Connect" at bounding box center [1254, 603] width 37 height 13
click at [1260, 603] on span "Connect" at bounding box center [1254, 603] width 37 height 13
click at [1254, 600] on span "Connect" at bounding box center [1254, 603] width 37 height 13
click at [1253, 600] on span "Connect" at bounding box center [1254, 603] width 37 height 13
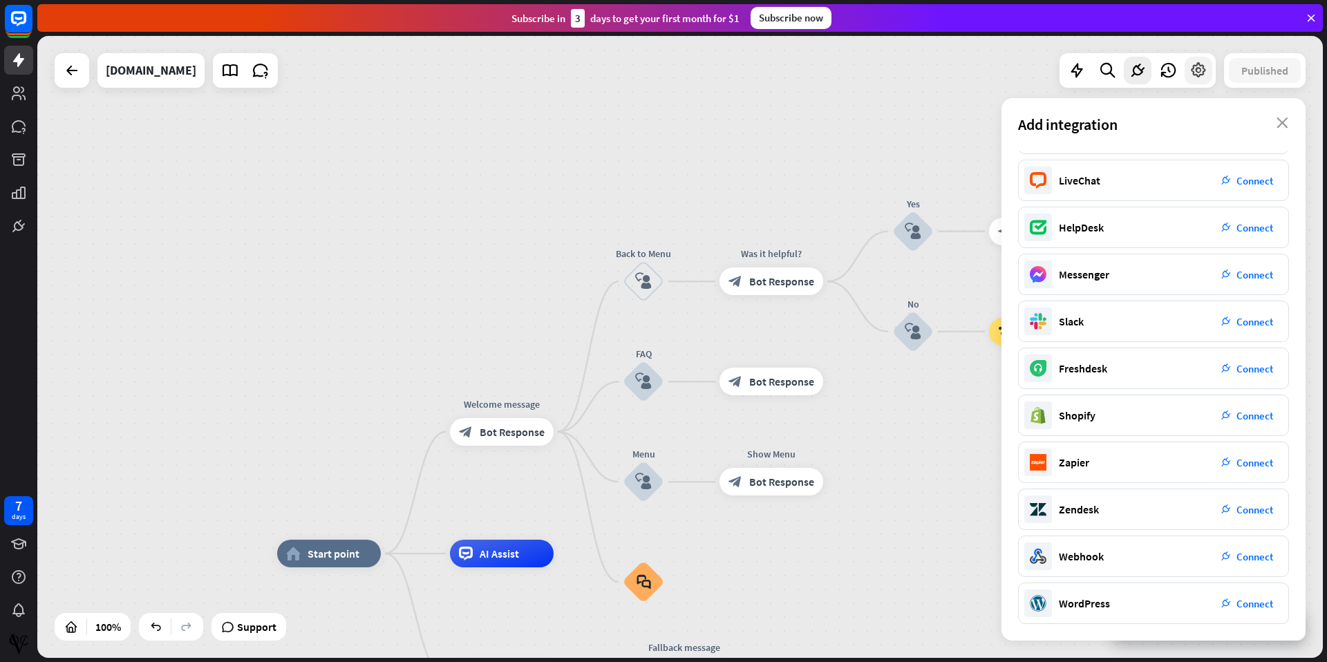
click at [1205, 75] on icon at bounding box center [1198, 70] width 18 height 18
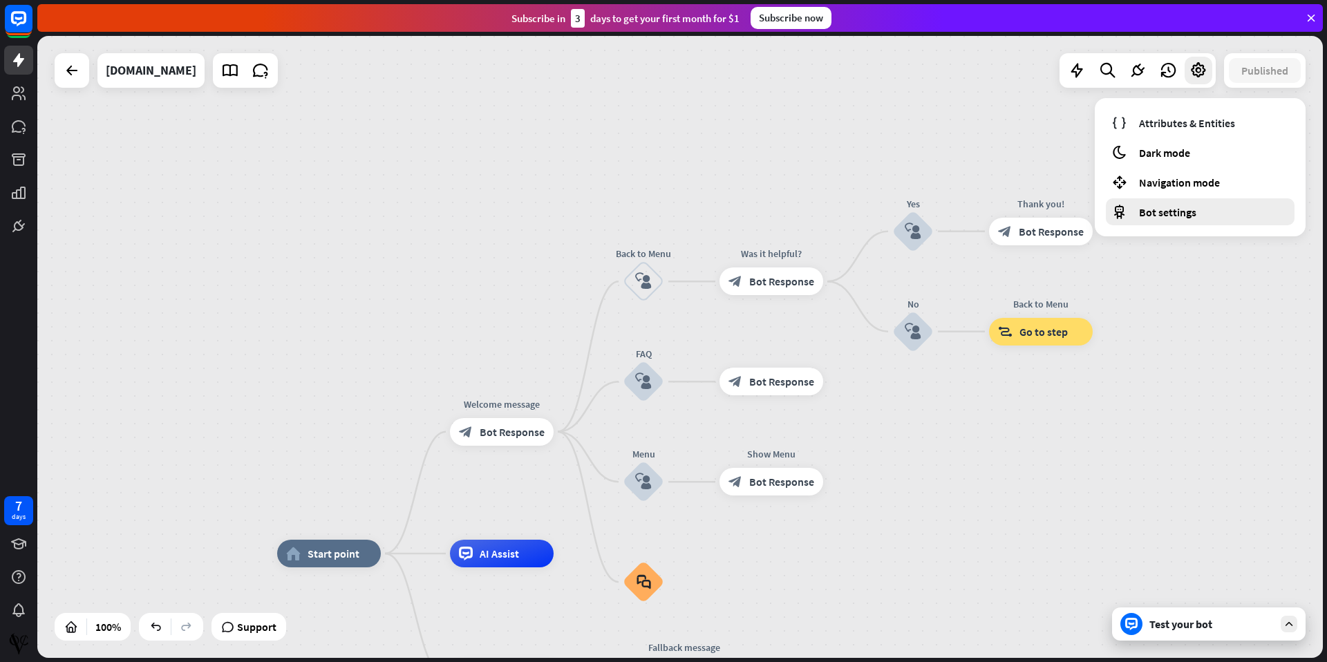
click at [1164, 211] on span "Bot settings" at bounding box center [1167, 212] width 57 height 14
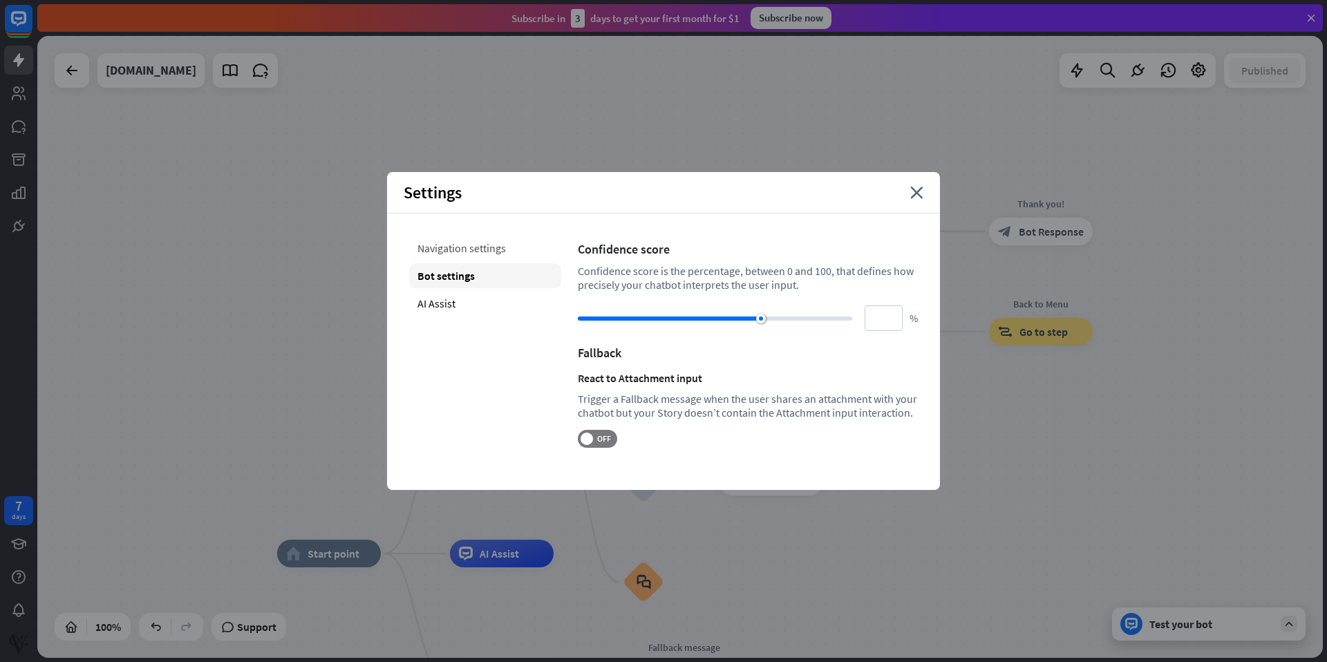
click at [466, 257] on div "Navigation settings" at bounding box center [485, 248] width 152 height 25
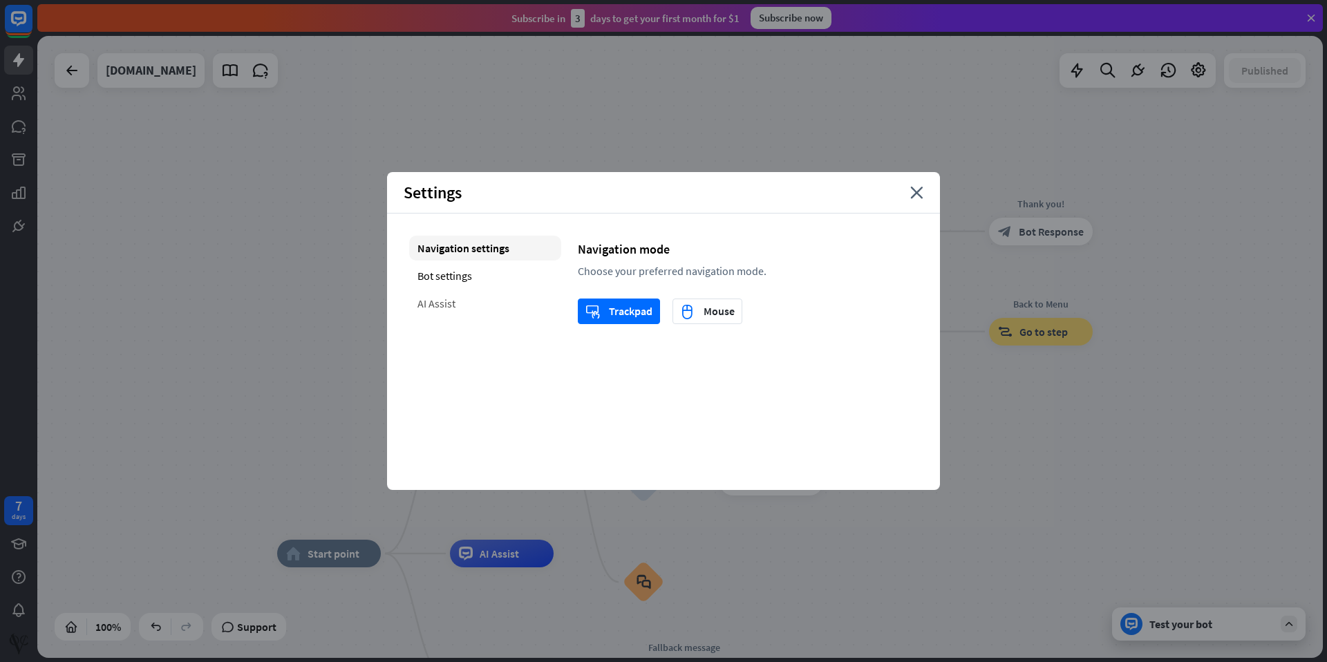
click at [445, 303] on div "AI Assist" at bounding box center [485, 303] width 152 height 25
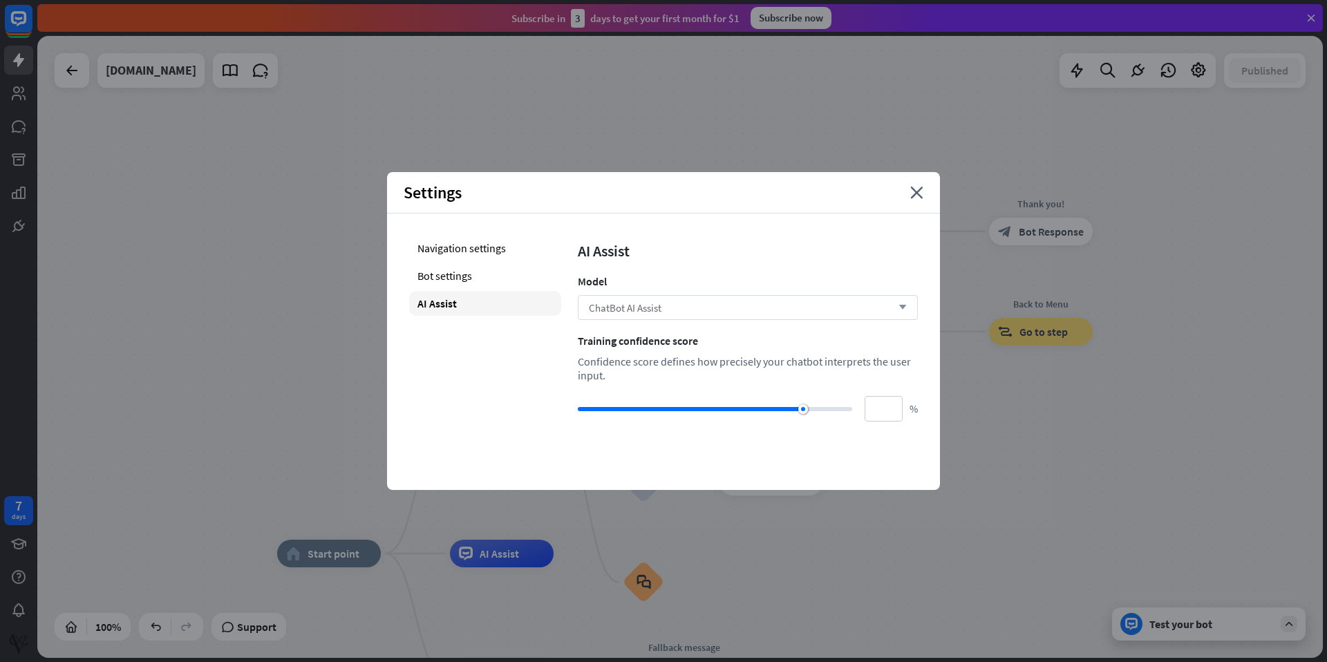
click at [901, 307] on icon "arrow_down" at bounding box center [898, 307] width 15 height 8
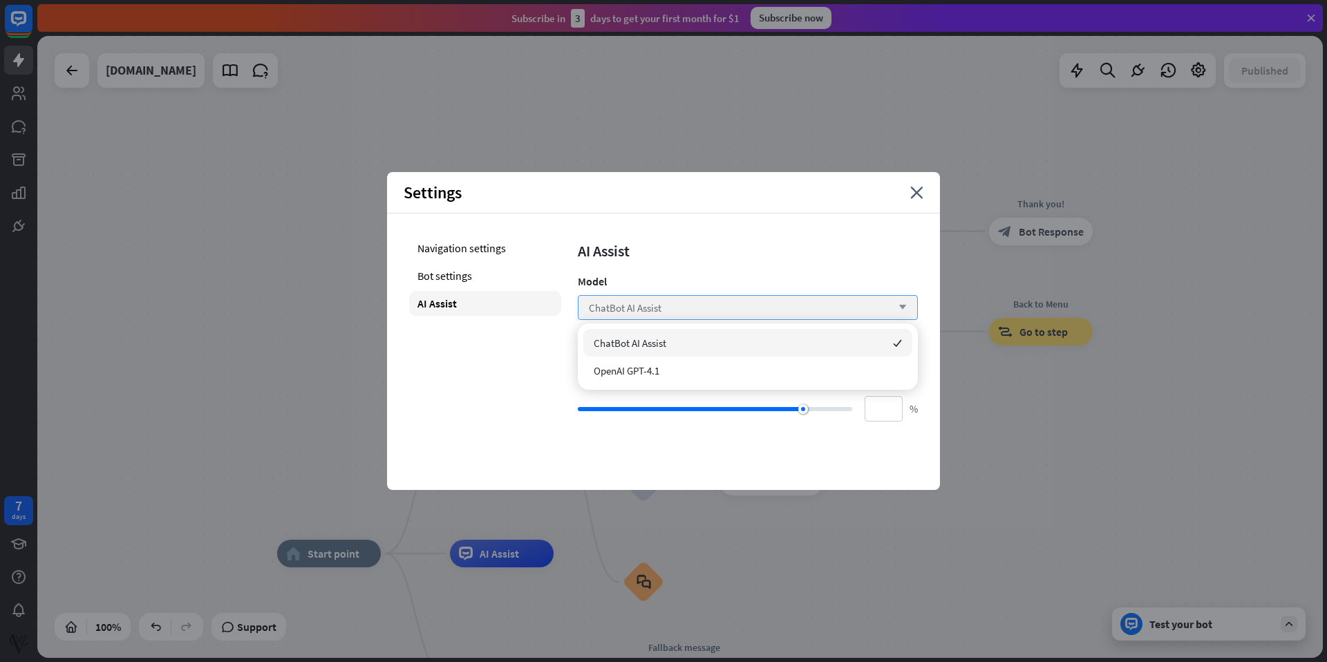
click at [901, 307] on icon "arrow_down" at bounding box center [898, 307] width 15 height 8
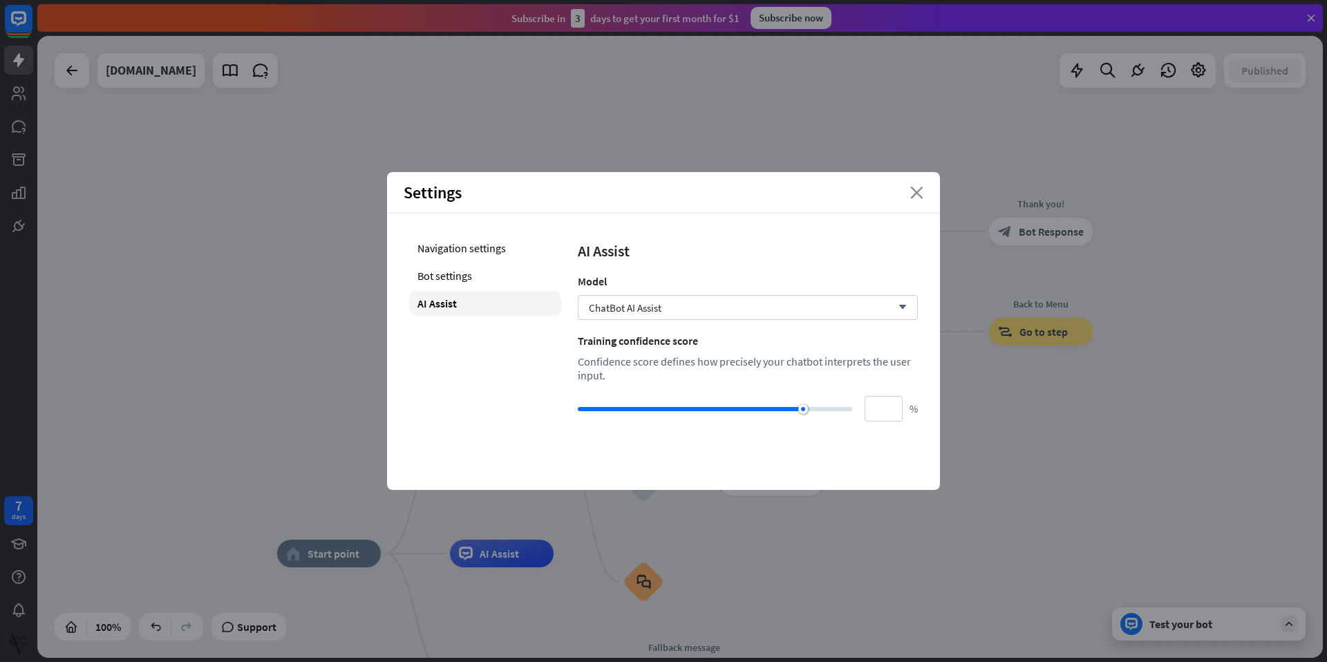
click at [918, 198] on icon "close" at bounding box center [916, 193] width 13 height 12
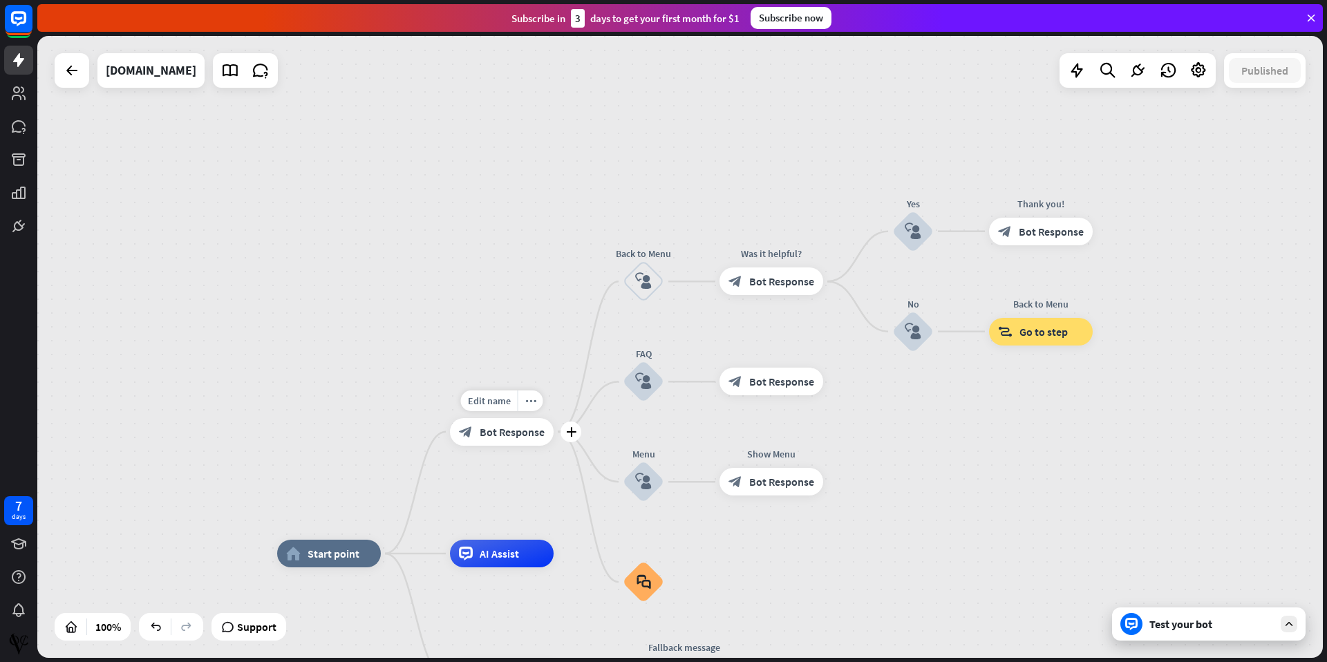
click at [529, 436] on span "Bot Response" at bounding box center [511, 432] width 65 height 14
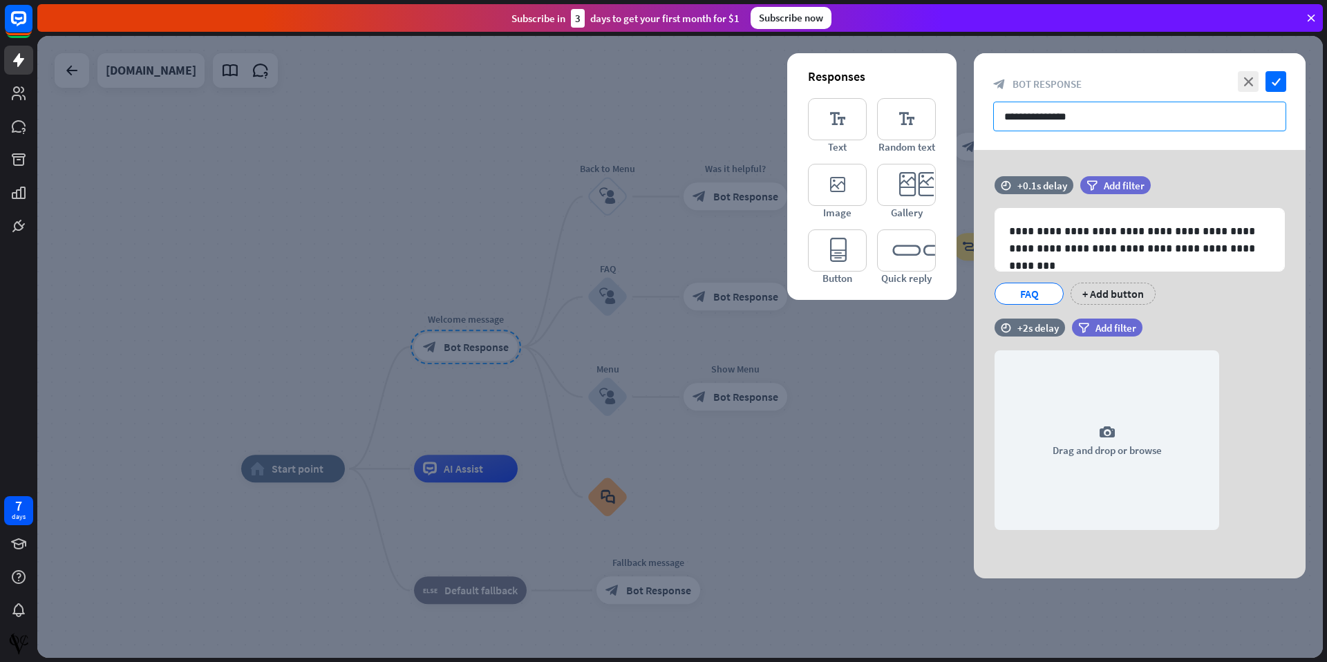
click at [1163, 117] on input "**********" at bounding box center [1139, 117] width 293 height 30
click at [1212, 231] on p "**********" at bounding box center [1139, 239] width 261 height 35
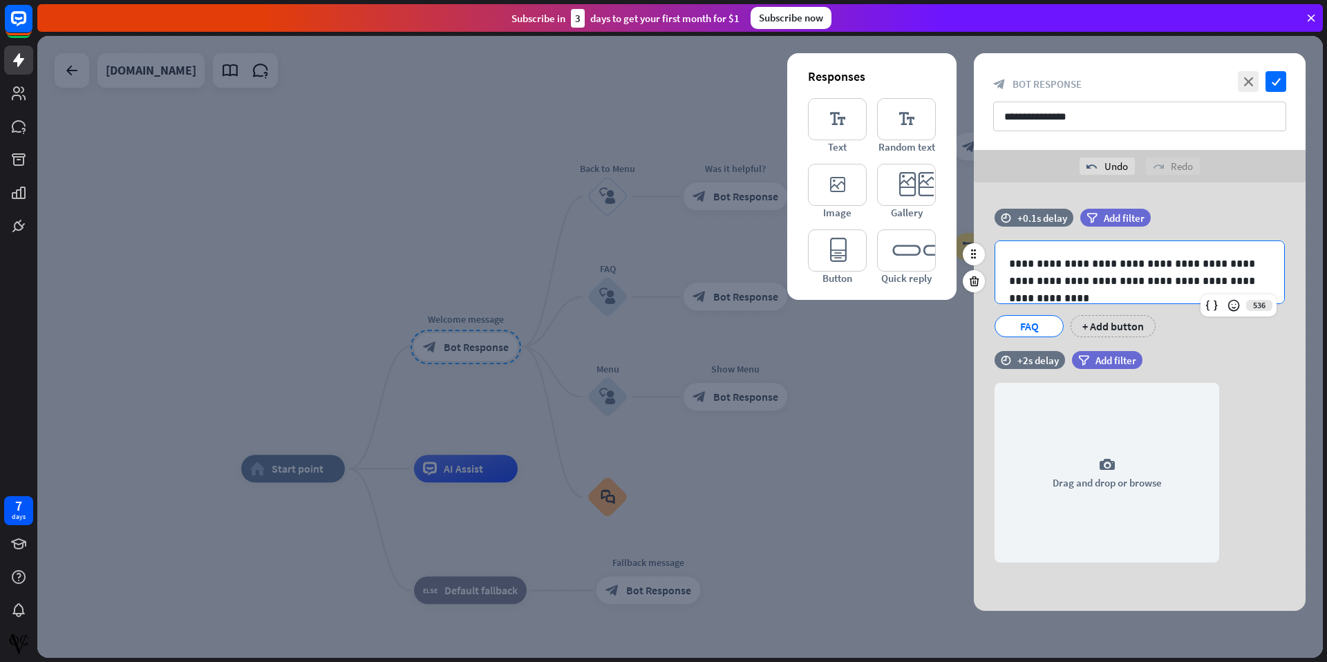
click at [1239, 283] on p "**********" at bounding box center [1139, 272] width 261 height 35
click at [1280, 77] on icon "check" at bounding box center [1275, 81] width 21 height 21
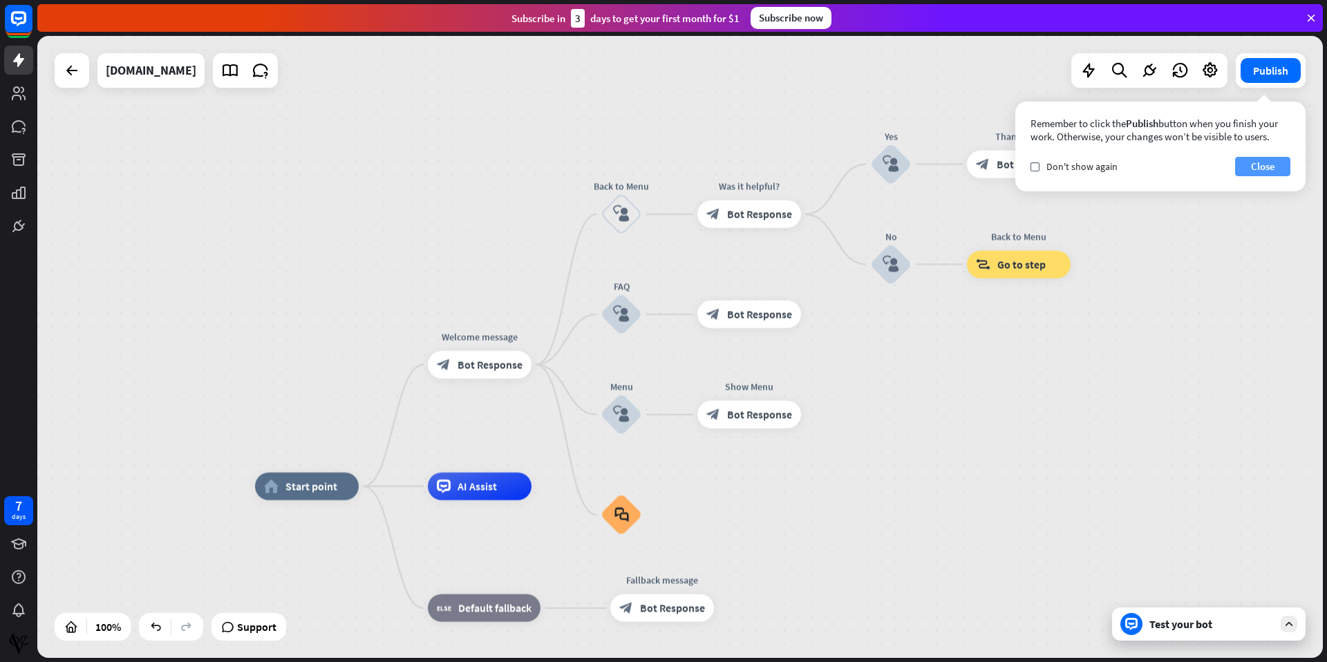
click at [1262, 169] on button "Close" at bounding box center [1262, 166] width 55 height 19
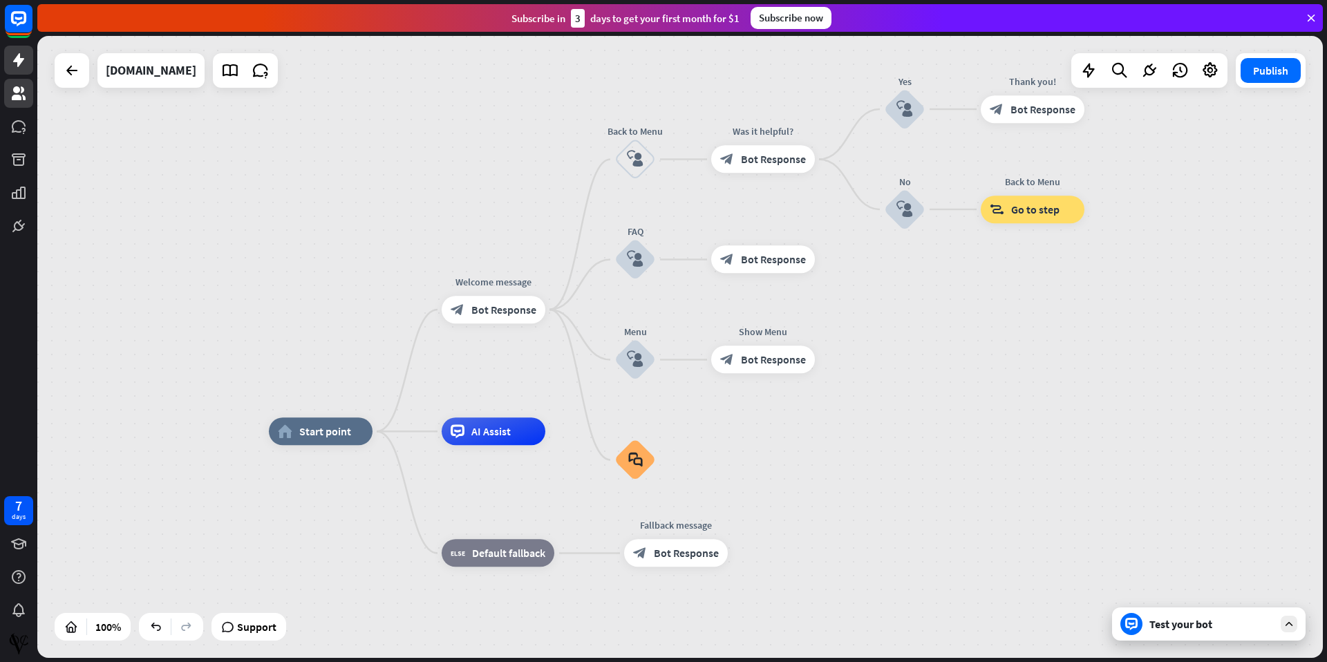
click at [26, 99] on icon at bounding box center [18, 93] width 17 height 17
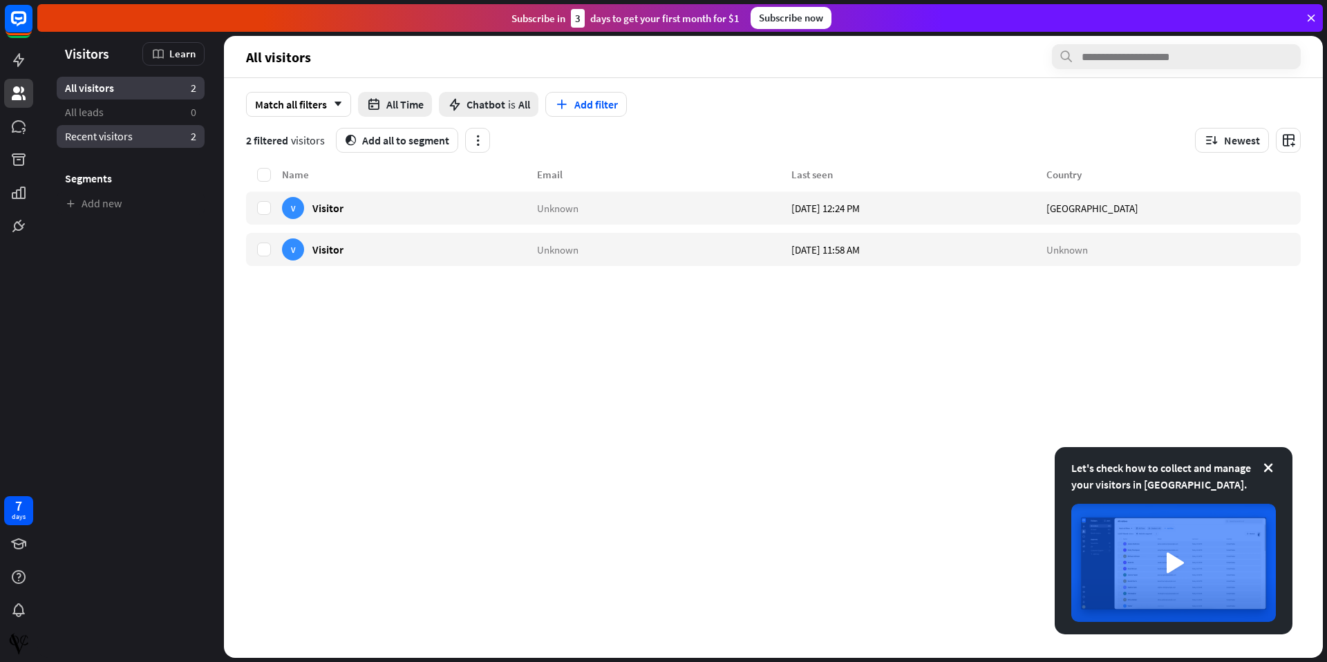
click at [115, 142] on span "Recent visitors" at bounding box center [99, 136] width 68 height 15
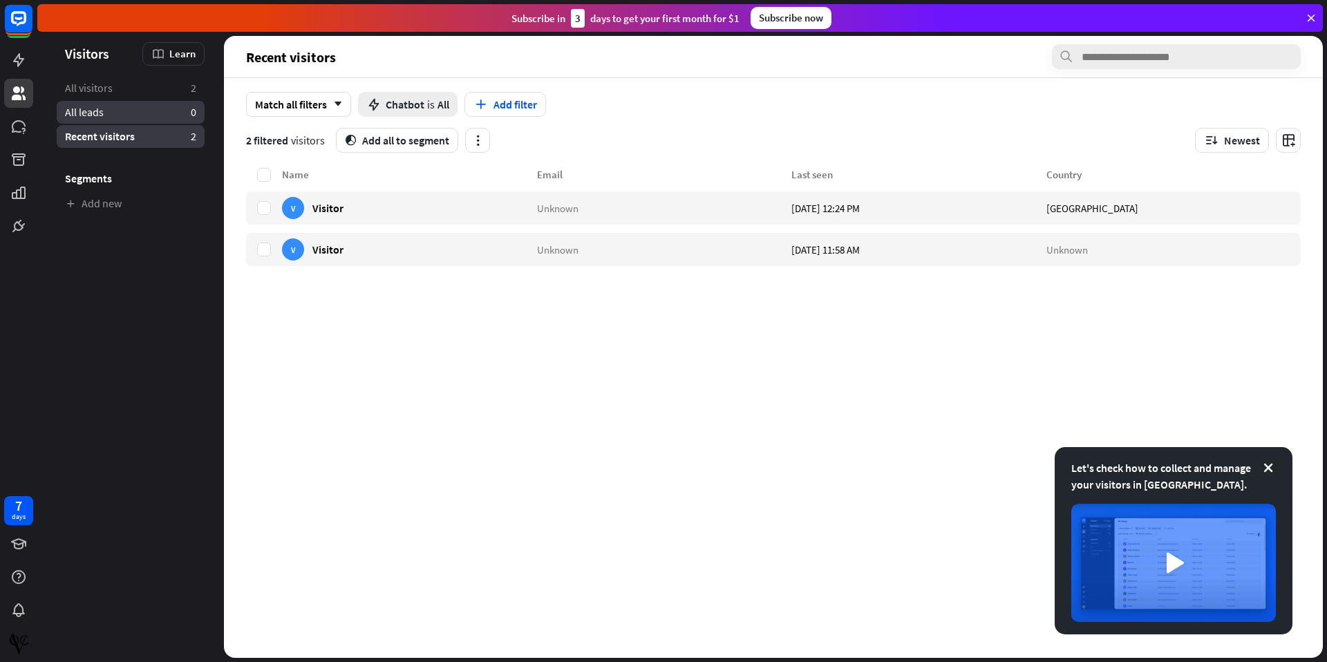
click at [102, 109] on span "All leads" at bounding box center [84, 112] width 39 height 15
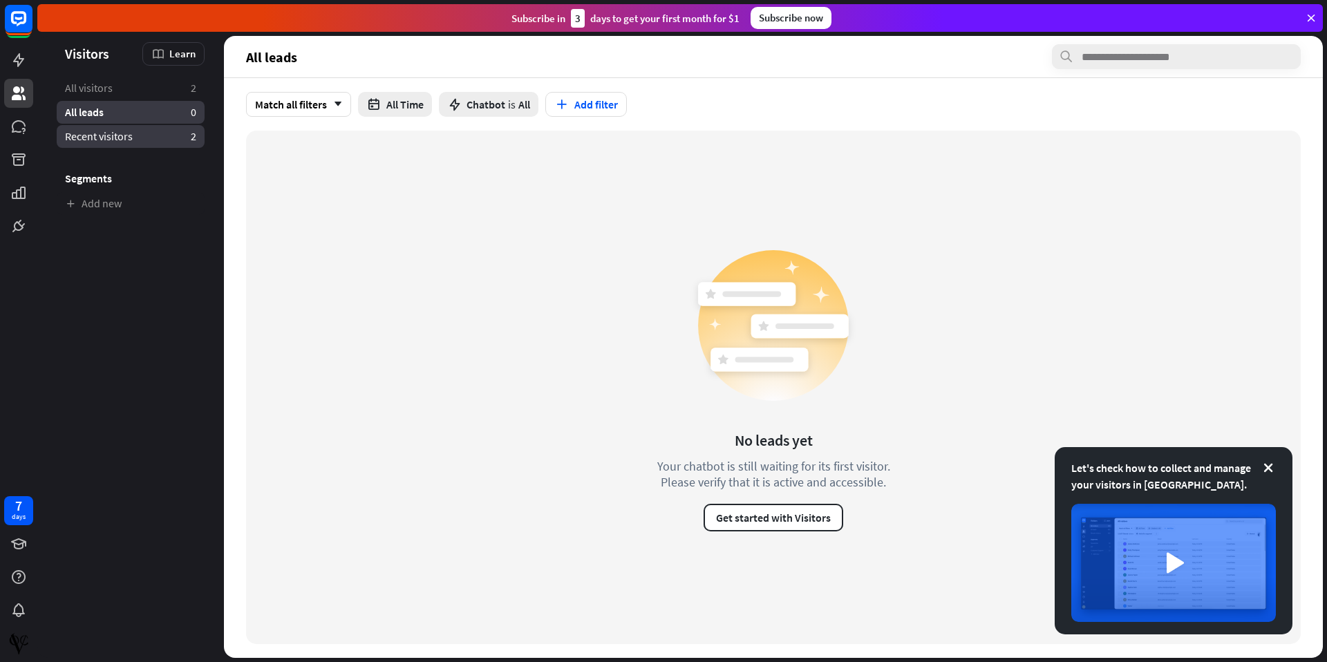
click at [96, 139] on span "Recent visitors" at bounding box center [99, 136] width 68 height 15
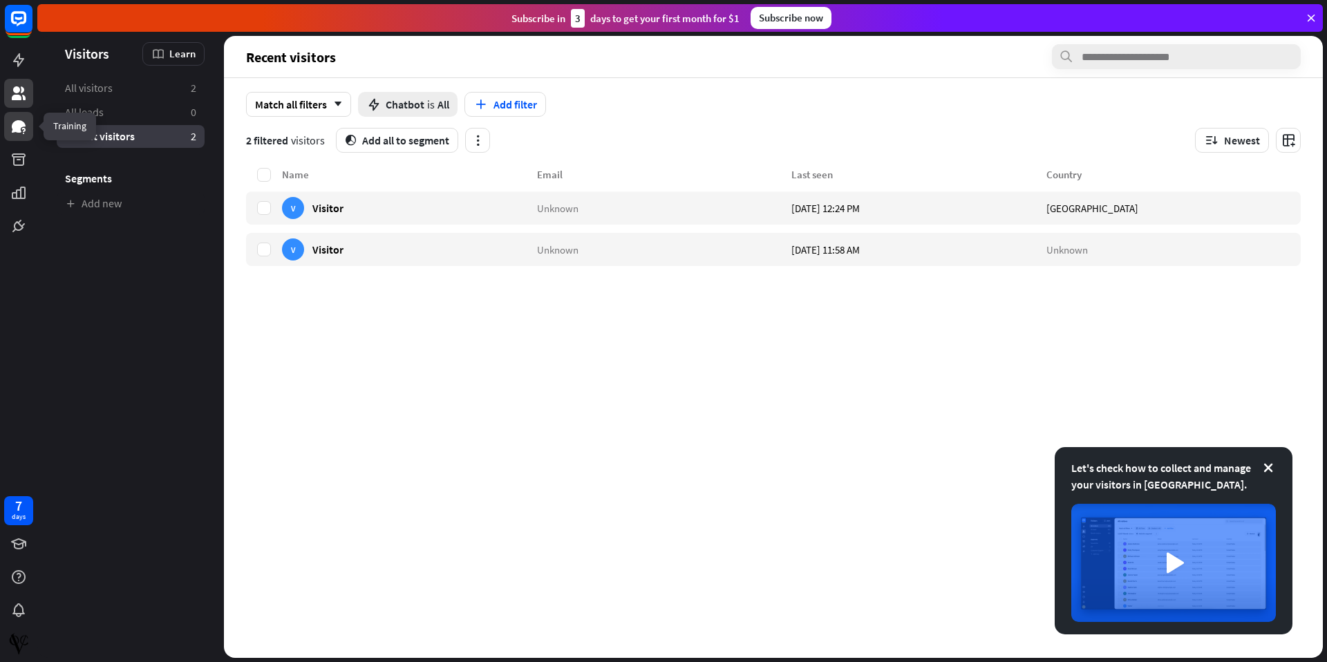
click at [19, 129] on icon at bounding box center [19, 126] width 14 height 12
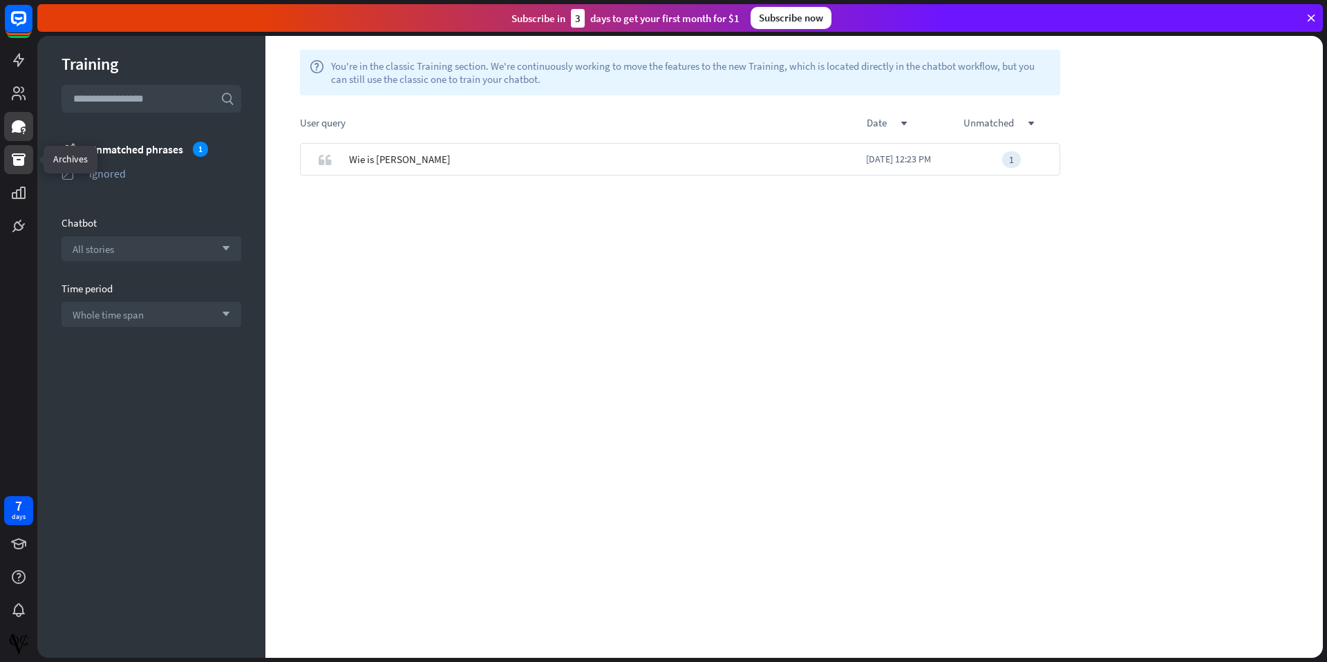
click at [21, 158] on icon at bounding box center [19, 159] width 14 height 12
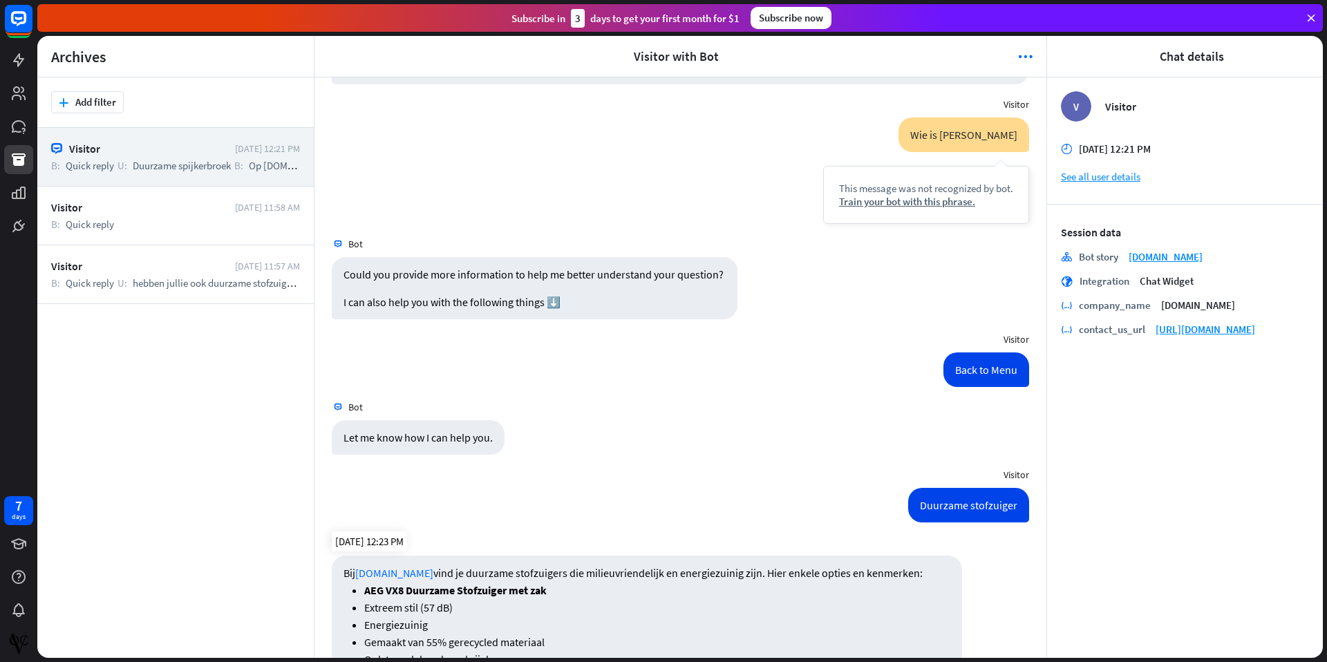
scroll to position [723, 0]
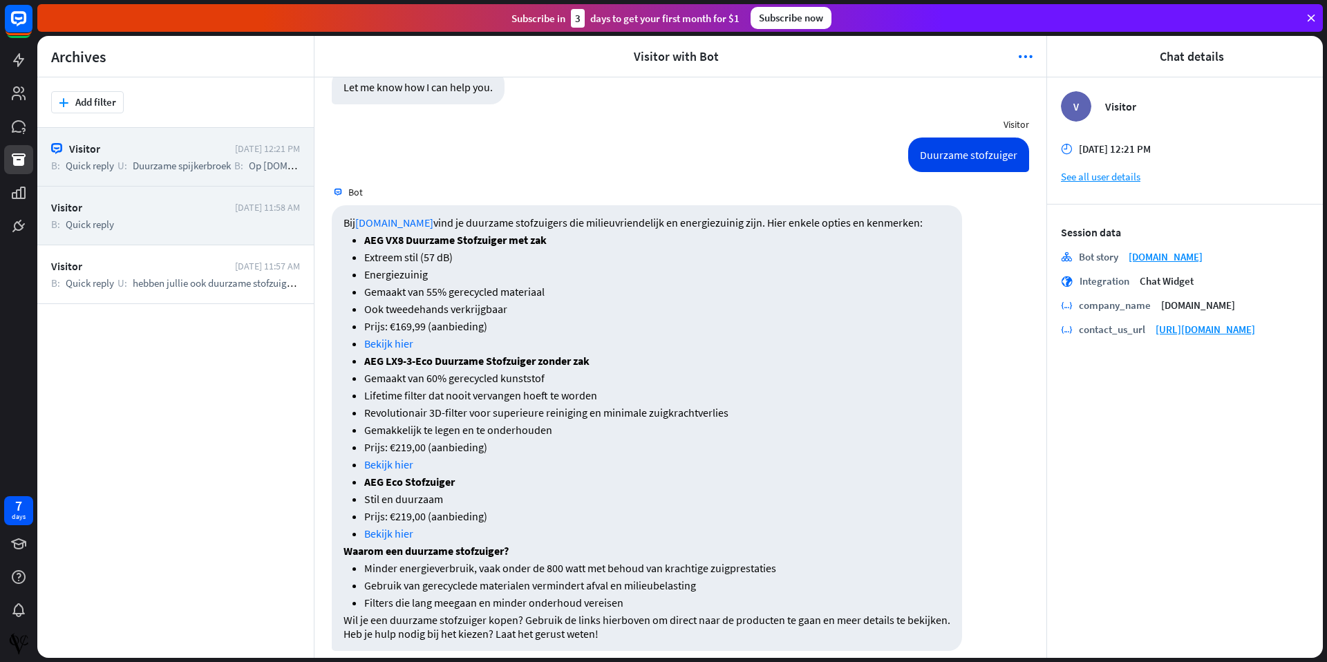
click at [136, 222] on div "B: Quick reply" at bounding box center [175, 224] width 249 height 13
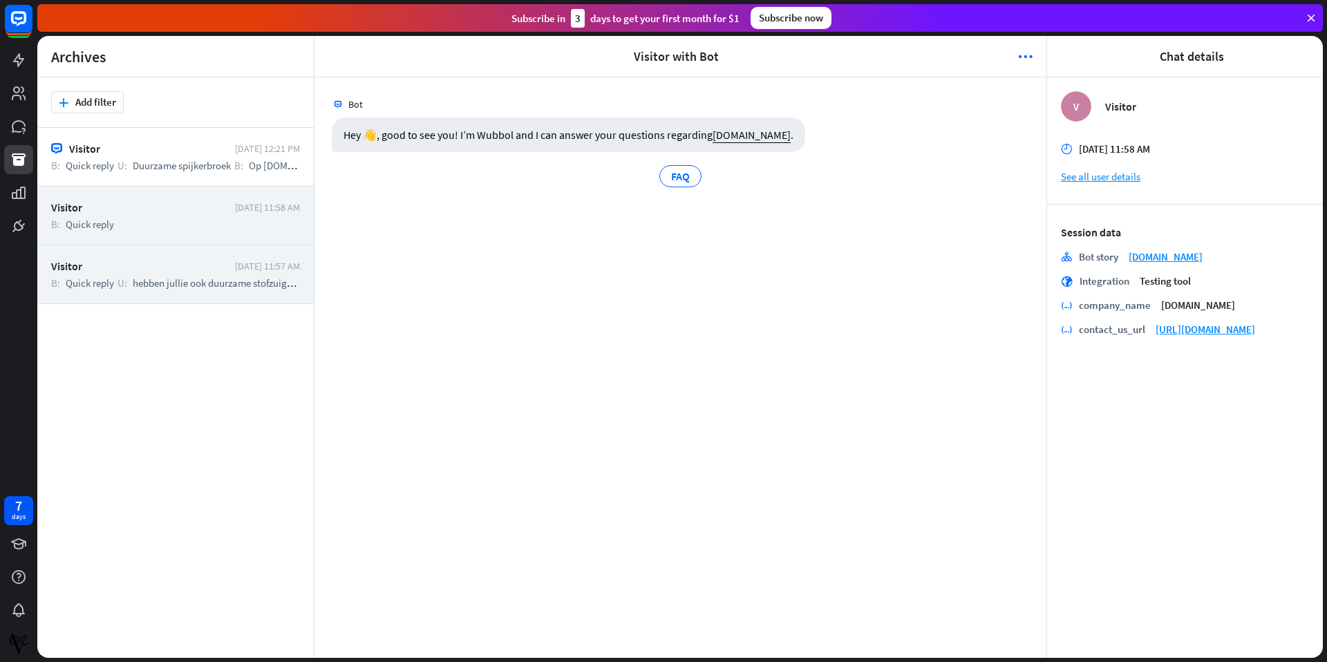
click at [146, 278] on span "hebben jullie ook duurzame stofzuigers" at bounding box center [216, 282] width 167 height 13
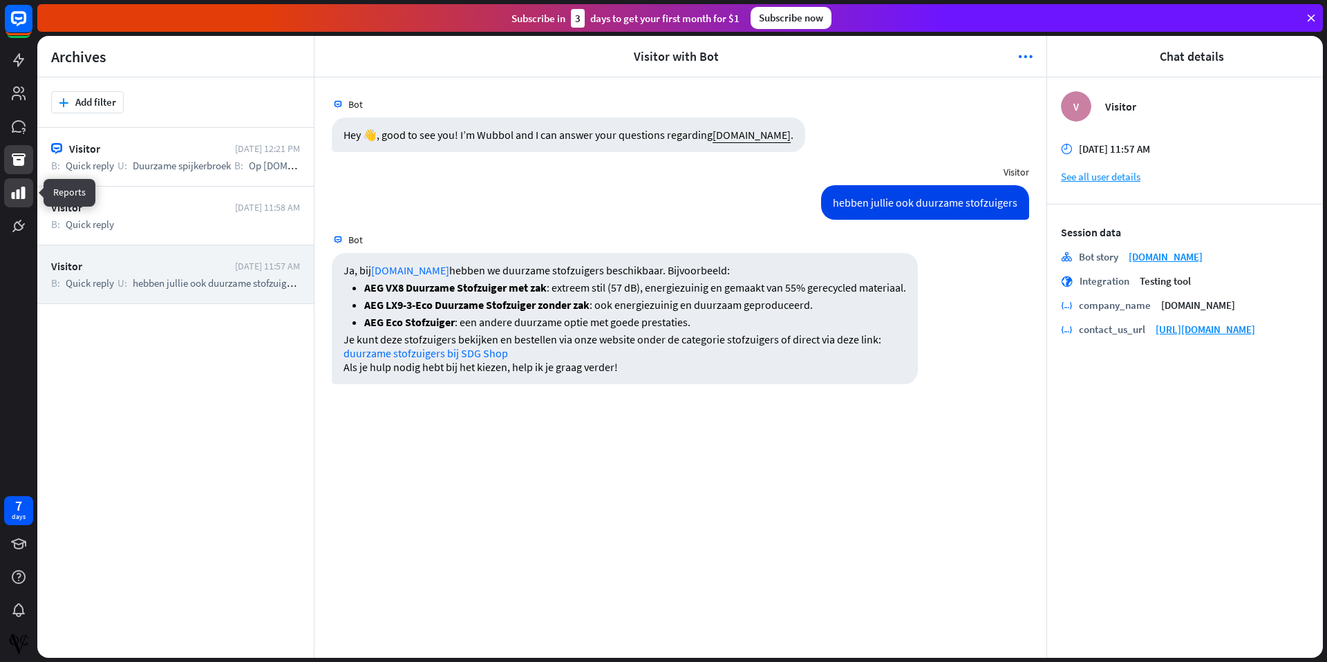
click at [12, 192] on icon at bounding box center [19, 193] width 14 height 12
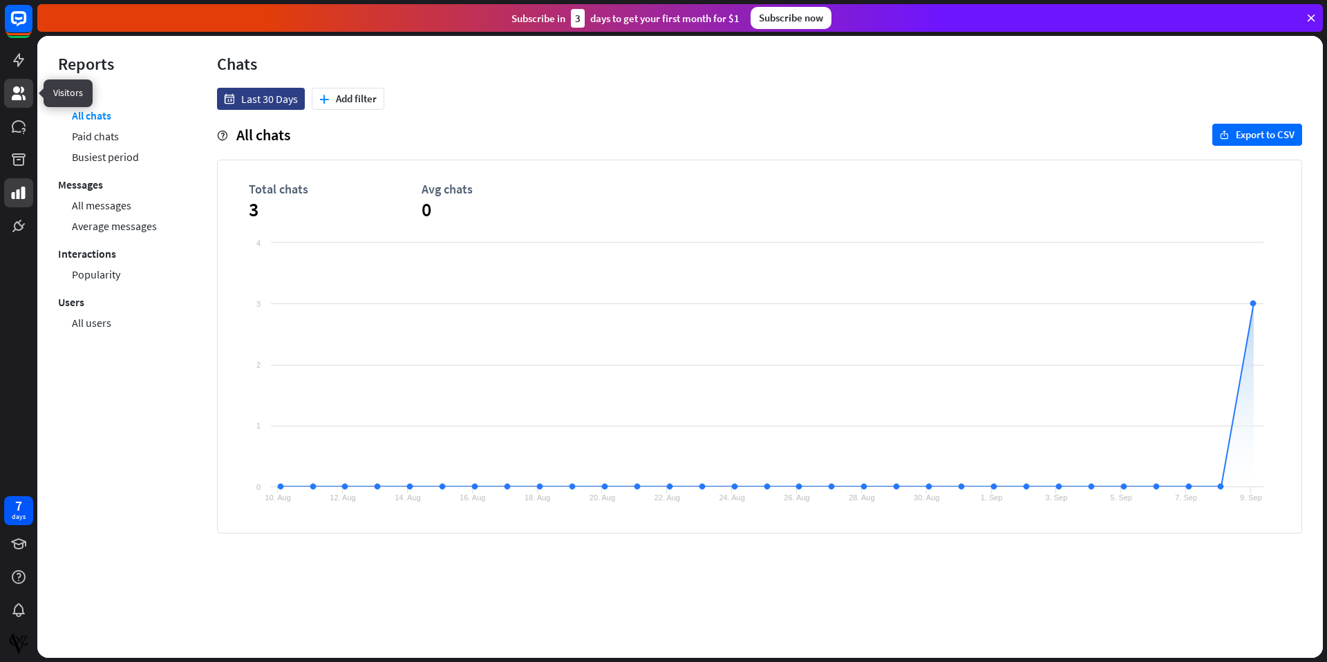
click at [17, 95] on icon at bounding box center [19, 93] width 14 height 14
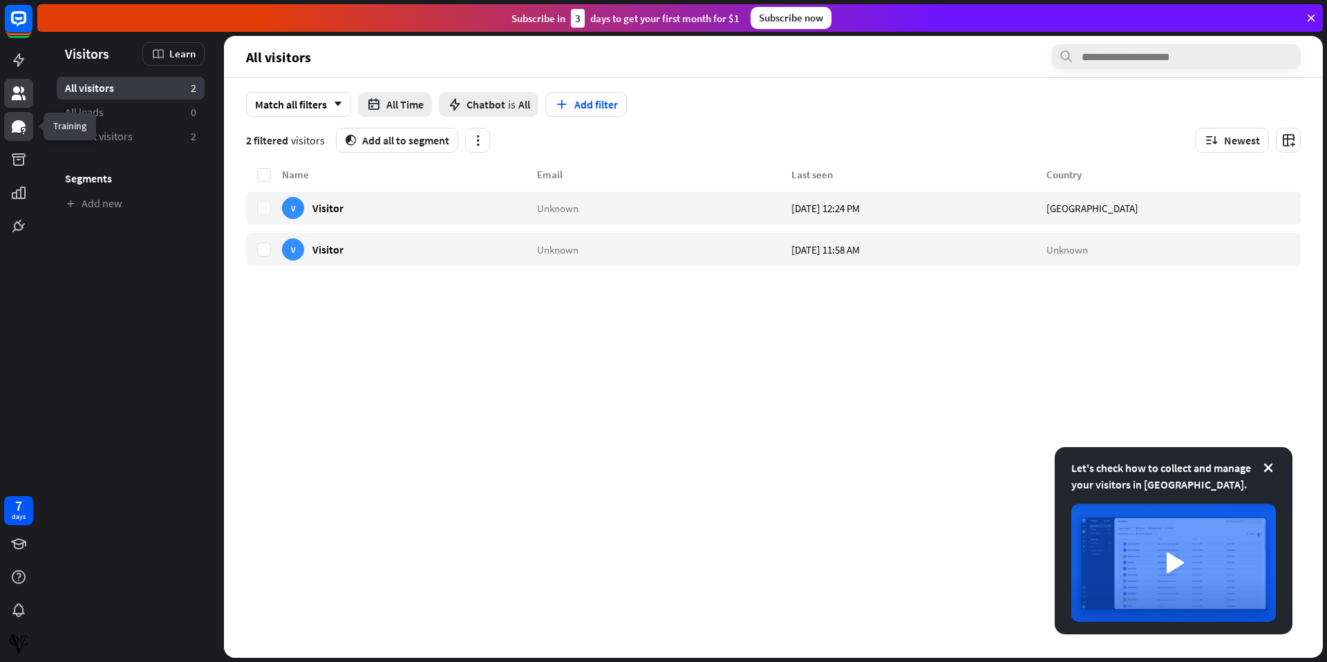
click at [22, 129] on icon at bounding box center [22, 130] width 3 height 4
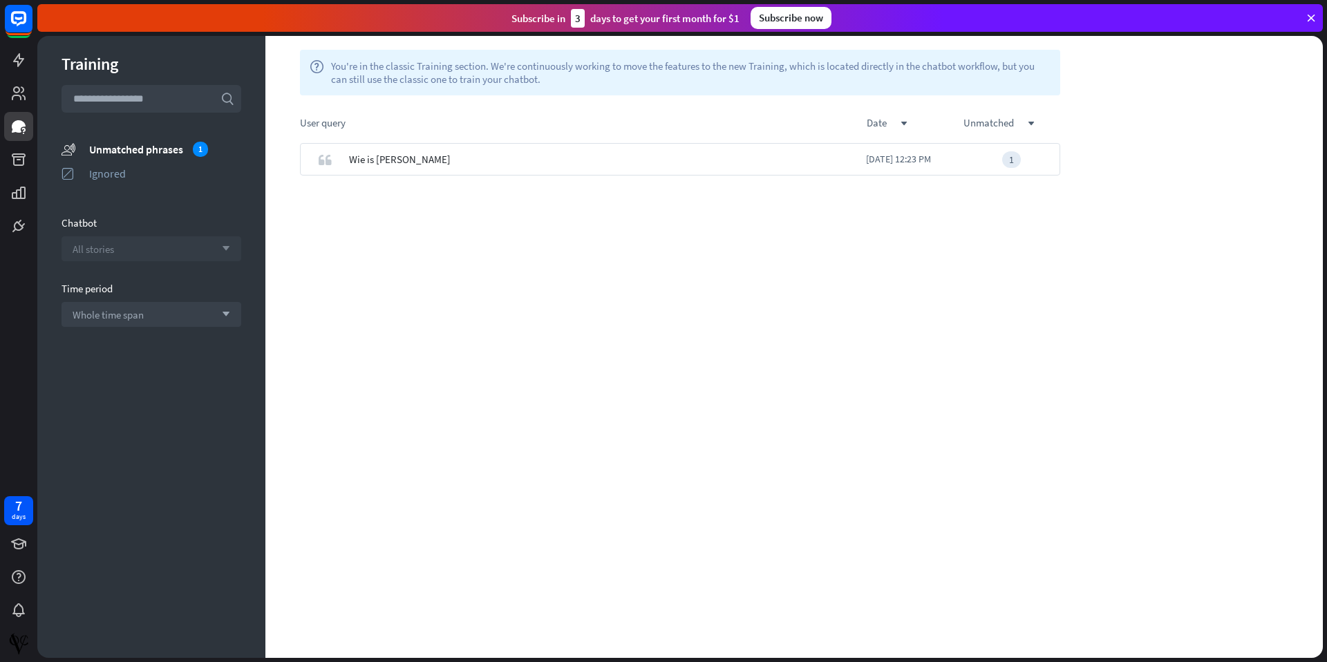
click at [149, 246] on div "All stories arrow_down" at bounding box center [151, 248] width 180 height 25
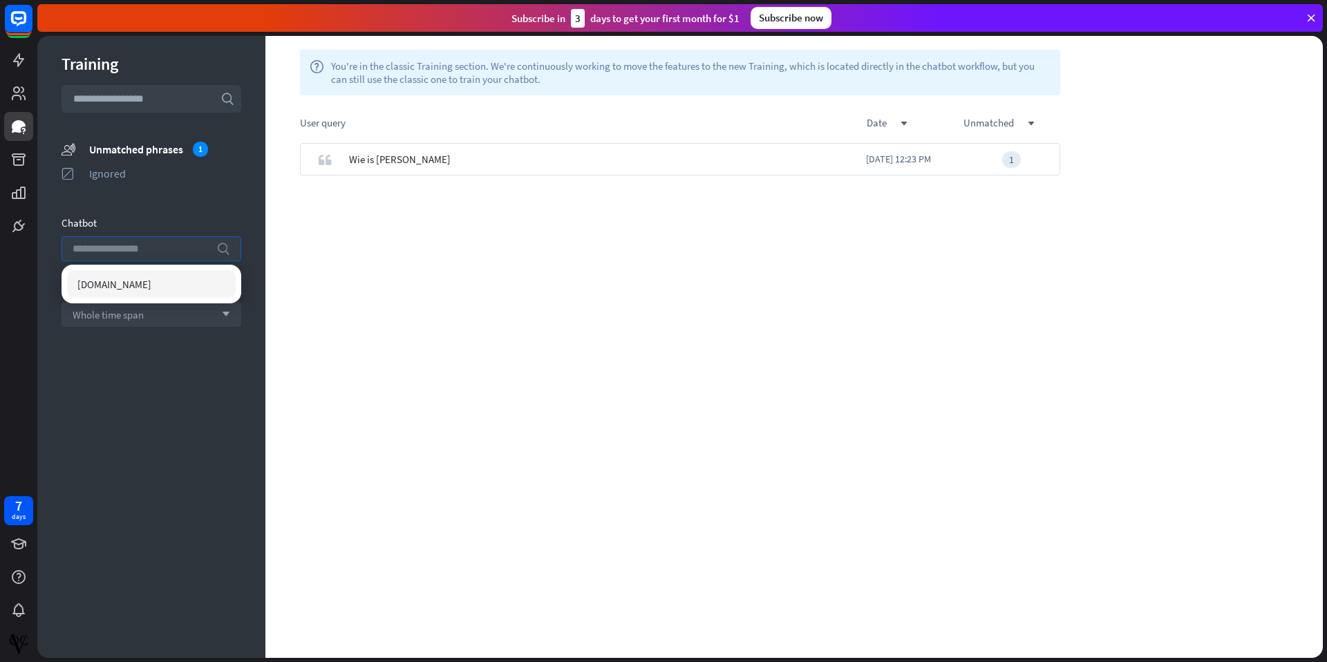
click at [149, 246] on input "search" at bounding box center [141, 248] width 137 height 23
click at [130, 402] on div "Training search unmatched_phrases Unmatched phrases 1 ignored Ignored Chatbot s…" at bounding box center [151, 347] width 228 height 622
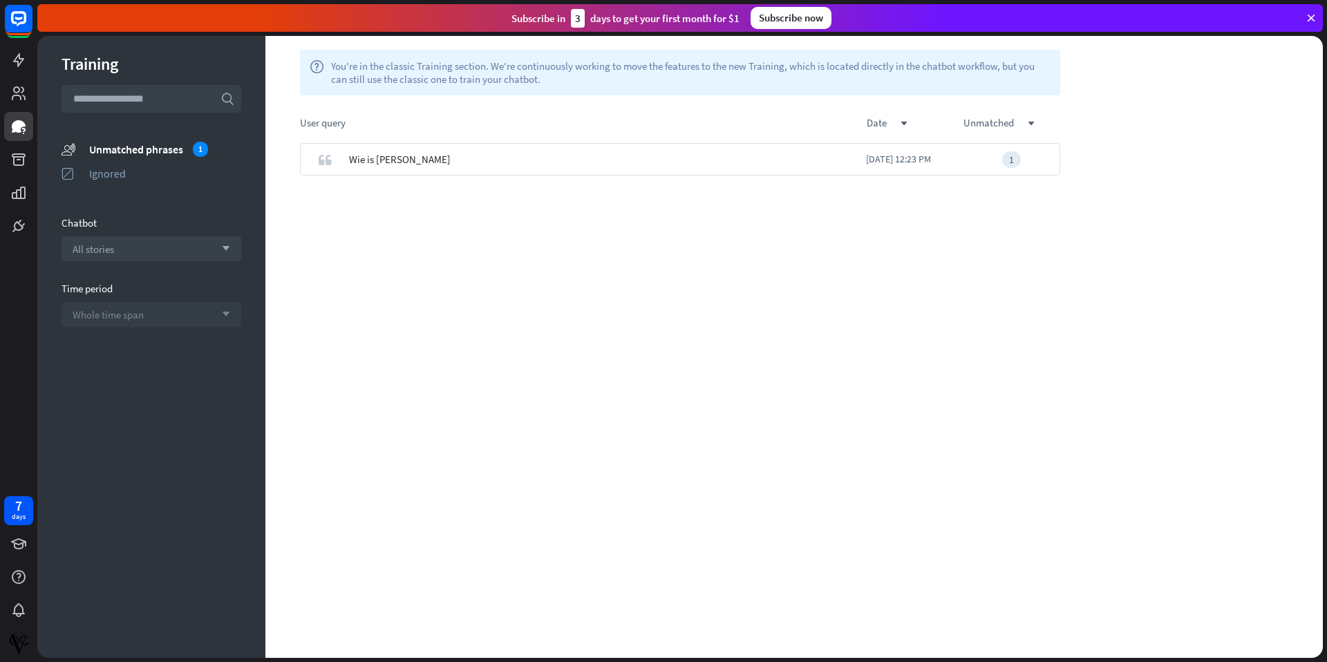
click at [187, 323] on div "Whole time span arrow_down" at bounding box center [151, 314] width 180 height 25
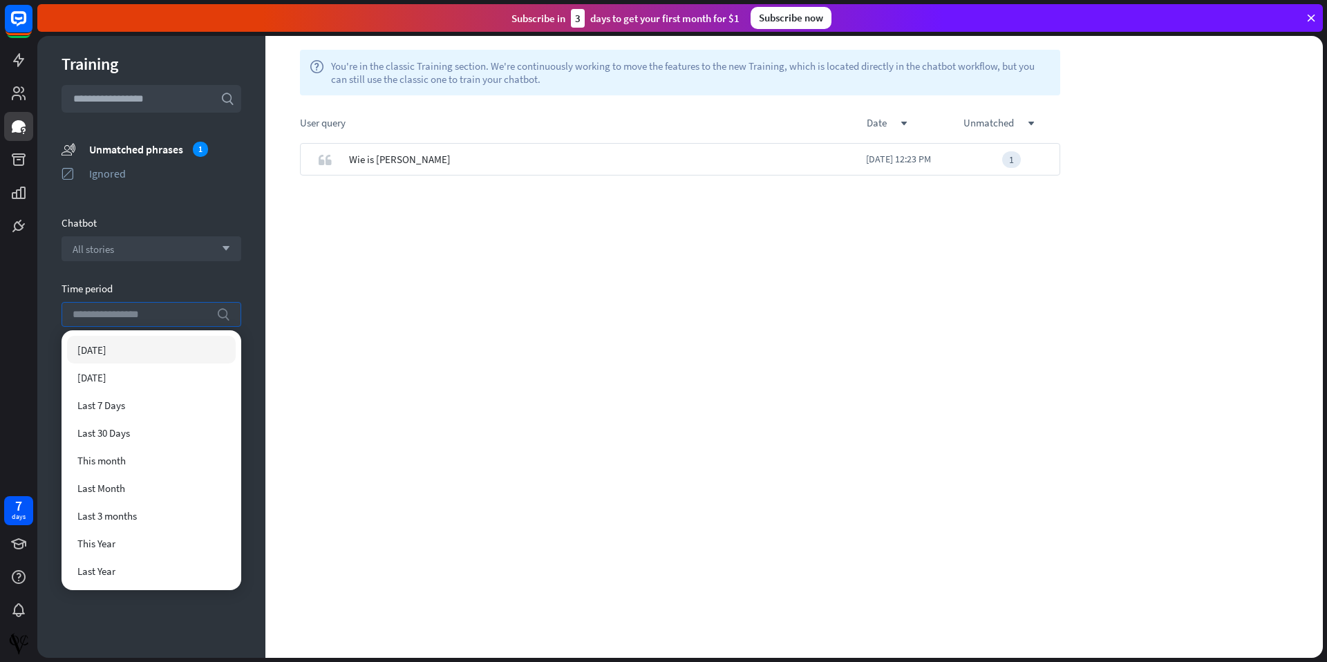
click at [187, 323] on input "search" at bounding box center [141, 314] width 137 height 23
click at [18, 206] on link at bounding box center [18, 192] width 29 height 29
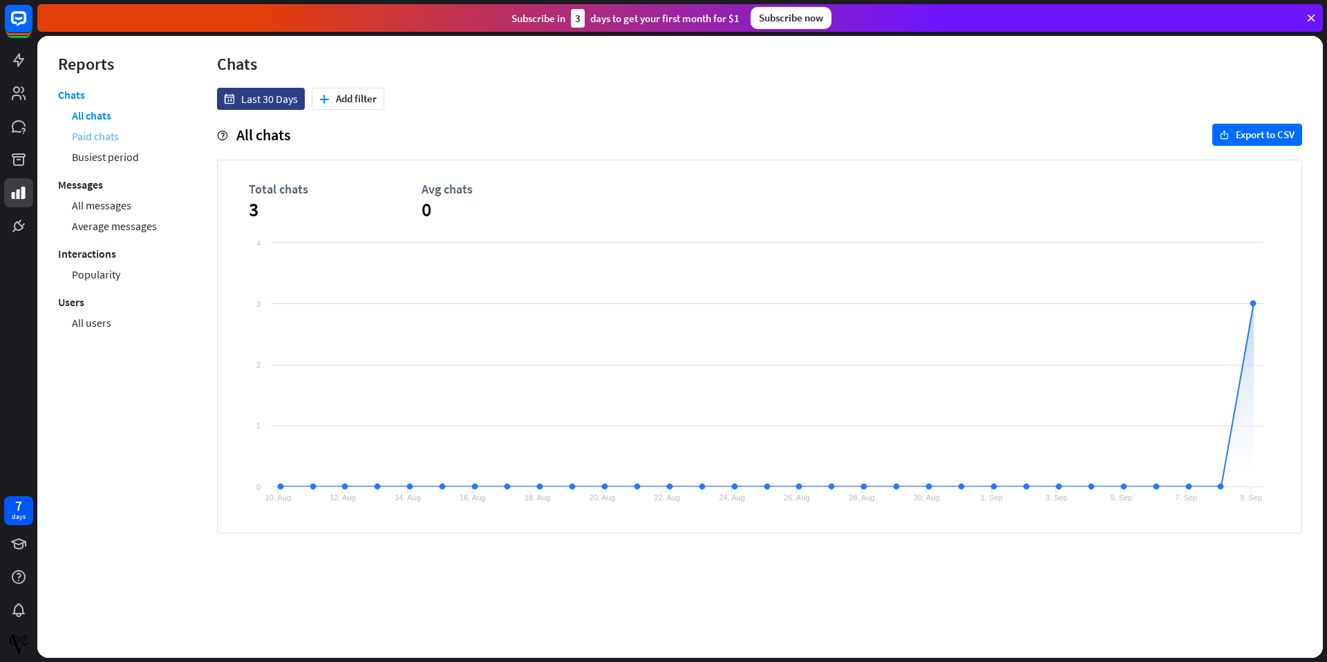
click at [110, 139] on link "Paid chats" at bounding box center [95, 136] width 47 height 21
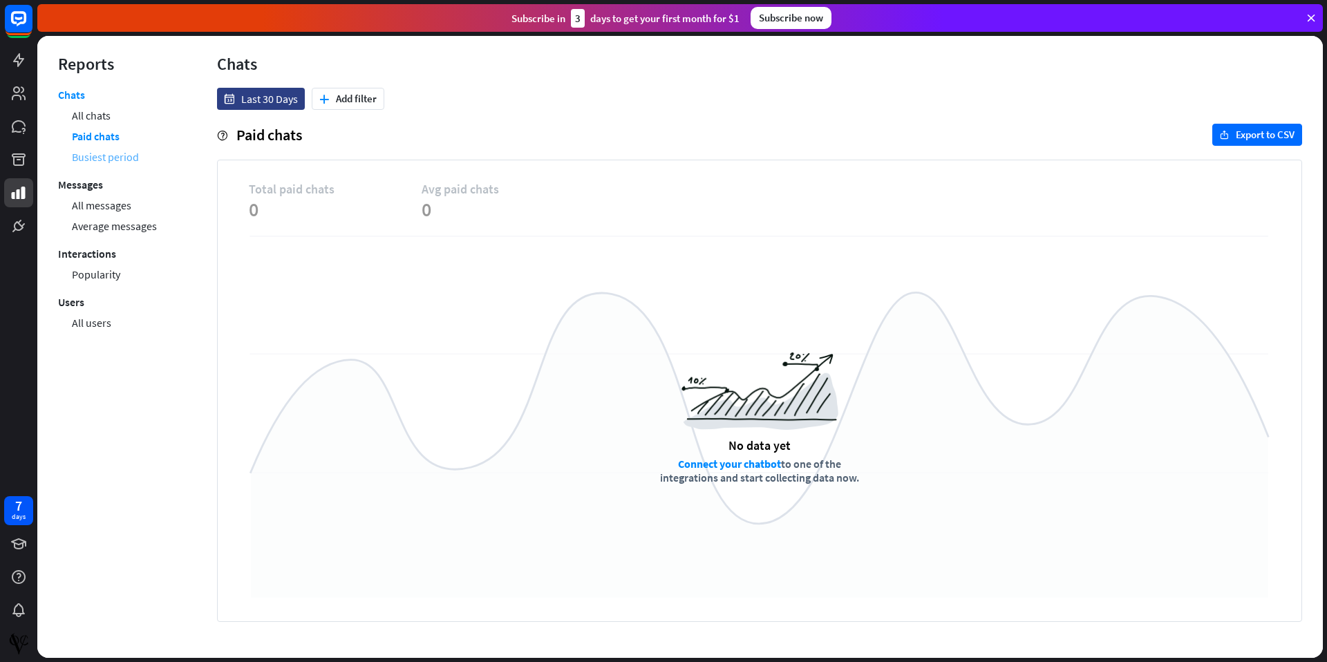
click at [110, 160] on link "Busiest period" at bounding box center [105, 156] width 67 height 21
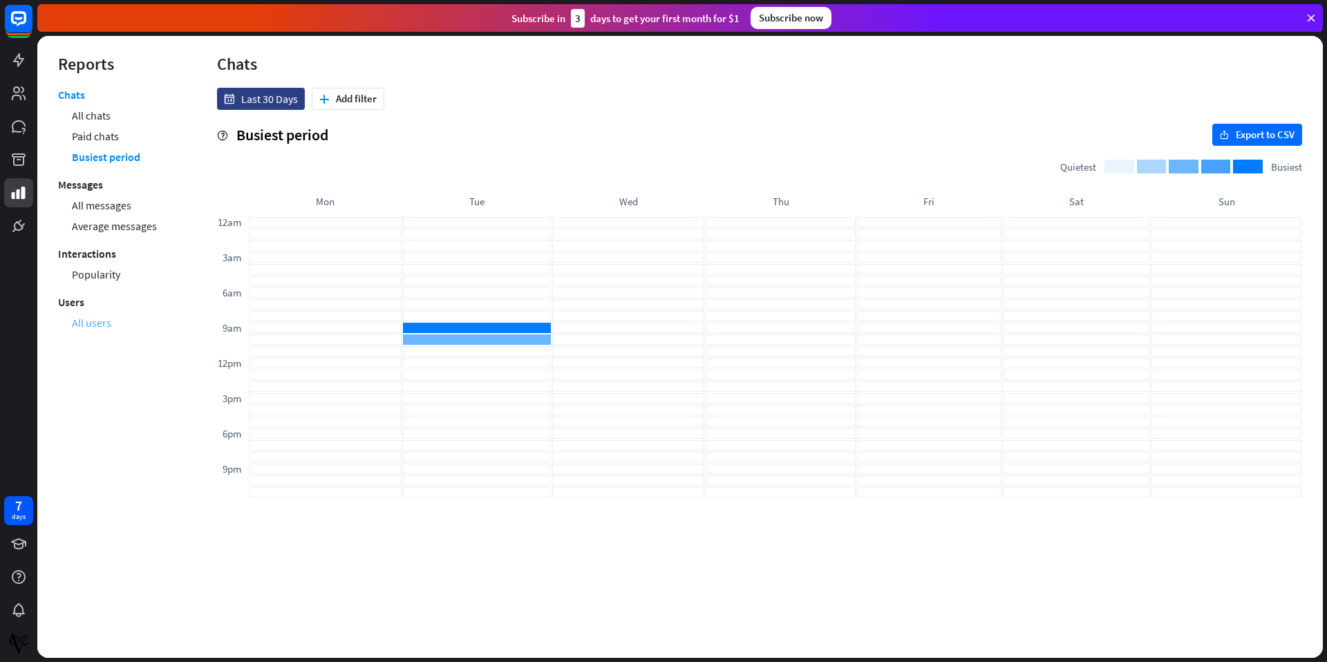
click at [91, 332] on link "All users" at bounding box center [91, 322] width 39 height 21
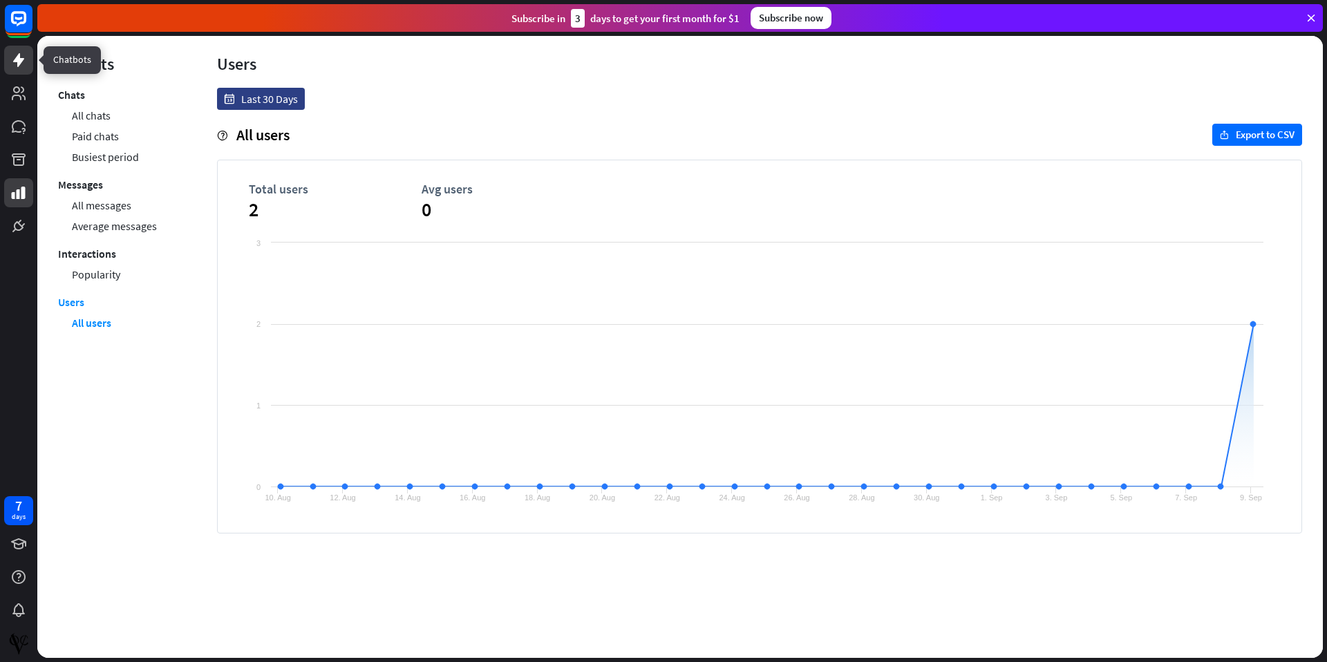
click at [25, 69] on link at bounding box center [18, 60] width 29 height 29
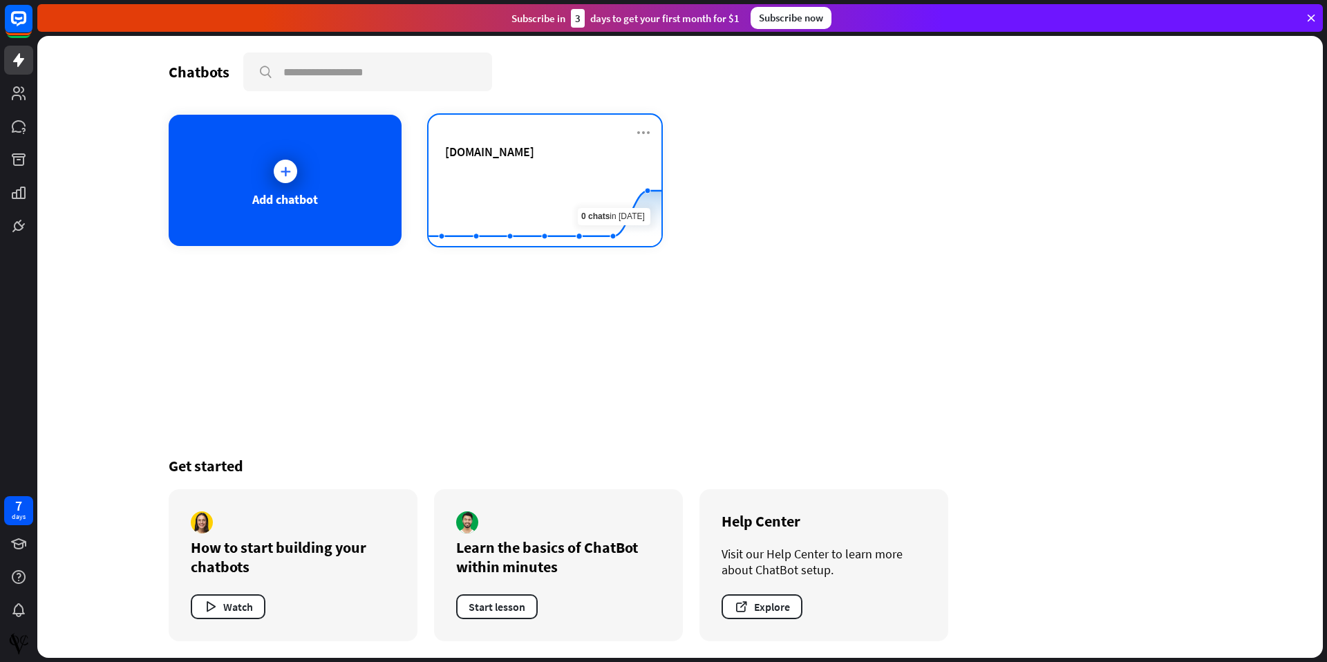
click at [655, 131] on div "[DOMAIN_NAME] Created with Highcharts 10.1.0 0 2 4" at bounding box center [544, 180] width 233 height 131
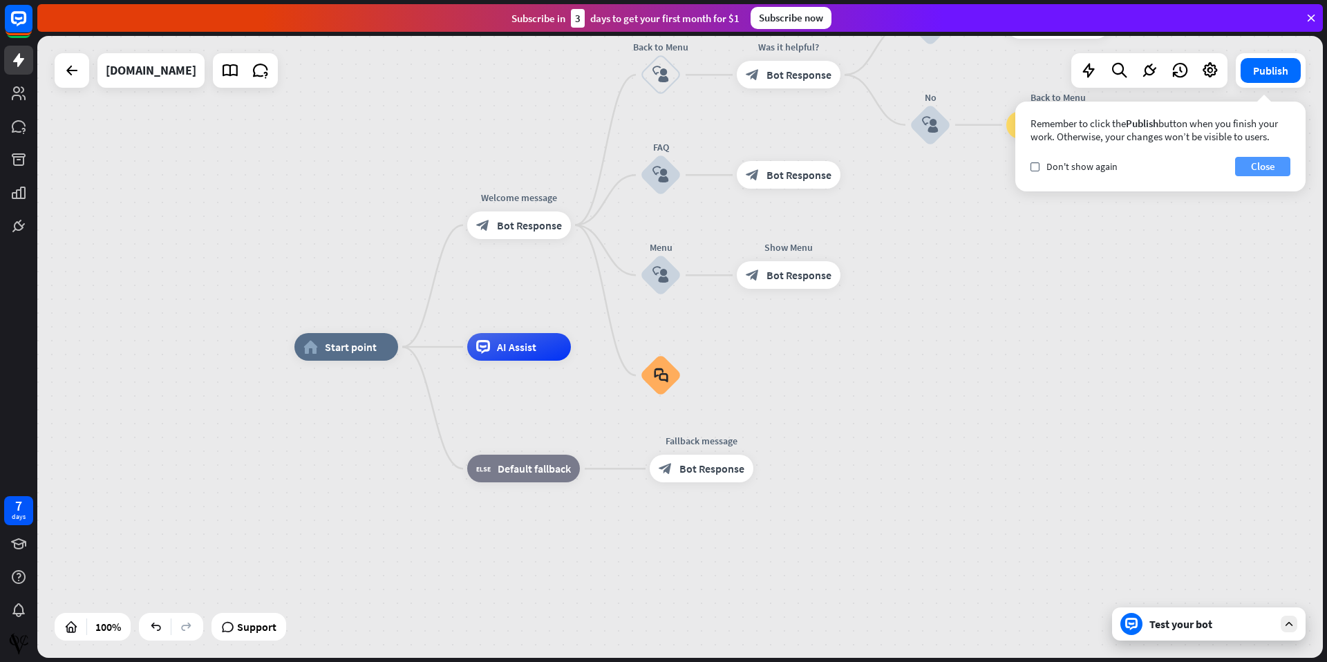
click at [1266, 166] on button "Close" at bounding box center [1262, 166] width 55 height 19
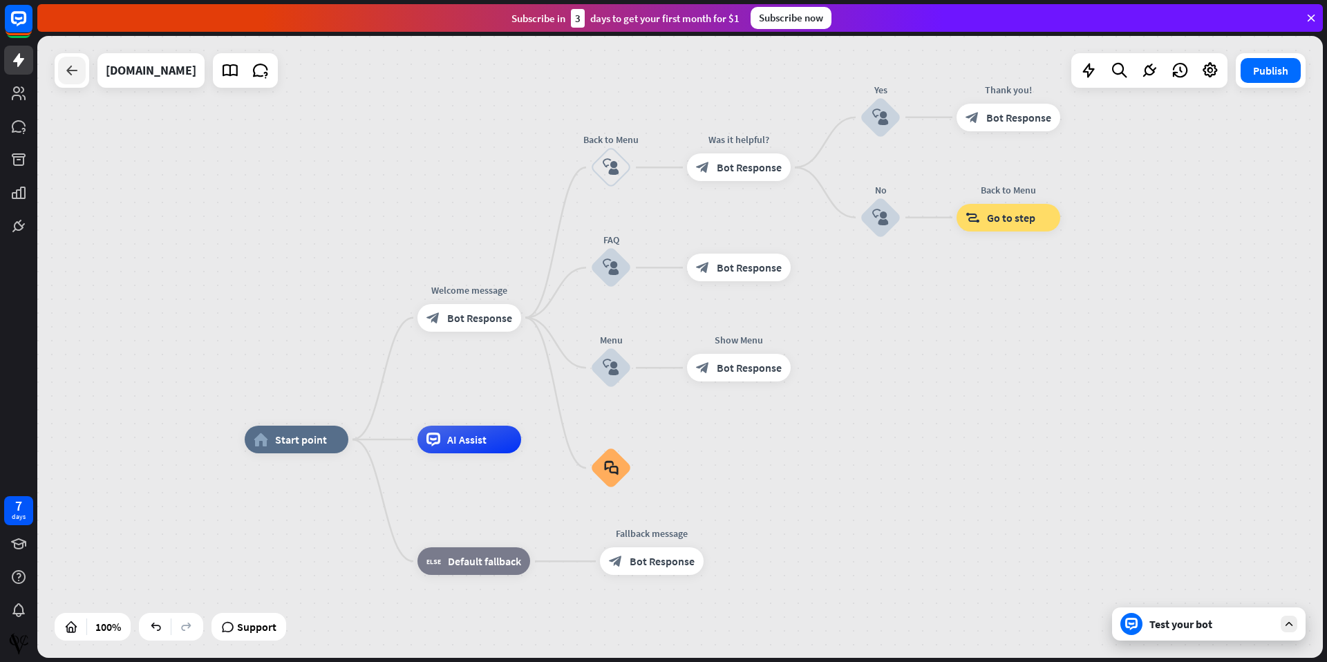
click at [66, 68] on icon at bounding box center [72, 70] width 17 height 17
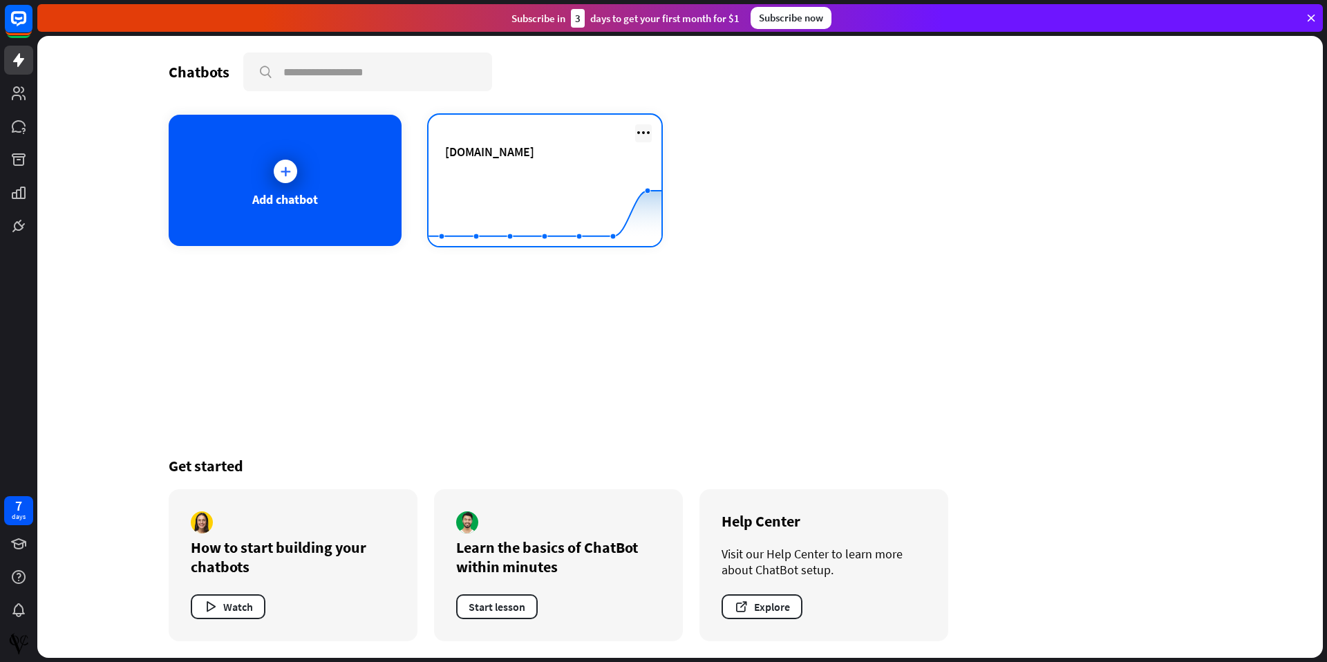
click at [643, 135] on icon at bounding box center [643, 132] width 17 height 17
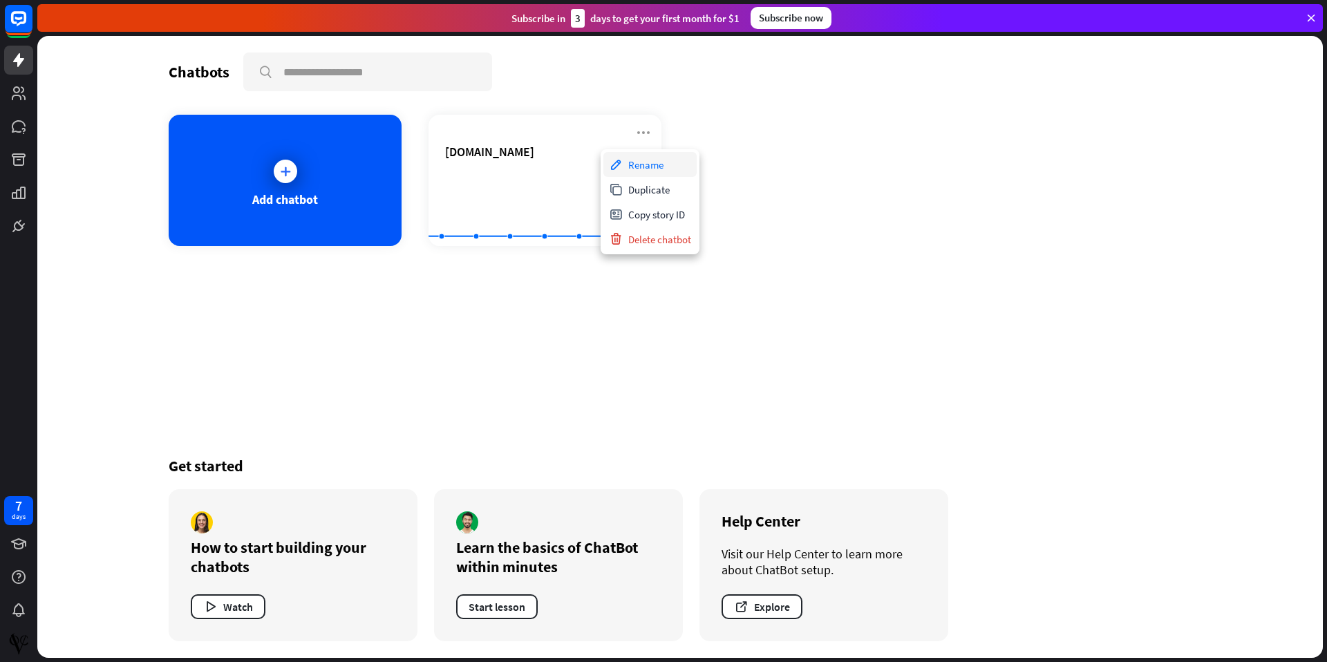
click at [637, 167] on div "Rename" at bounding box center [649, 164] width 93 height 25
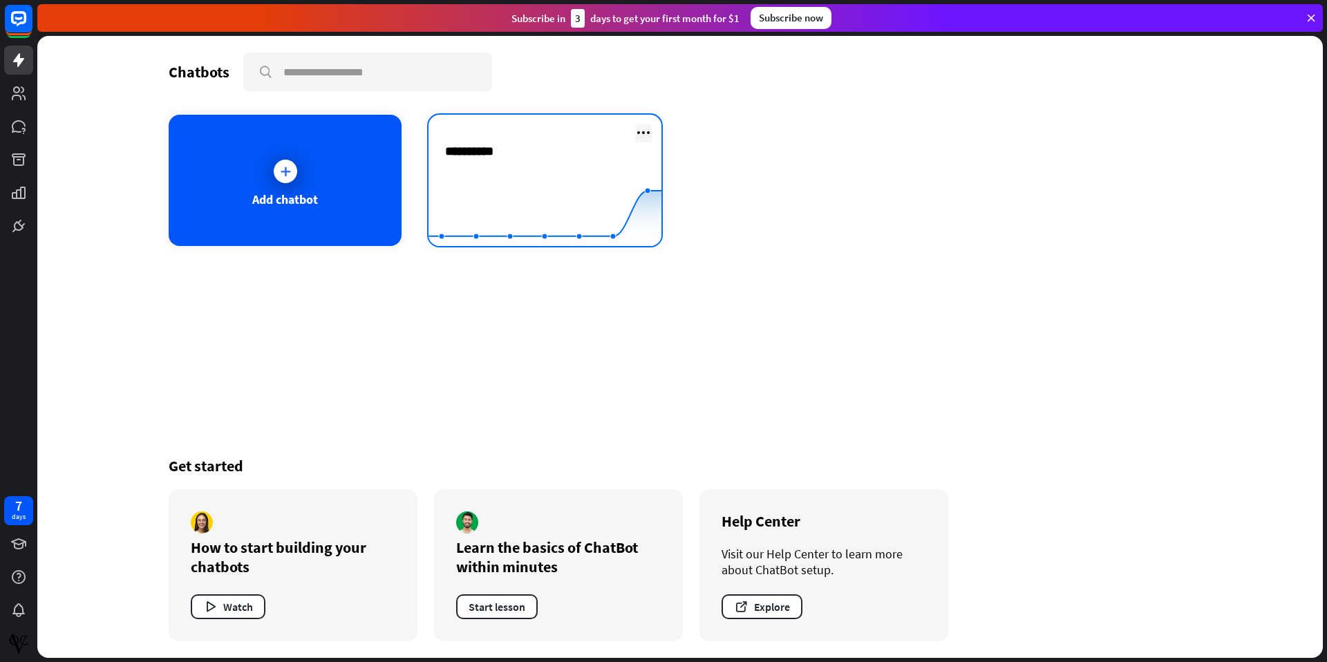
click at [645, 127] on icon at bounding box center [643, 132] width 17 height 17
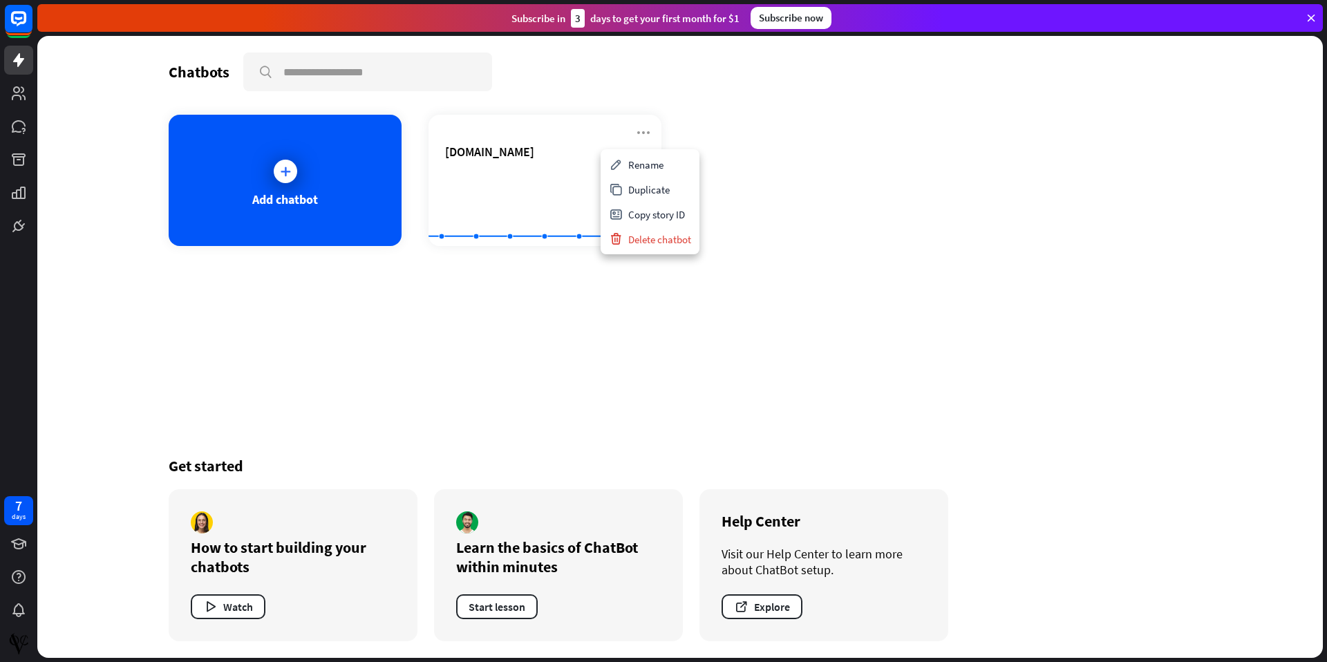
click at [563, 368] on div "Chatbots search Add chatbot [DOMAIN_NAME] Created with Highcharts 10.1.0 0 2 4 …" at bounding box center [679, 347] width 1105 height 622
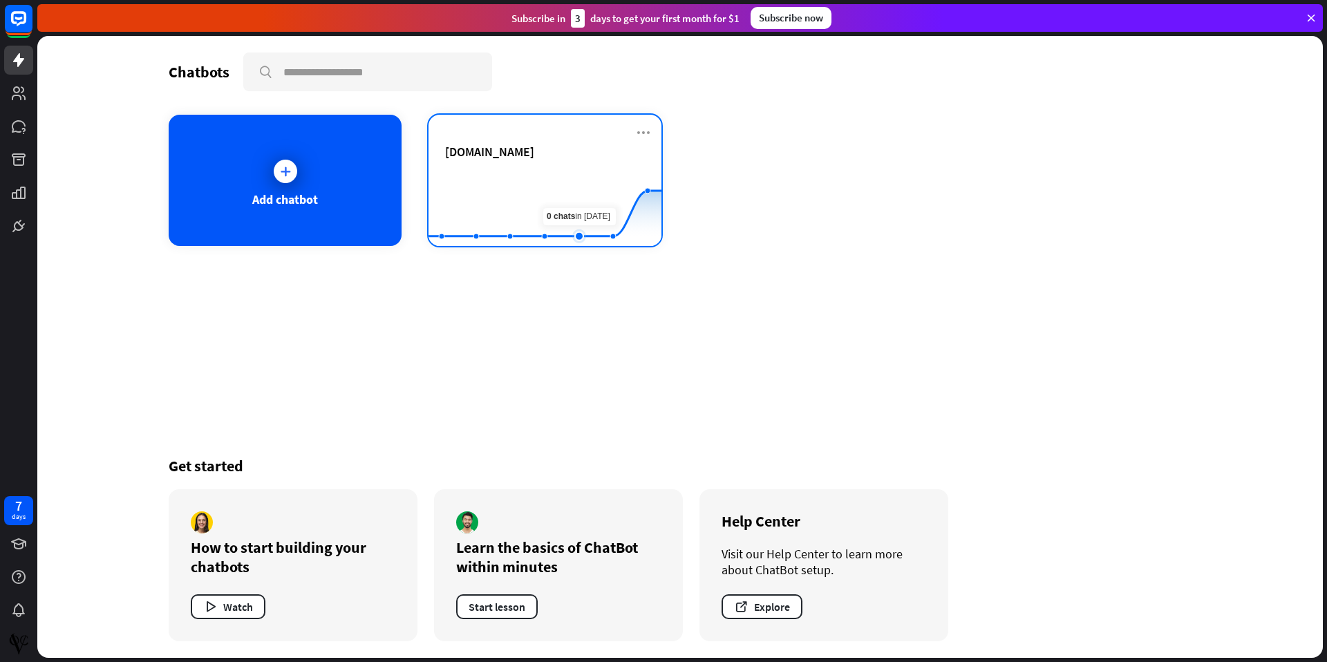
click at [578, 225] on rect at bounding box center [544, 212] width 233 height 86
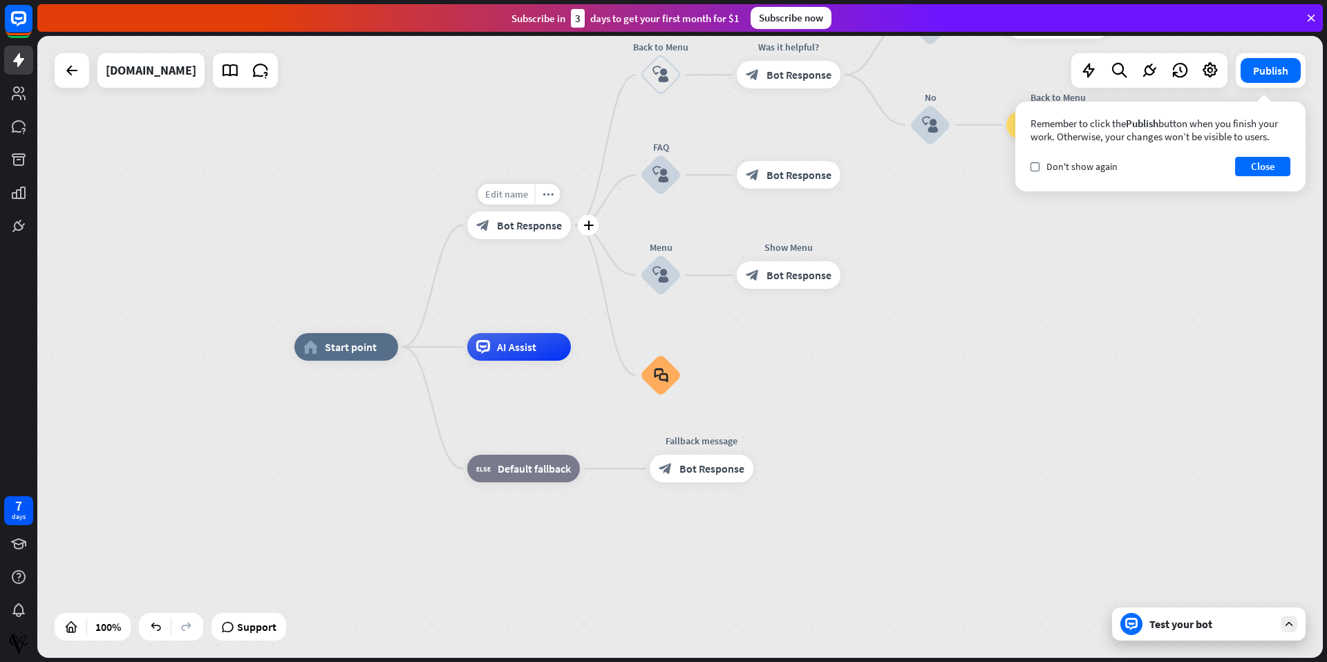
click at [517, 201] on div "Edit name" at bounding box center [506, 194] width 57 height 21
click at [517, 282] on div "**********" at bounding box center [679, 347] width 1285 height 622
click at [518, 314] on span "Edit name" at bounding box center [506, 316] width 43 height 12
click at [523, 285] on div "home_2 Start point Welcome message block_bot_response Bot Response Back to Menu…" at bounding box center [679, 347] width 1285 height 622
click at [516, 438] on span "Edit name" at bounding box center [510, 437] width 43 height 12
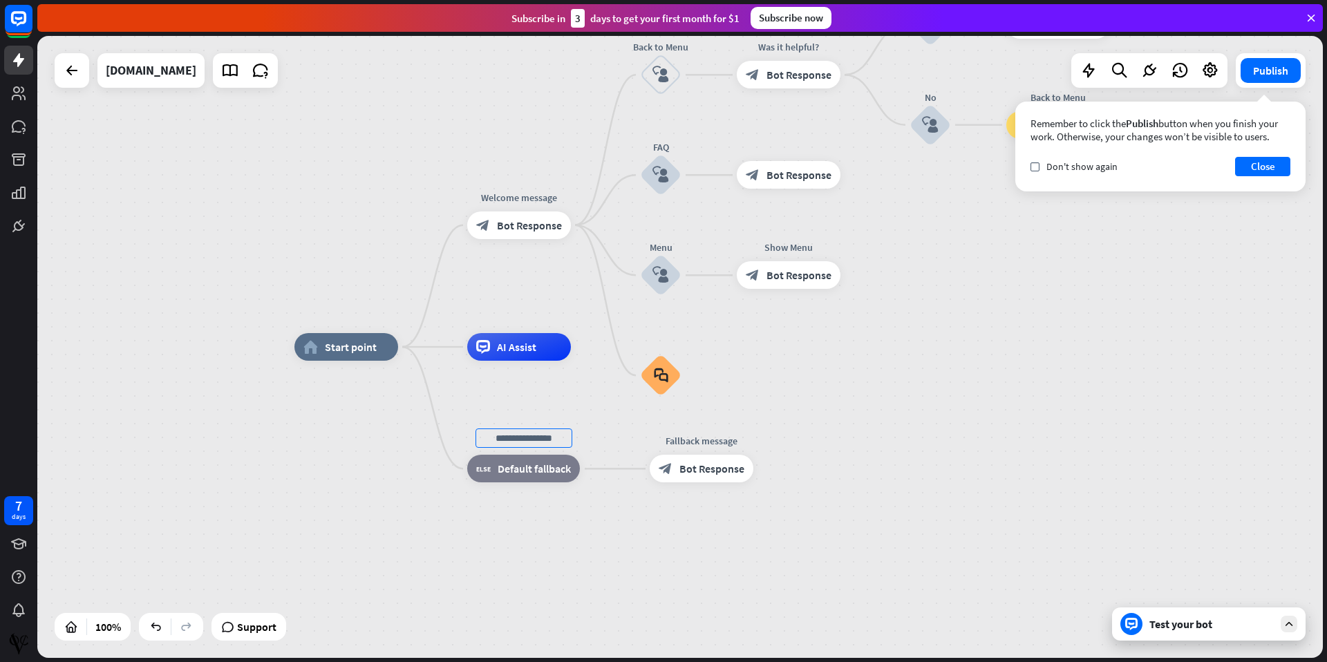
click at [523, 410] on div "home_2 Start point Welcome message block_bot_response Bot Response Back to Menu…" at bounding box center [936, 658] width 1285 height 622
click at [692, 468] on span "Bot Response" at bounding box center [711, 469] width 65 height 14
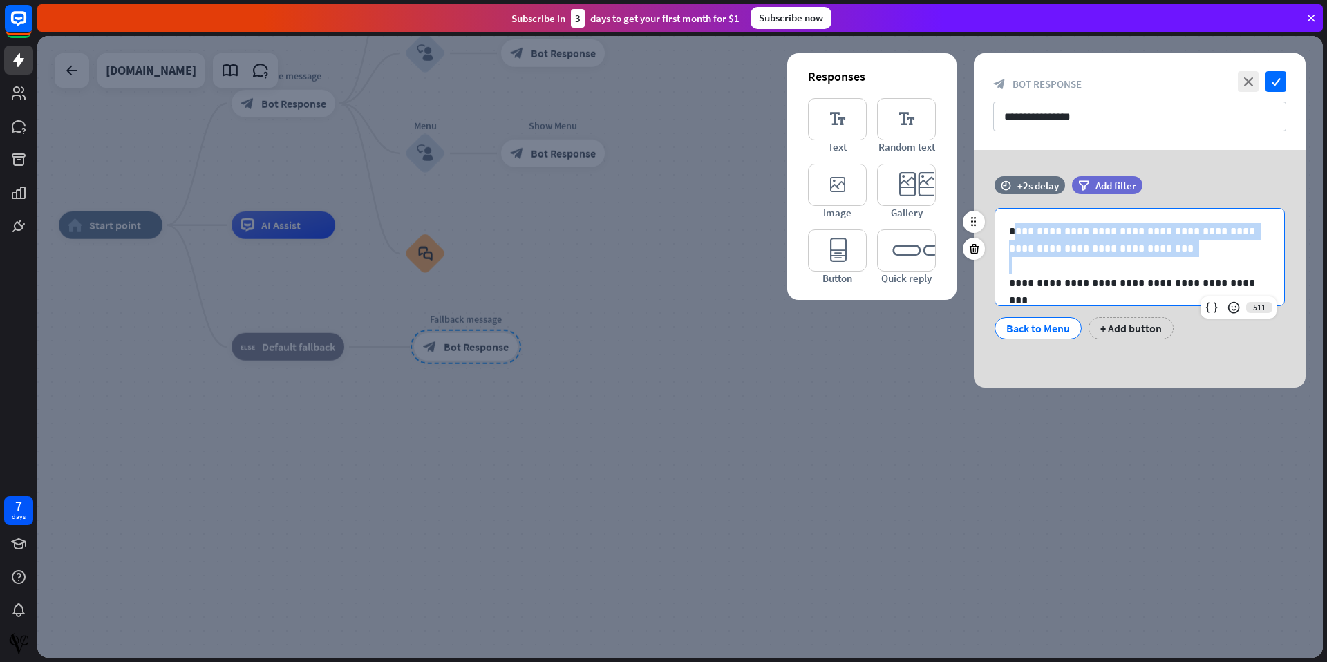
drag, startPoint x: 1013, startPoint y: 231, endPoint x: 1181, endPoint y: 267, distance: 172.4
click at [1181, 267] on div "**********" at bounding box center [1139, 257] width 289 height 97
click at [1181, 267] on p at bounding box center [1139, 265] width 261 height 17
drag, startPoint x: 1009, startPoint y: 227, endPoint x: 1209, endPoint y: 277, distance: 205.9
click at [1209, 277] on div "**********" at bounding box center [1139, 257] width 289 height 97
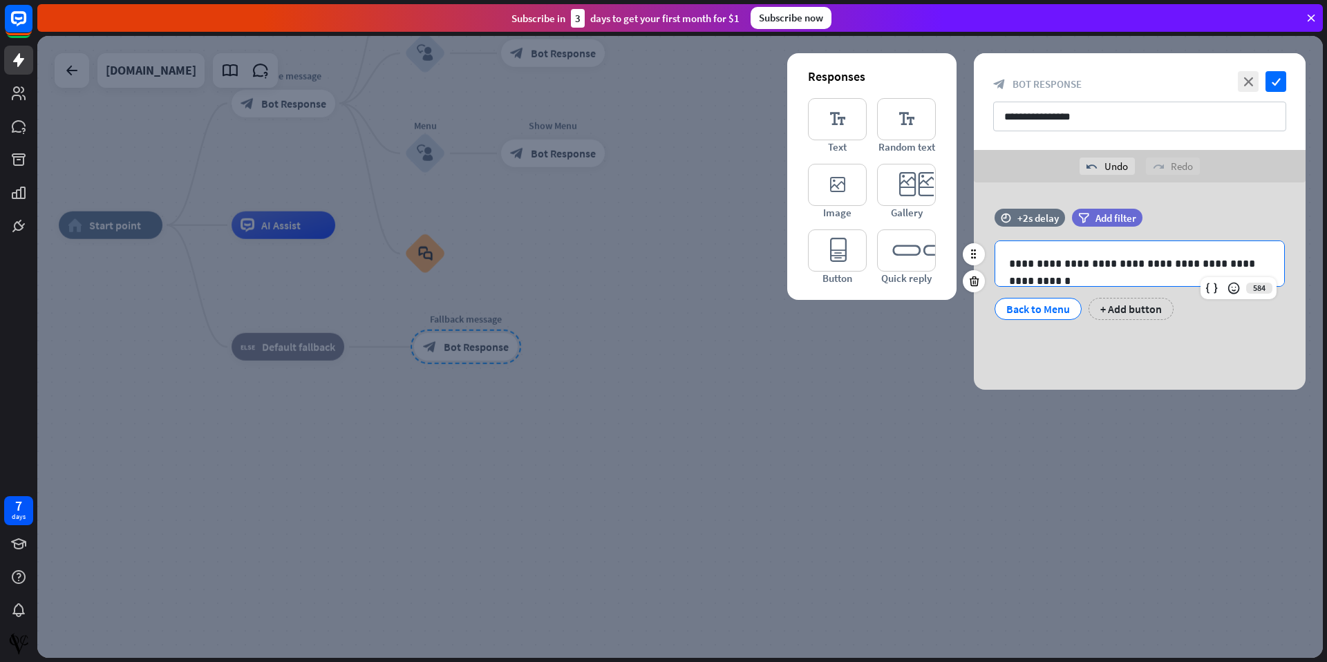
click at [1268, 262] on p "**********" at bounding box center [1139, 263] width 261 height 17
click at [1210, 287] on icon at bounding box center [1211, 288] width 14 height 14
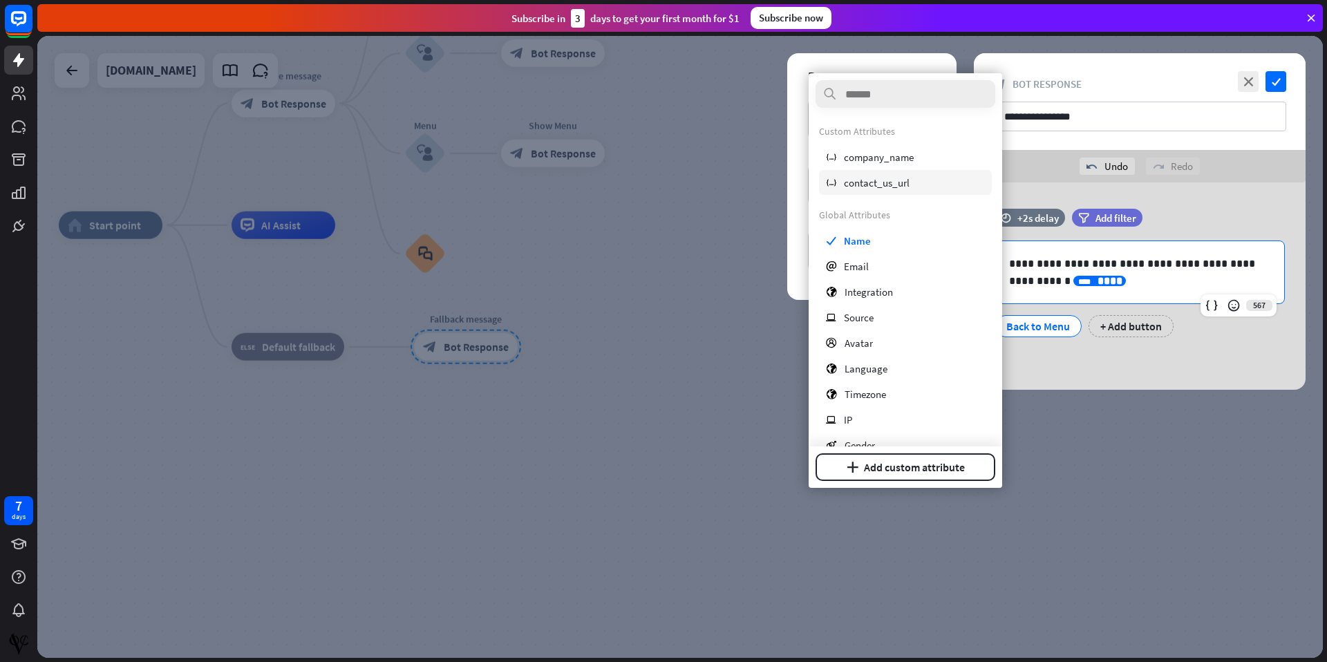
click at [864, 188] on span "contact_us_url" at bounding box center [877, 182] width 66 height 13
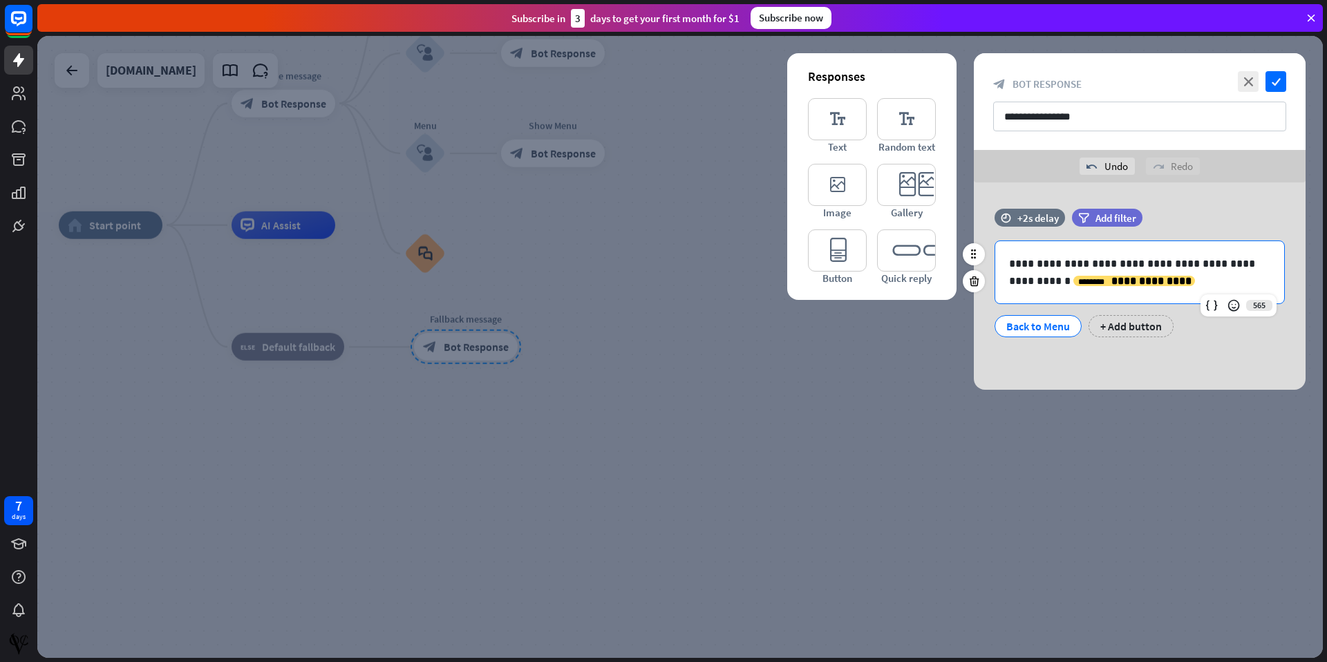
drag, startPoint x: 1112, startPoint y: 281, endPoint x: 993, endPoint y: 283, distance: 118.9
click at [993, 283] on div "**********" at bounding box center [1139, 288] width 332 height 97
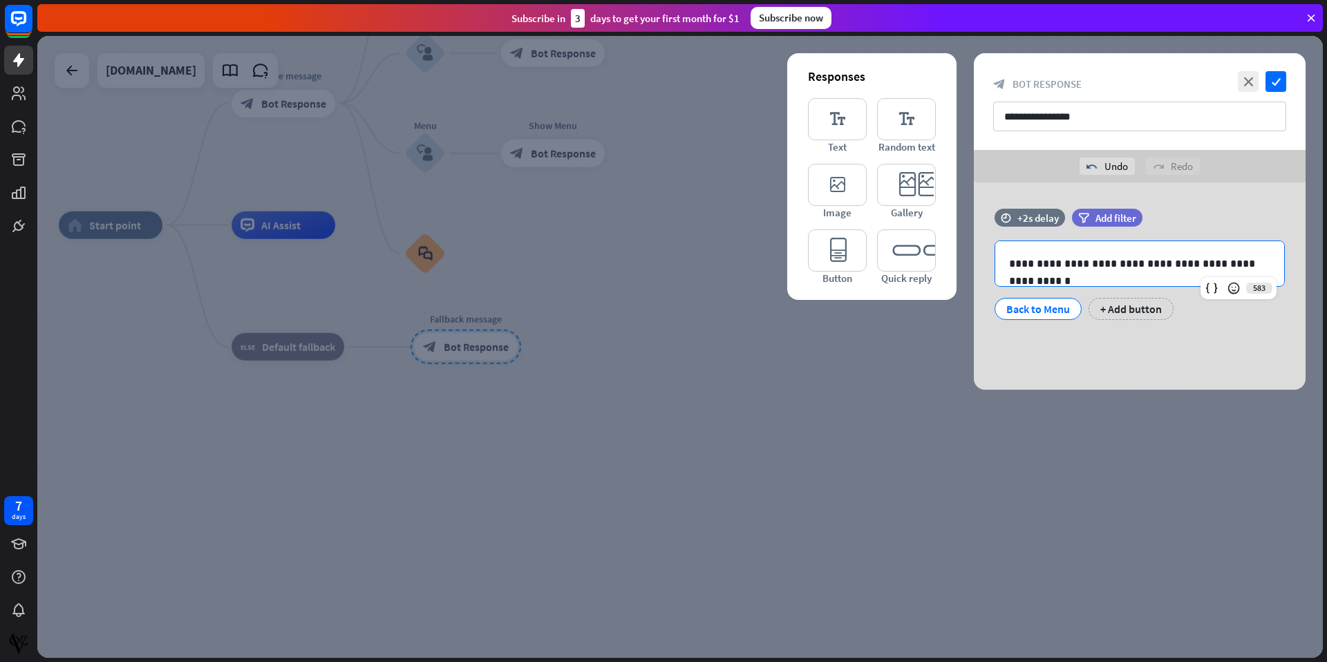
drag, startPoint x: 1143, startPoint y: 267, endPoint x: 1324, endPoint y: 254, distance: 181.4
click at [1324, 254] on div "home_2 Start point Welcome message block_bot_response Bot Response Back to Menu…" at bounding box center [681, 349] width 1289 height 626
click at [1262, 265] on p "**********" at bounding box center [1139, 263] width 261 height 17
click at [1280, 76] on icon "check" at bounding box center [1275, 81] width 21 height 21
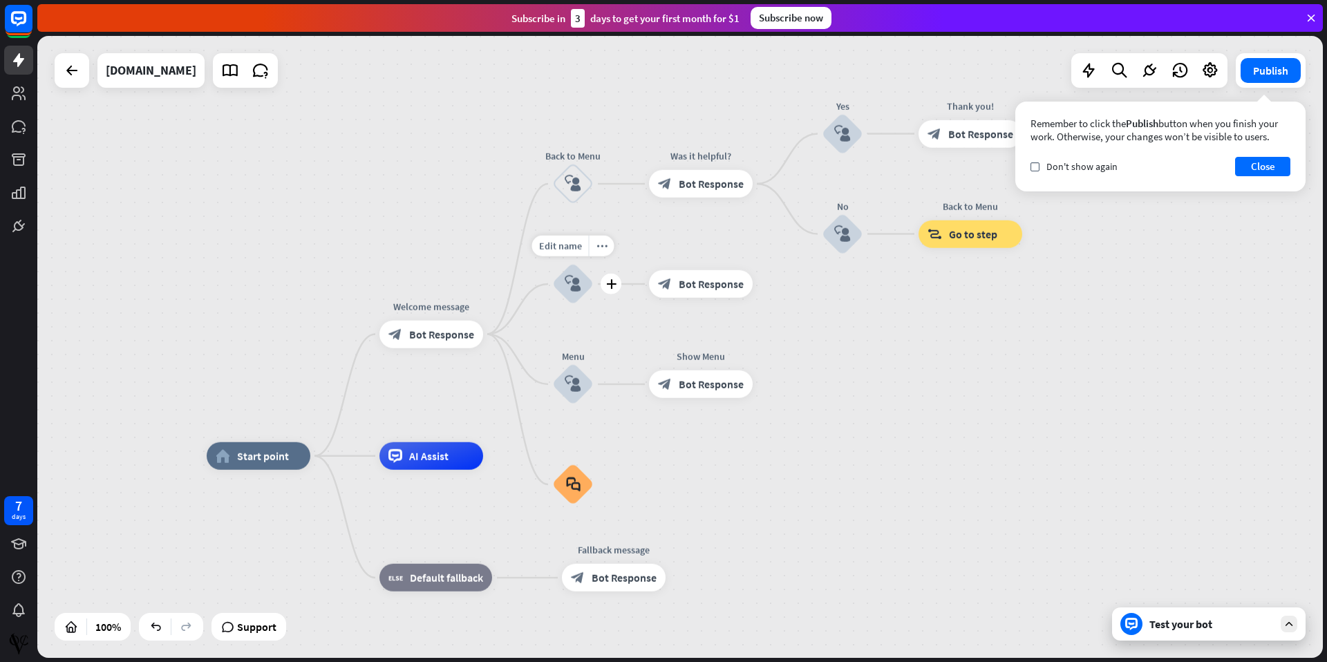
click at [571, 289] on icon "block_user_input" at bounding box center [572, 284] width 17 height 17
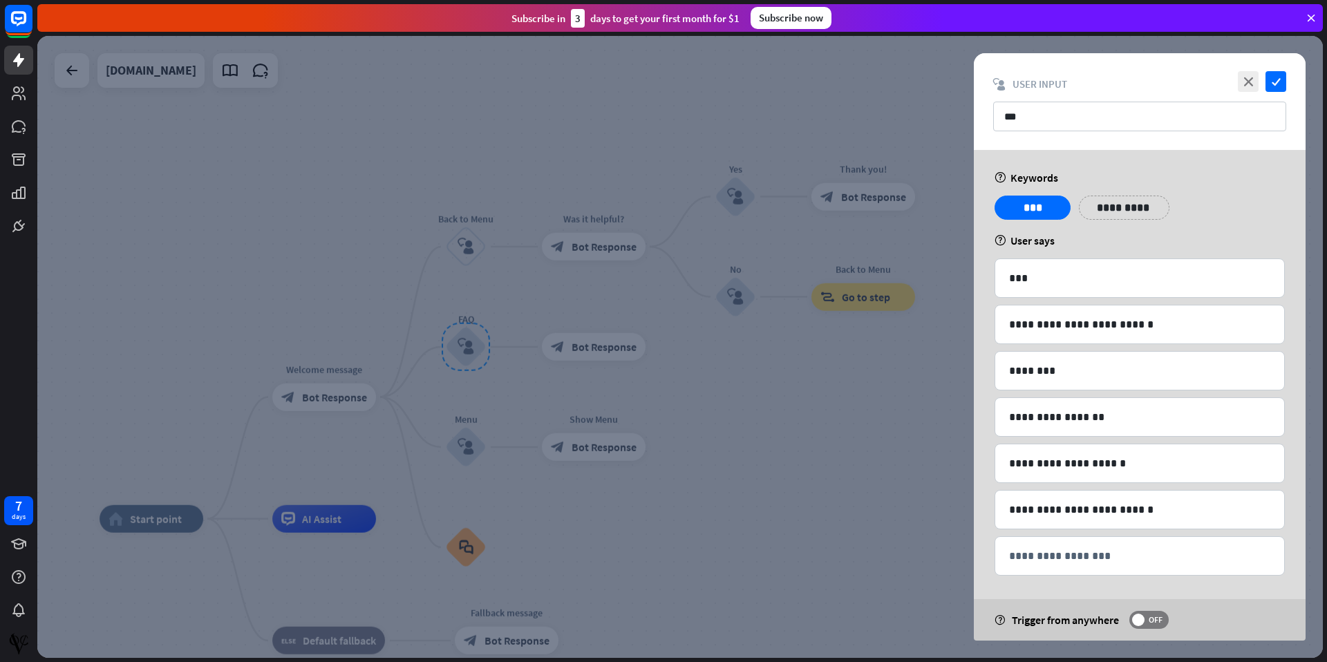
click at [473, 249] on div at bounding box center [679, 347] width 1285 height 622
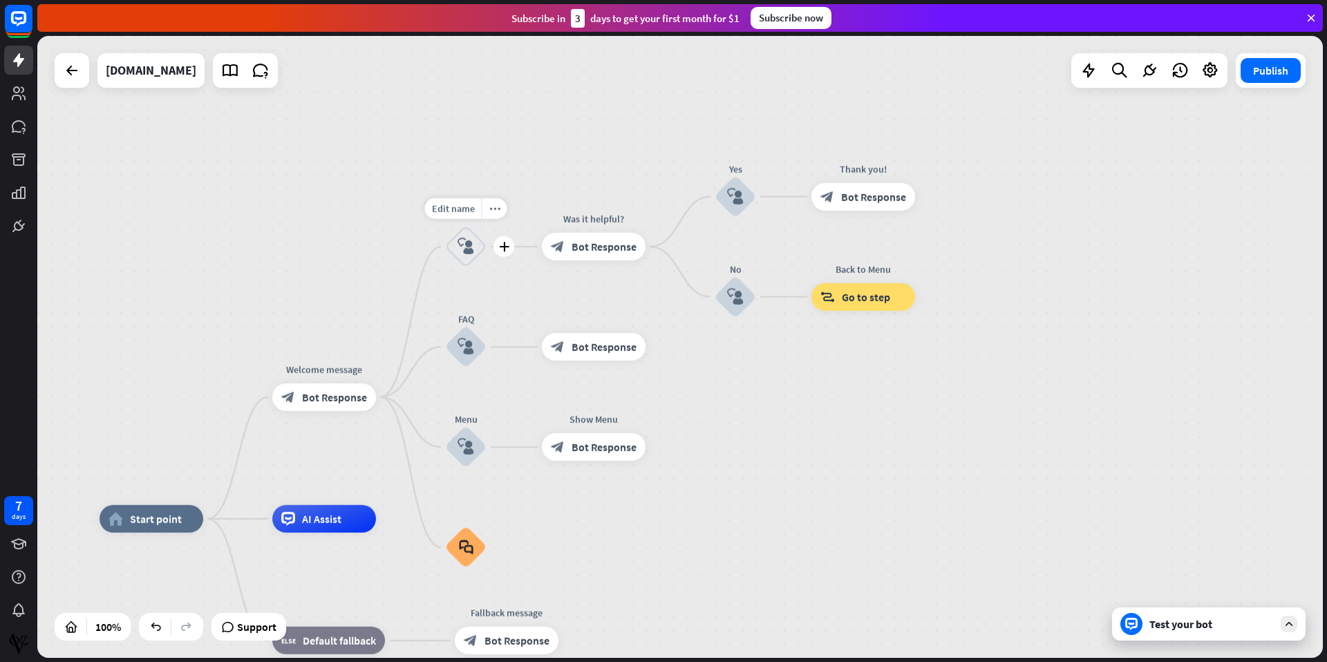
click at [473, 249] on icon "block_user_input" at bounding box center [465, 246] width 17 height 17
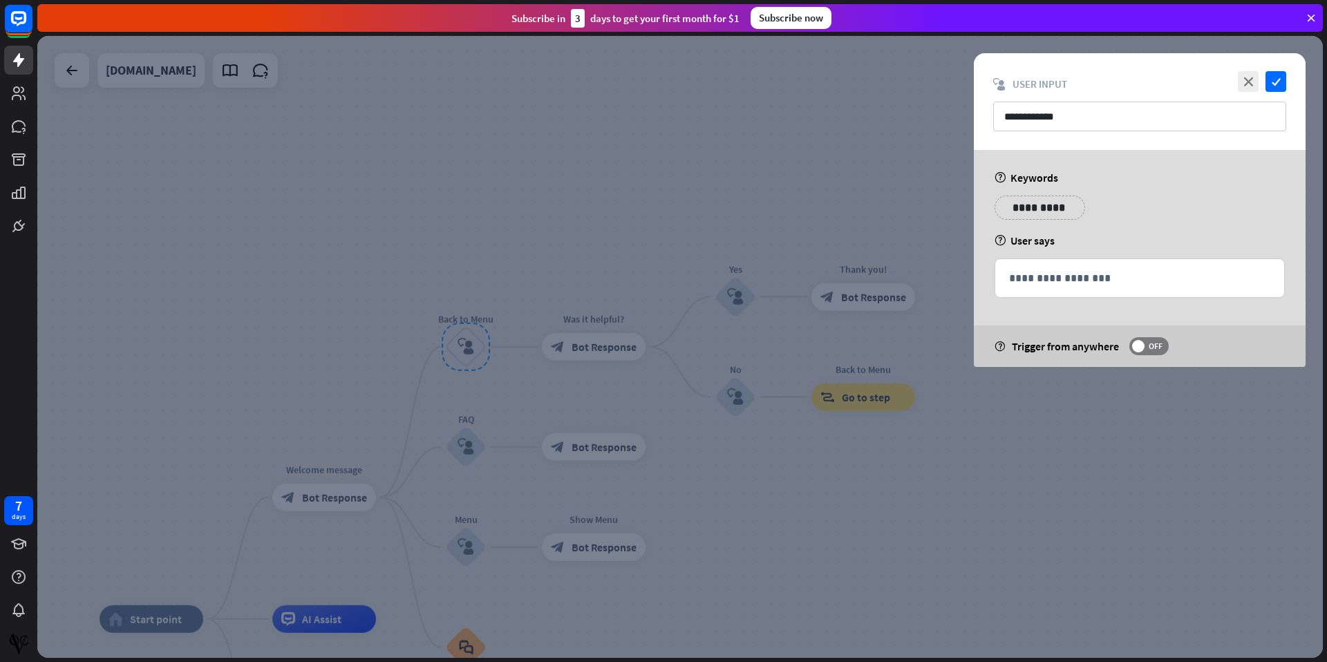
click at [896, 526] on div at bounding box center [679, 347] width 1285 height 622
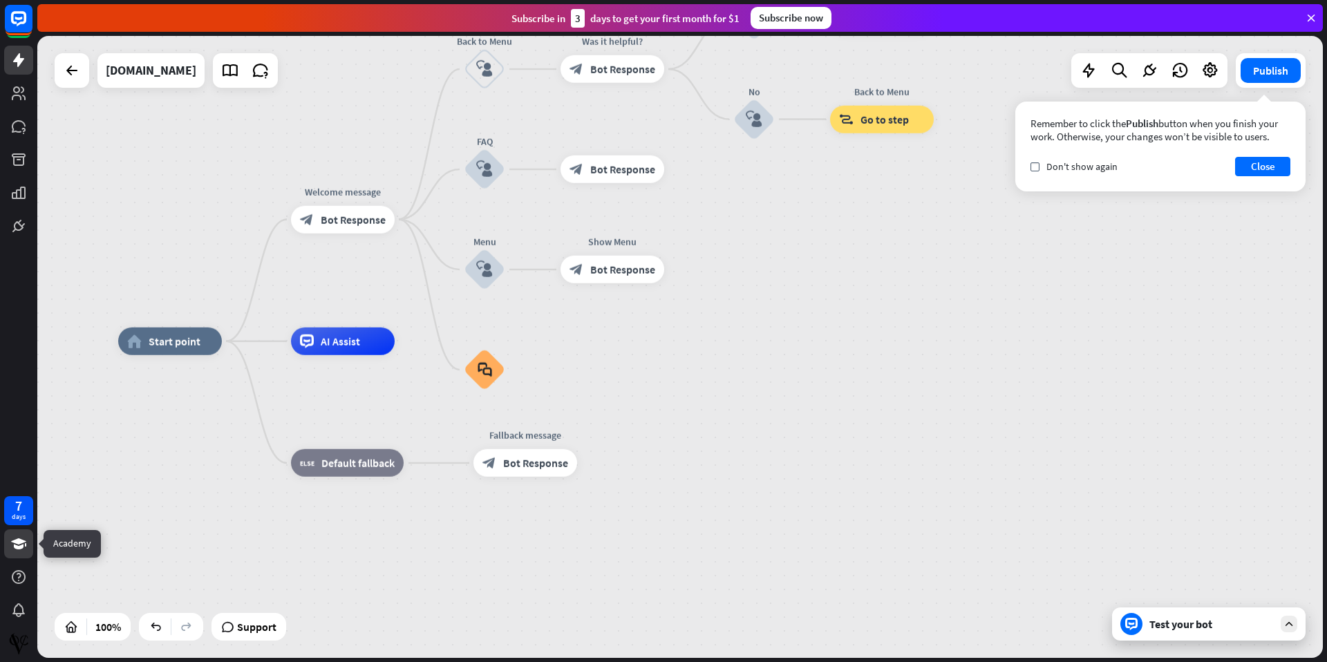
click at [19, 544] on icon at bounding box center [18, 543] width 17 height 17
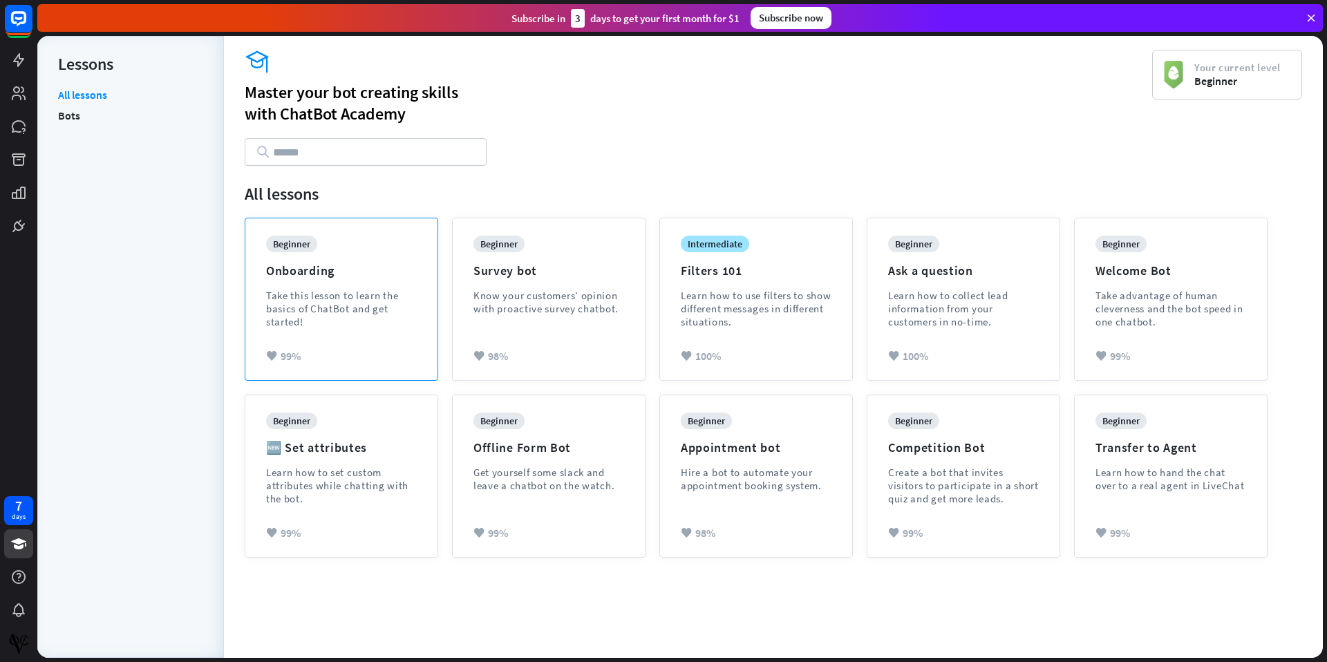
click at [350, 307] on div "Take this lesson to learn the basics of ChatBot and get started!" at bounding box center [341, 308] width 151 height 39
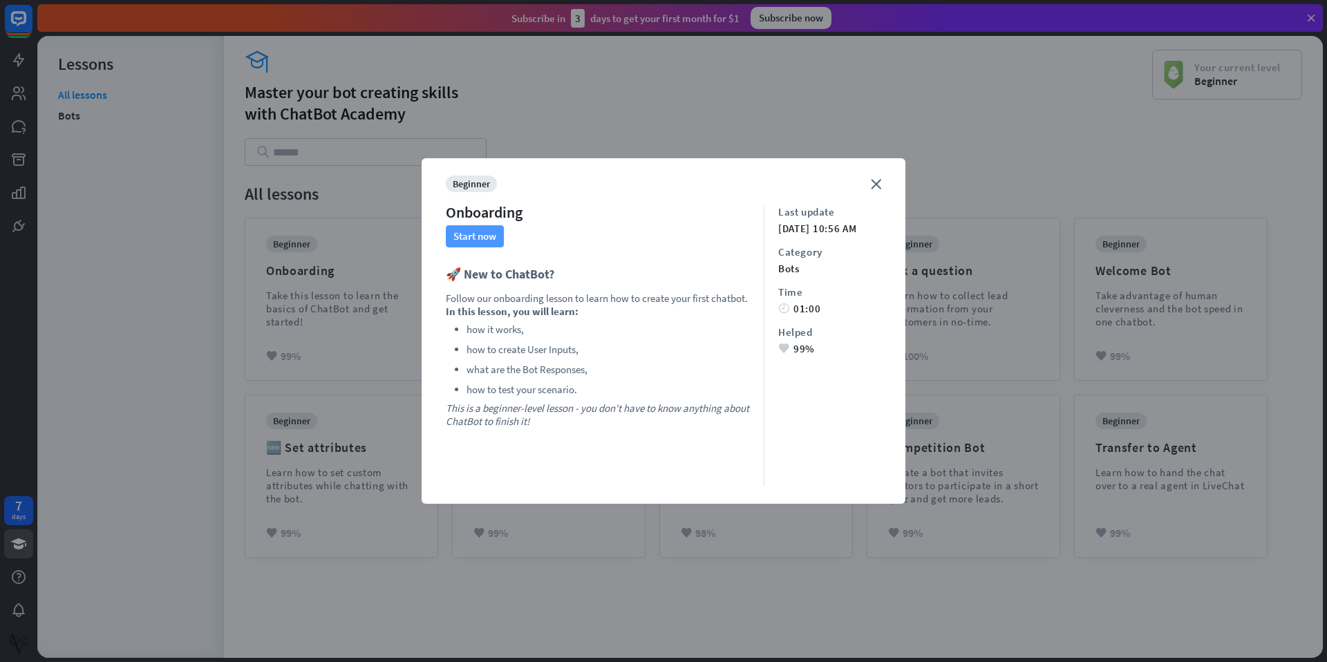
click at [490, 236] on button "Start now" at bounding box center [475, 236] width 58 height 22
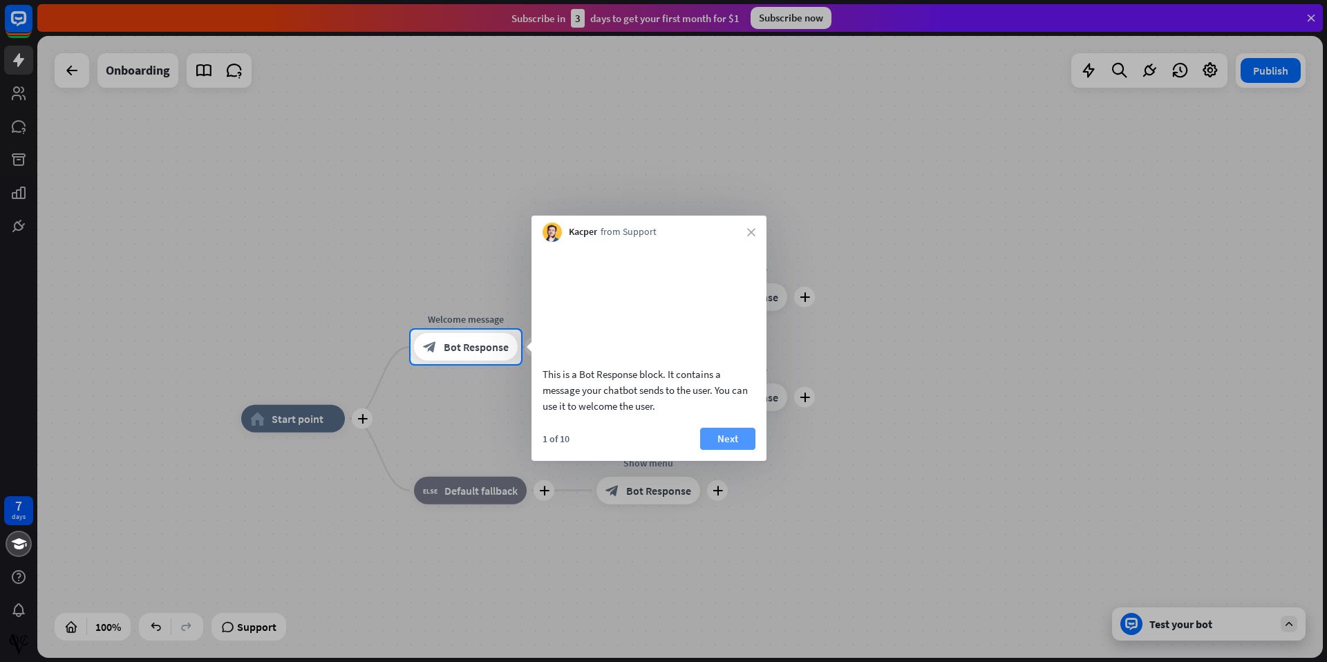
click at [733, 450] on button "Next" at bounding box center [727, 439] width 55 height 22
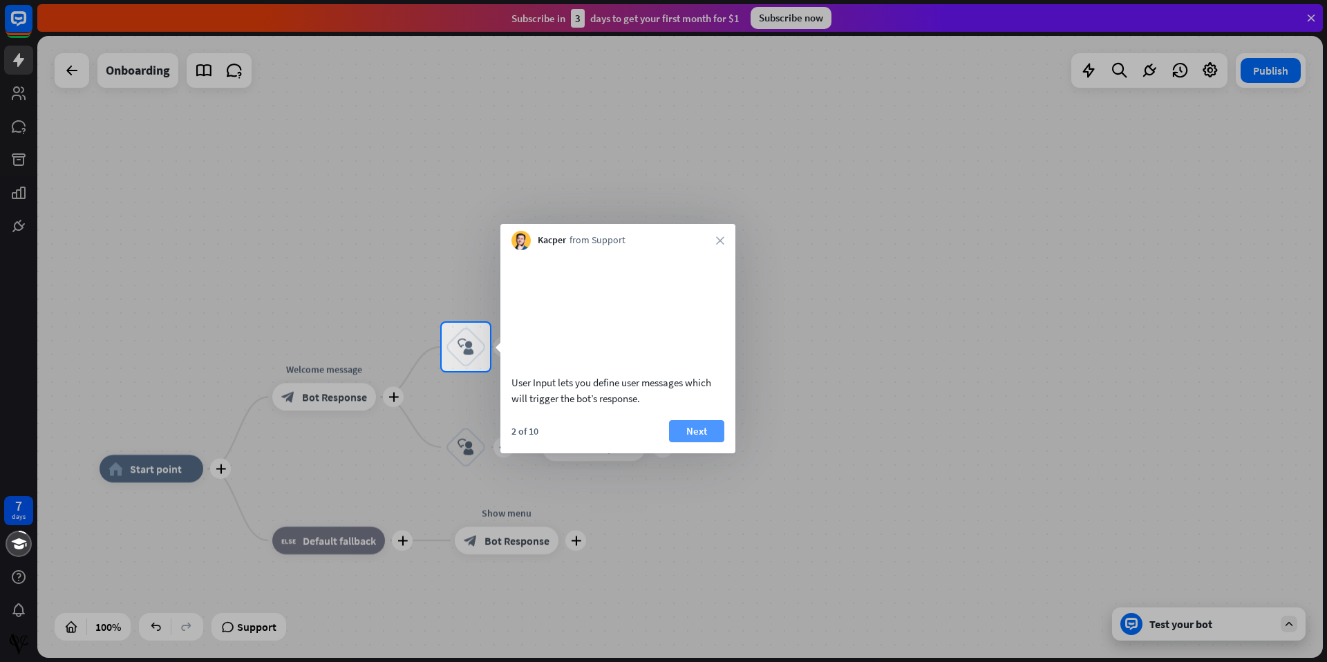
click at [707, 442] on button "Next" at bounding box center [696, 431] width 55 height 22
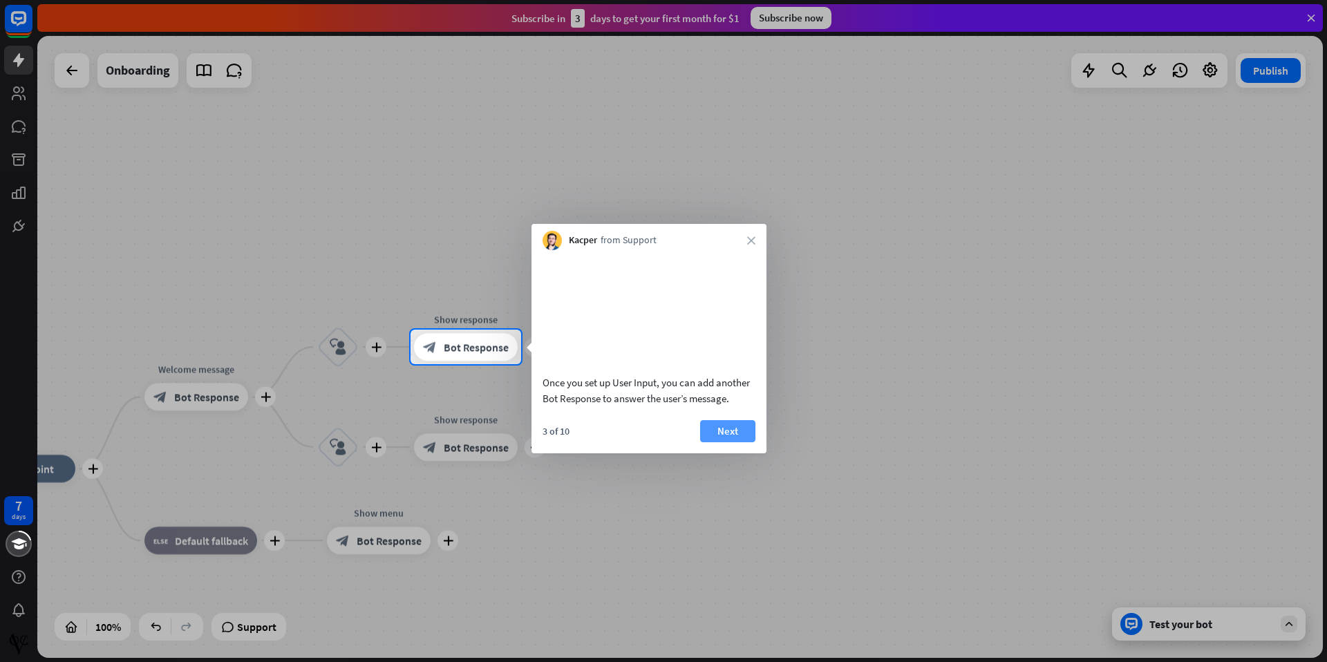
click at [726, 442] on button "Next" at bounding box center [727, 431] width 55 height 22
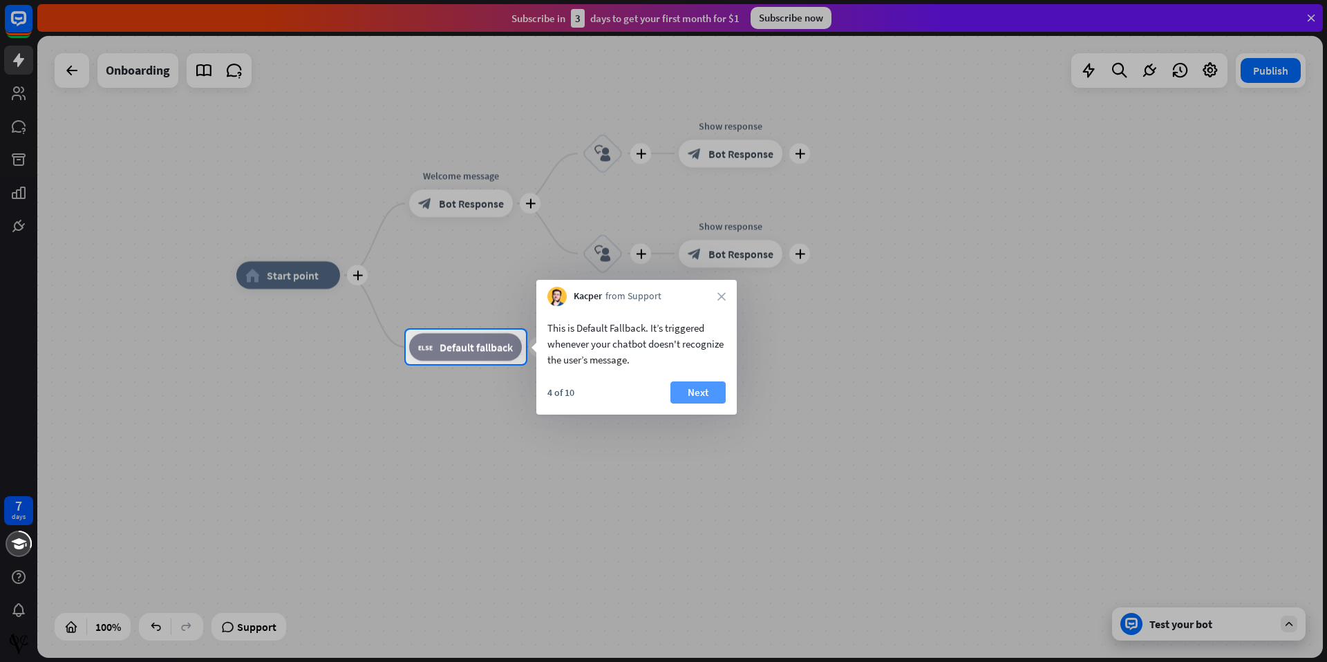
click at [694, 397] on button "Next" at bounding box center [697, 392] width 55 height 22
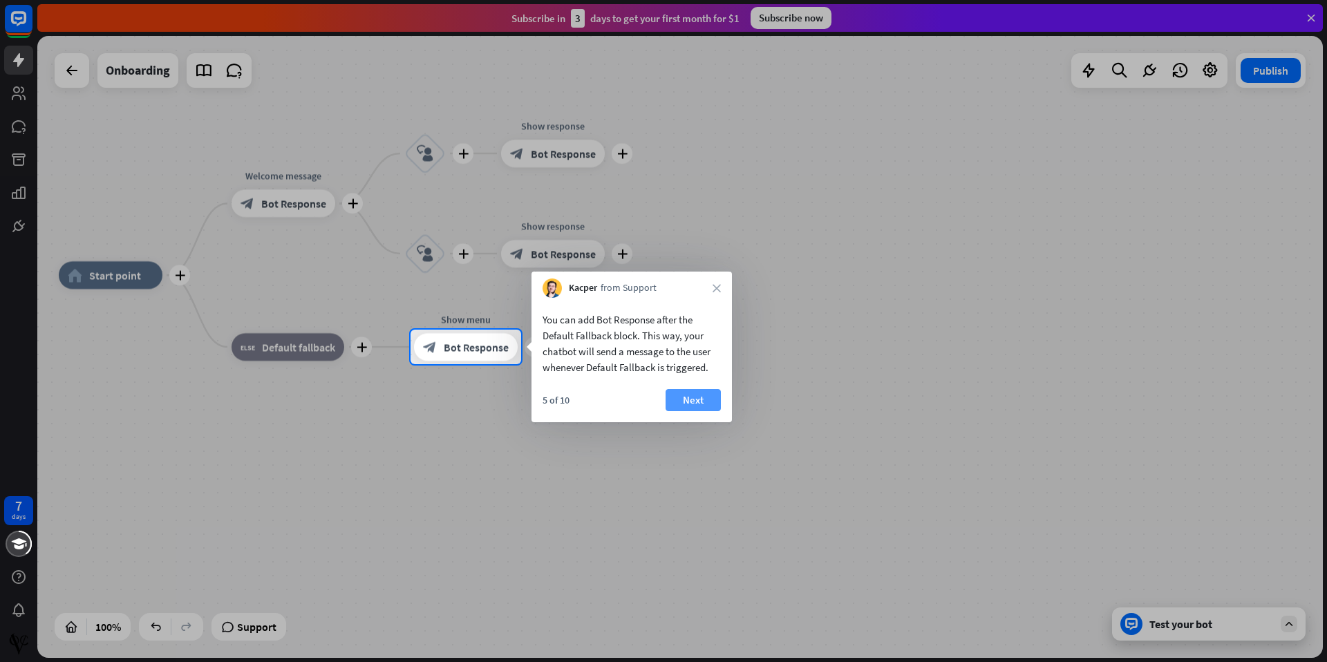
click at [701, 406] on button "Next" at bounding box center [692, 400] width 55 height 22
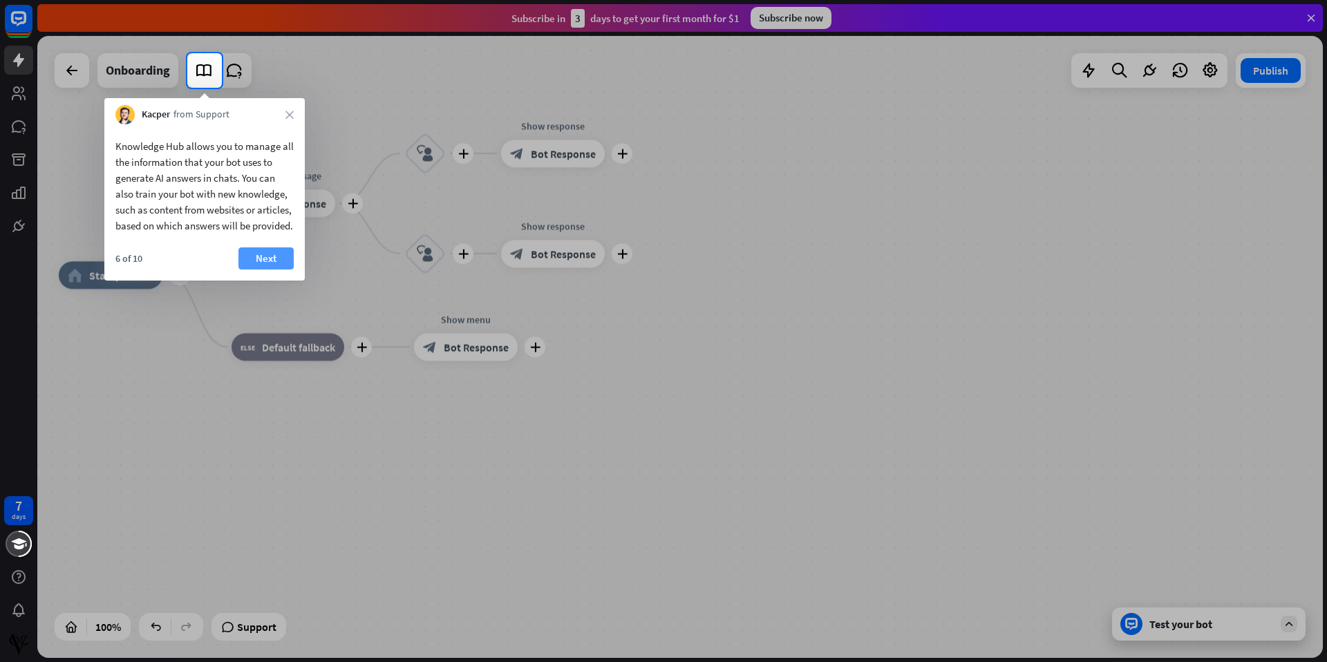
click at [258, 269] on button "Next" at bounding box center [265, 258] width 55 height 22
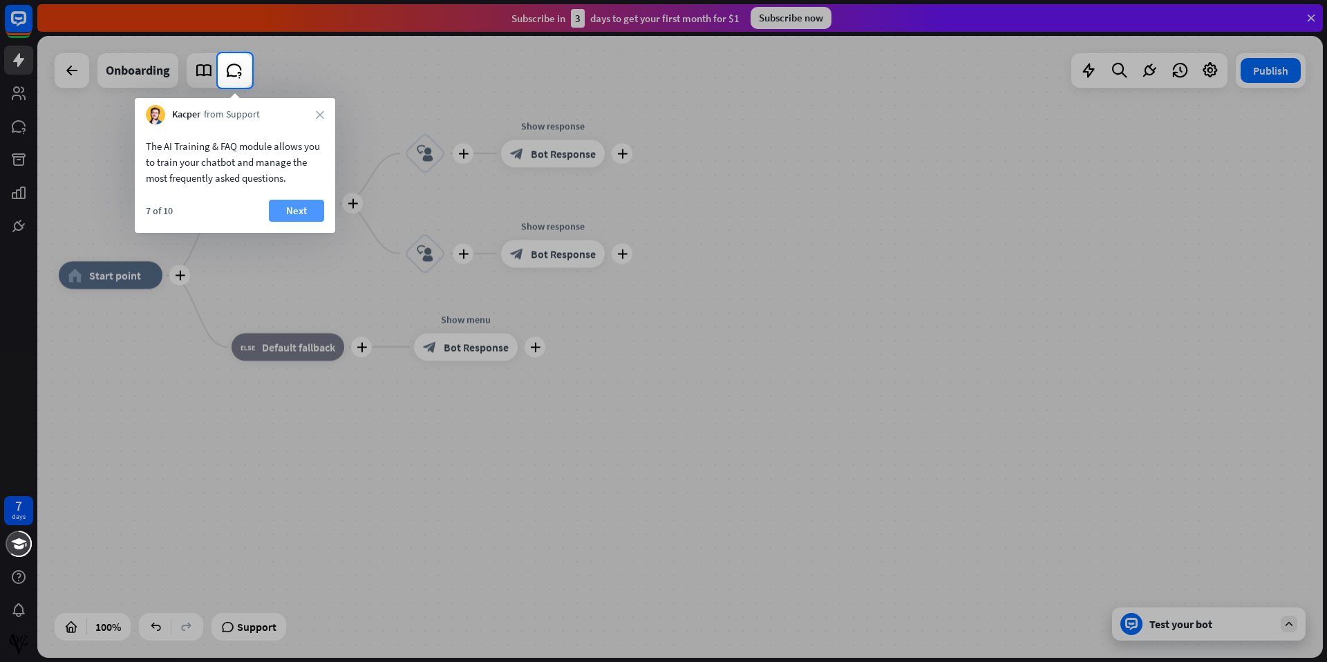
click at [291, 215] on button "Next" at bounding box center [296, 211] width 55 height 22
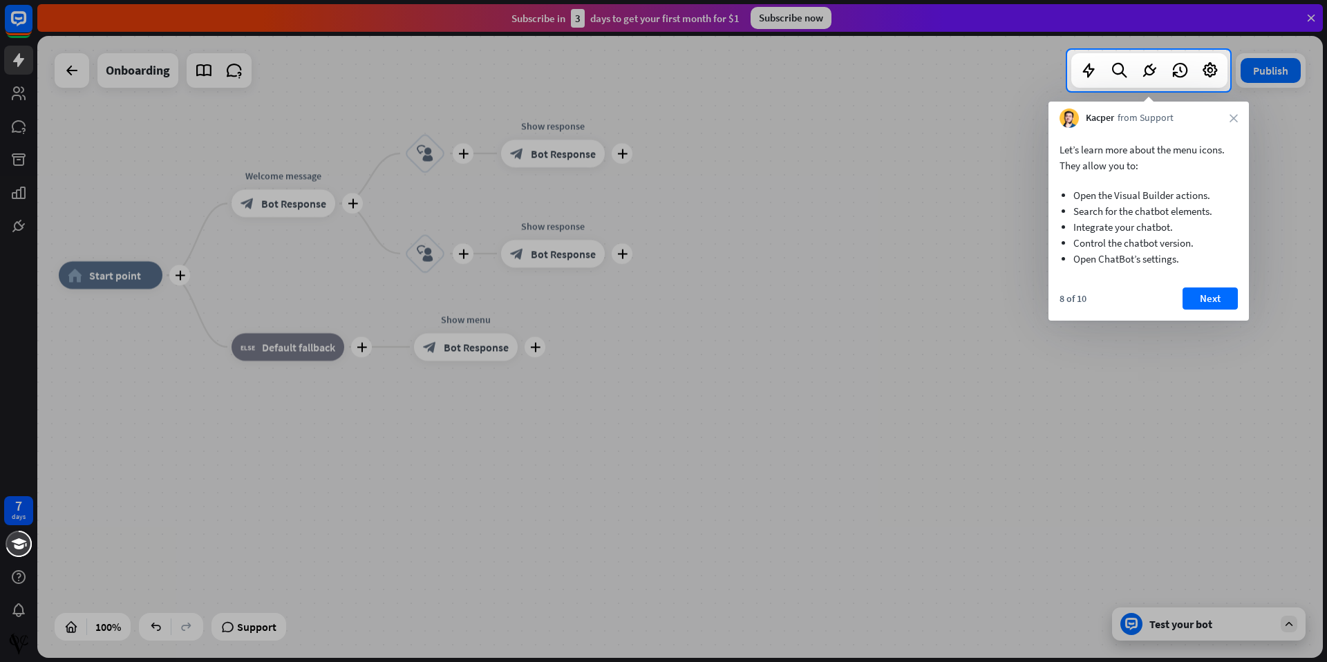
click at [203, 84] on div at bounding box center [533, 70] width 1067 height 41
click at [204, 70] on div at bounding box center [533, 70] width 1067 height 41
click at [1222, 301] on button "Next" at bounding box center [1209, 298] width 55 height 22
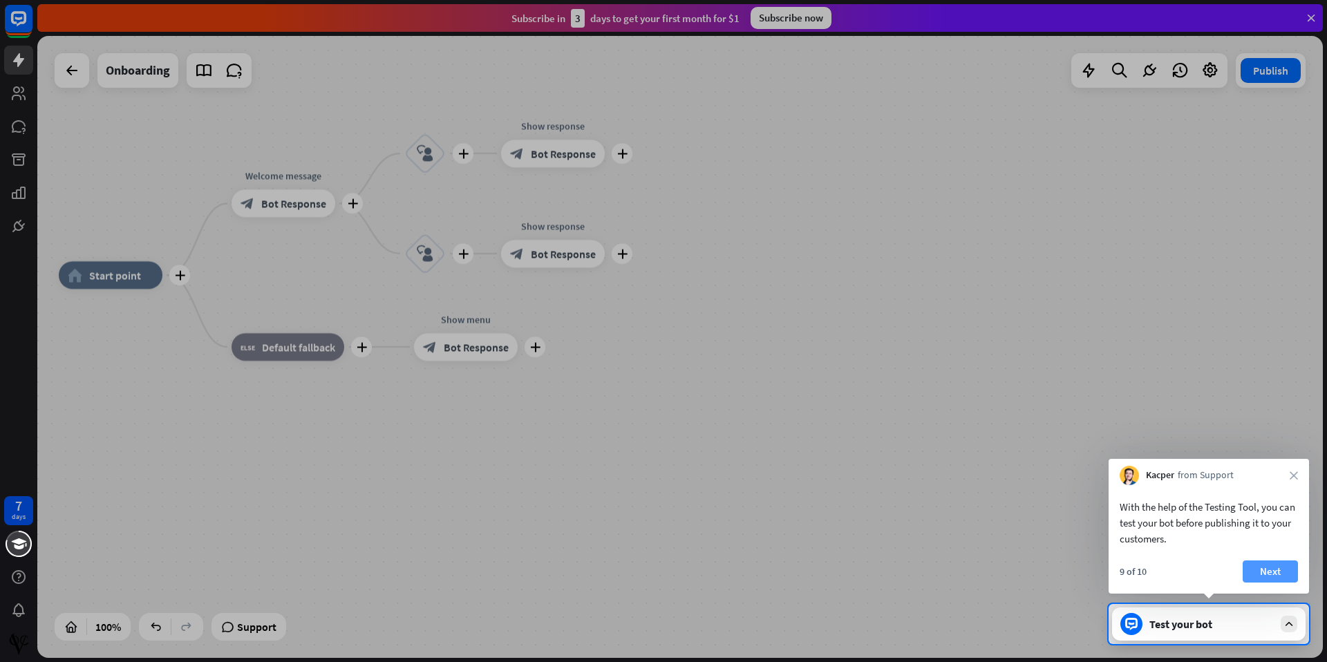
click at [1273, 573] on button "Next" at bounding box center [1269, 571] width 55 height 22
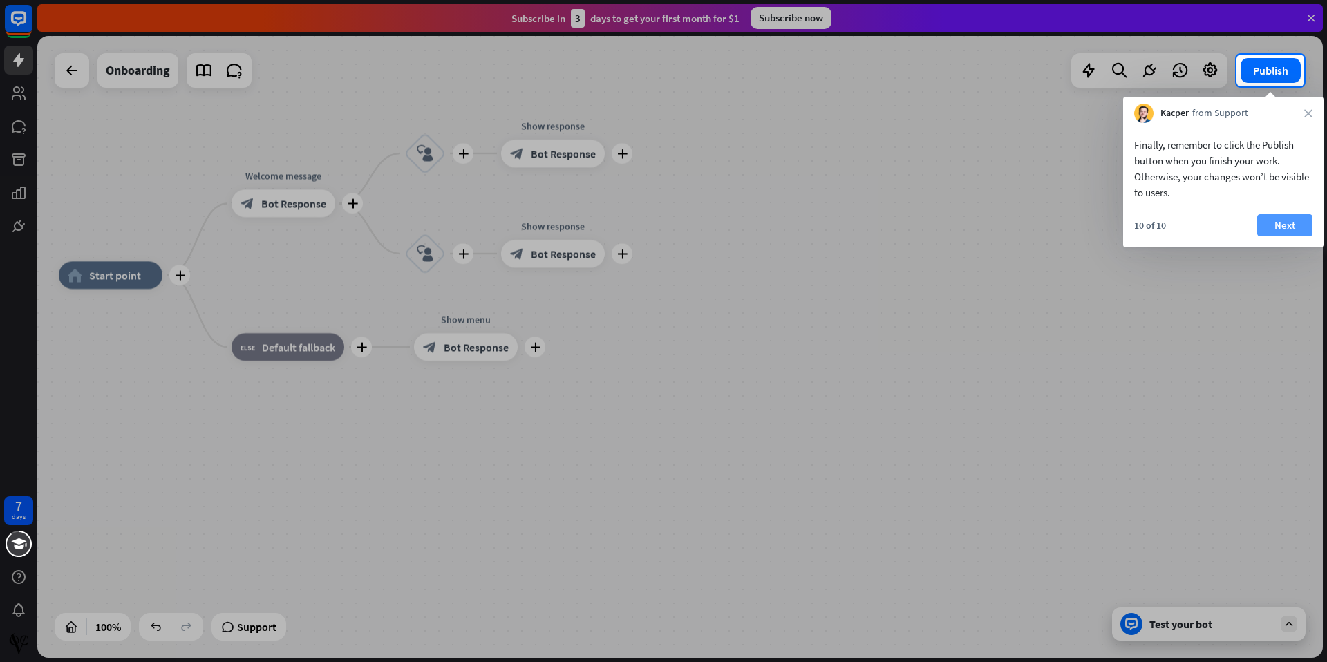
click at [1285, 234] on button "Next" at bounding box center [1284, 225] width 55 height 22
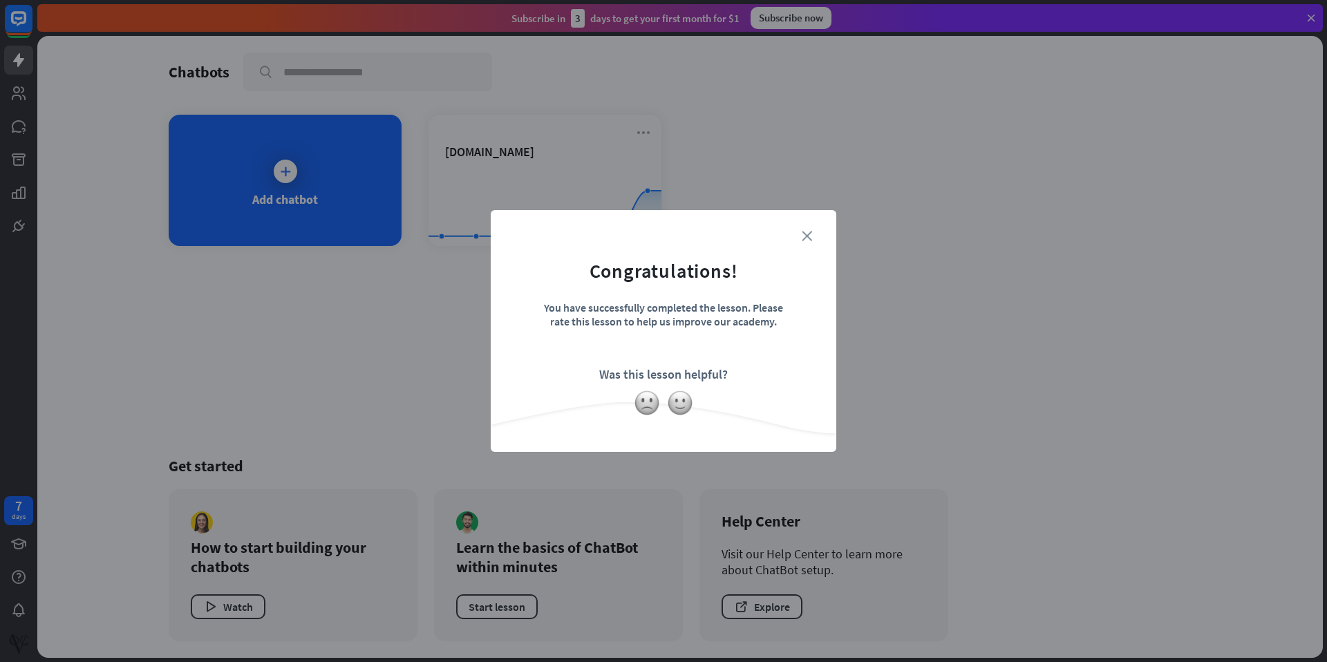
click at [801, 238] on icon "close" at bounding box center [806, 236] width 10 height 10
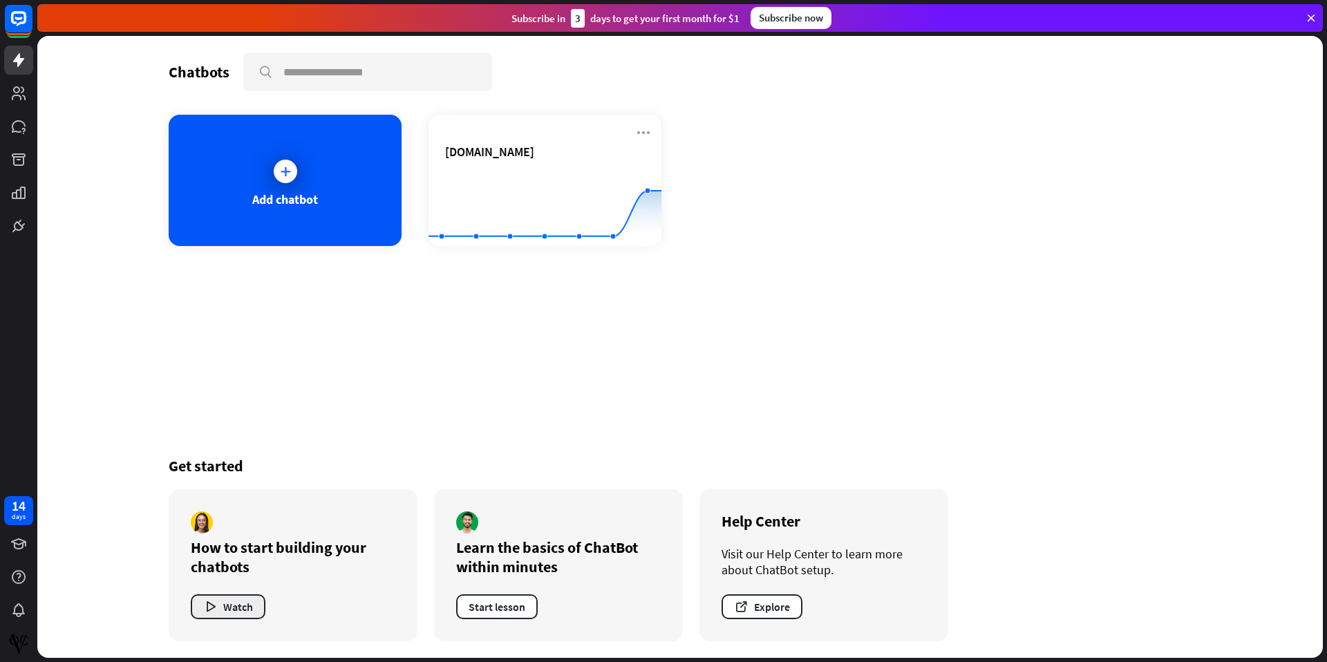
click at [243, 602] on button "Watch" at bounding box center [228, 606] width 75 height 25
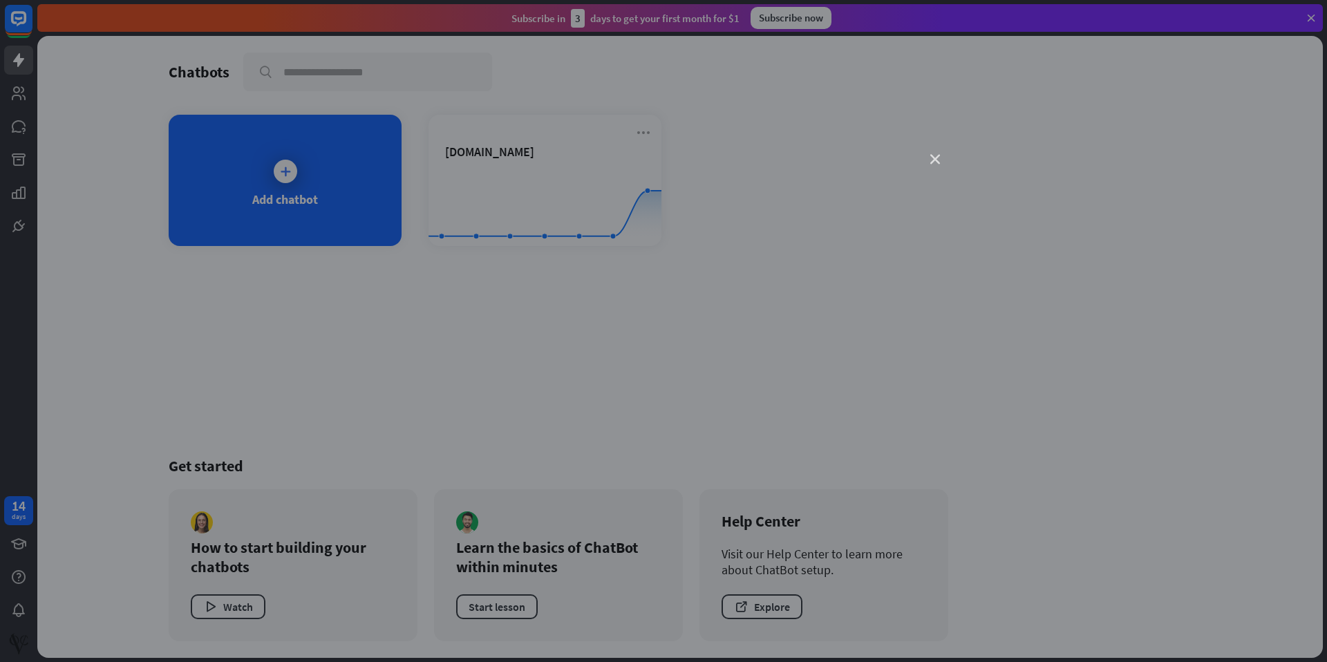
click at [933, 162] on icon "close" at bounding box center [935, 160] width 10 height 10
